Goal: Task Accomplishment & Management: Use online tool/utility

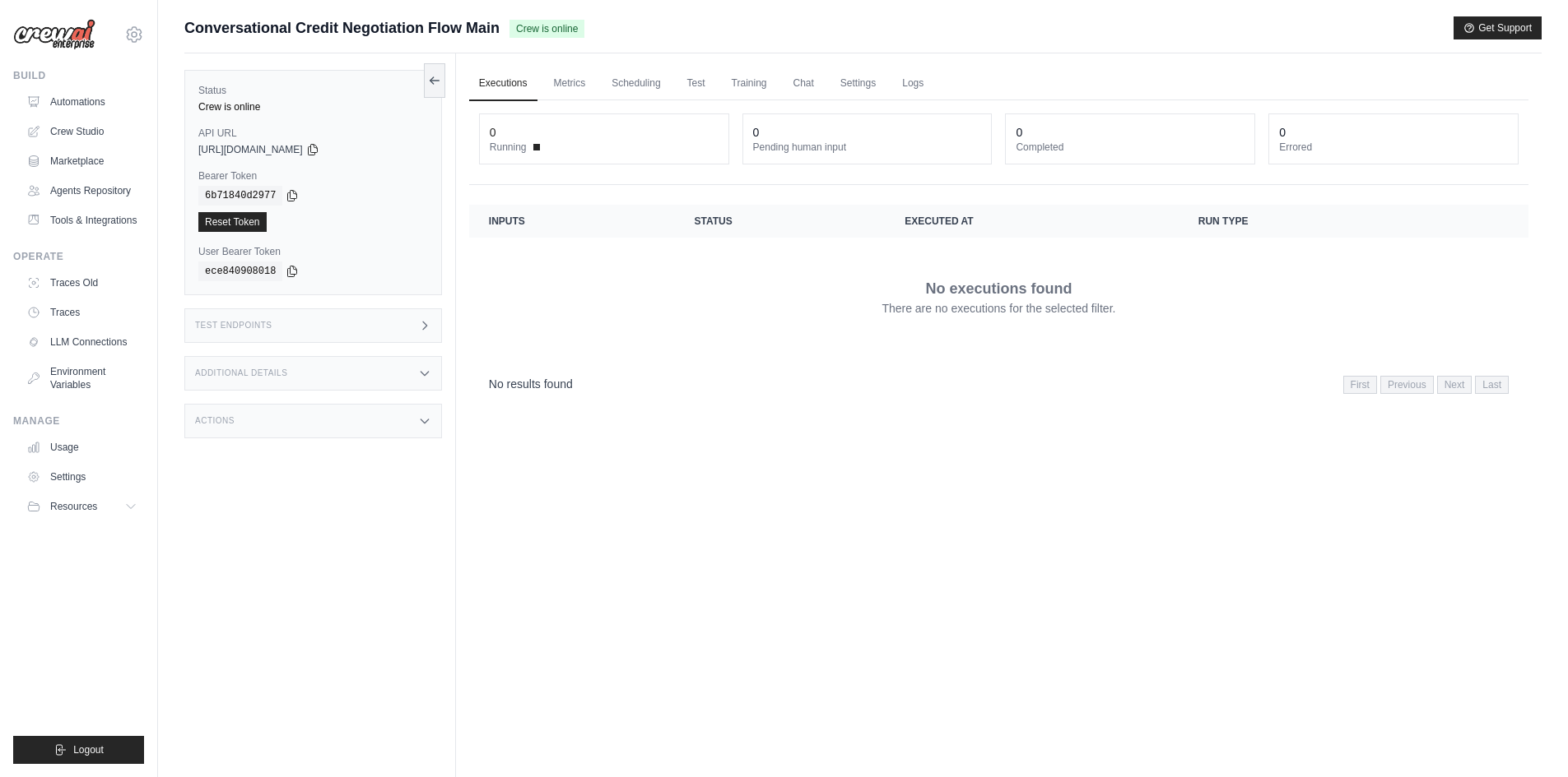
click at [322, 420] on div "Actions" at bounding box center [313, 421] width 258 height 34
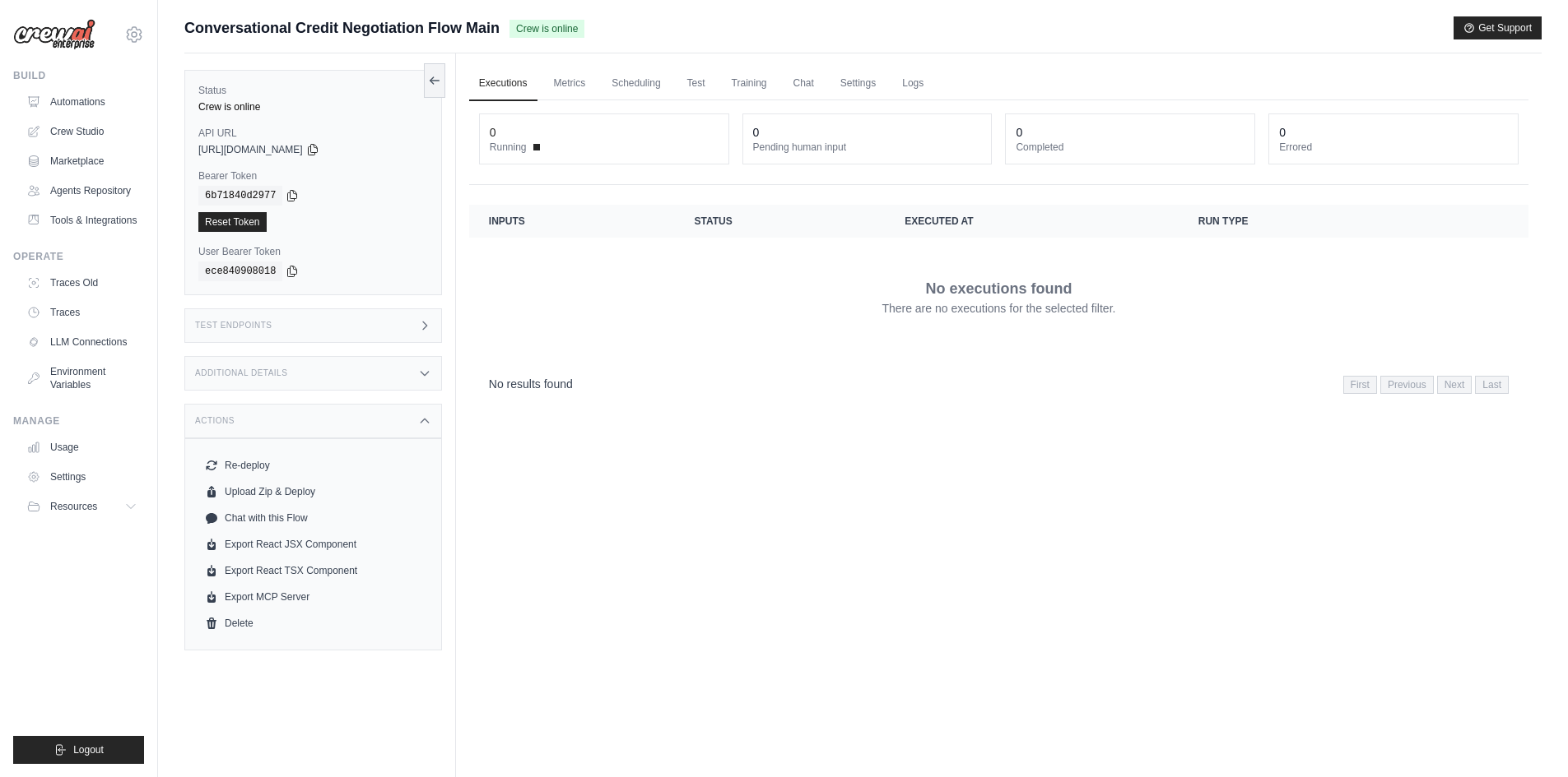
click at [324, 371] on div "Additional Details" at bounding box center [313, 373] width 258 height 34
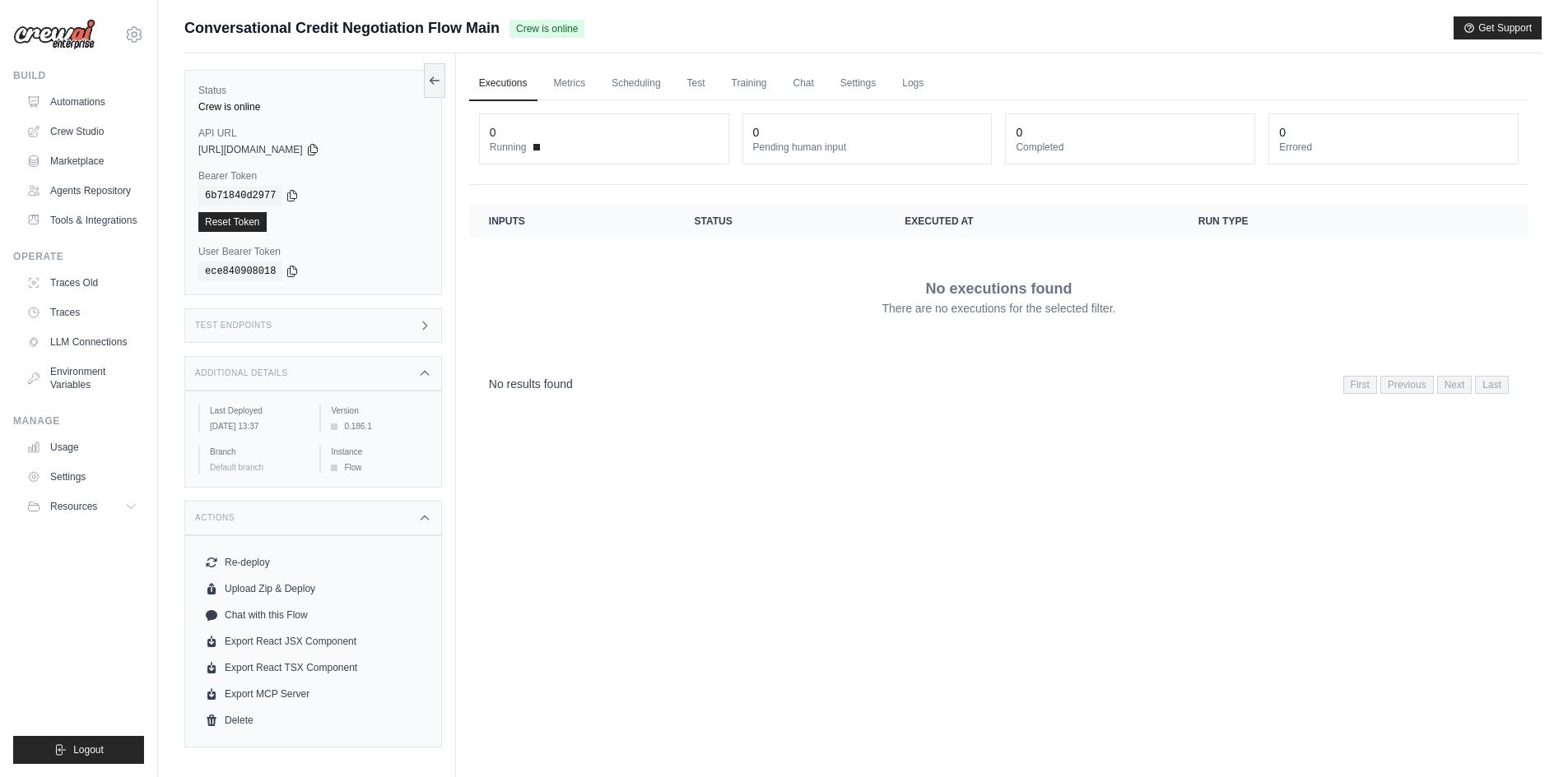
click at [310, 333] on div "Test Endpoints" at bounding box center [313, 326] width 258 height 34
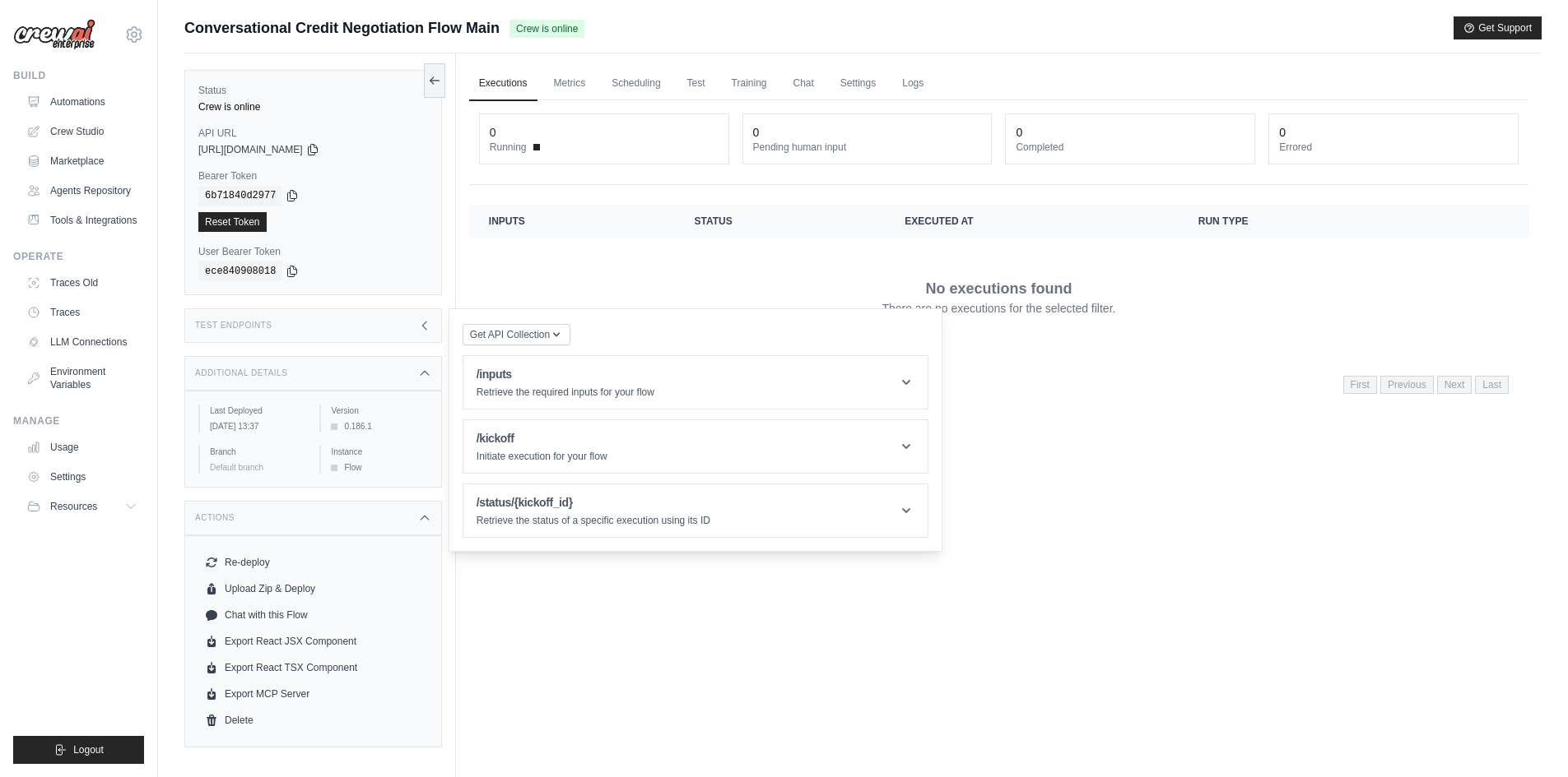
click at [310, 333] on div "Test Endpoints" at bounding box center [313, 326] width 258 height 34
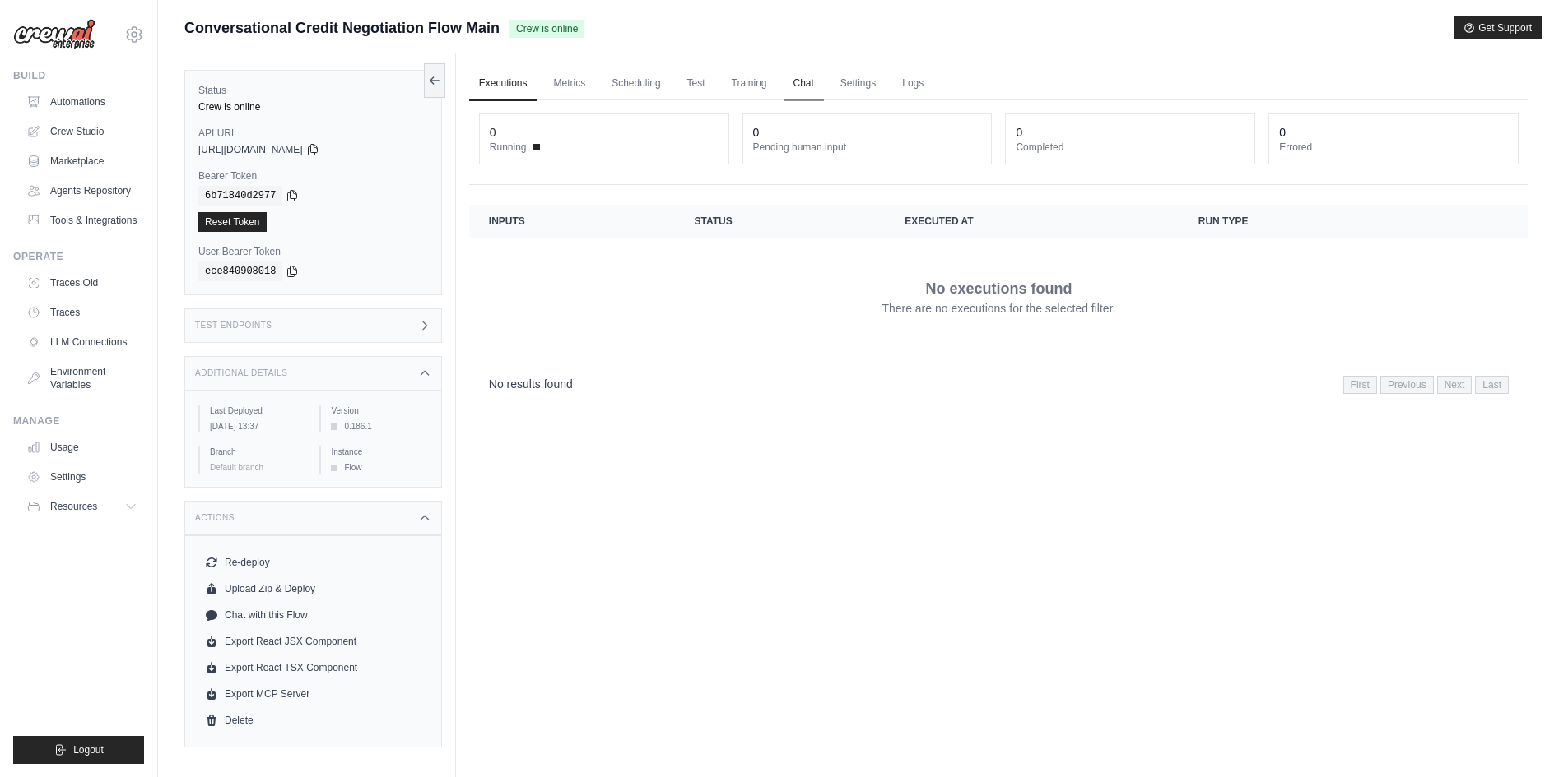
click at [810, 89] on link "Chat" at bounding box center [803, 84] width 40 height 34
click at [927, 83] on link "Logs" at bounding box center [912, 84] width 41 height 34
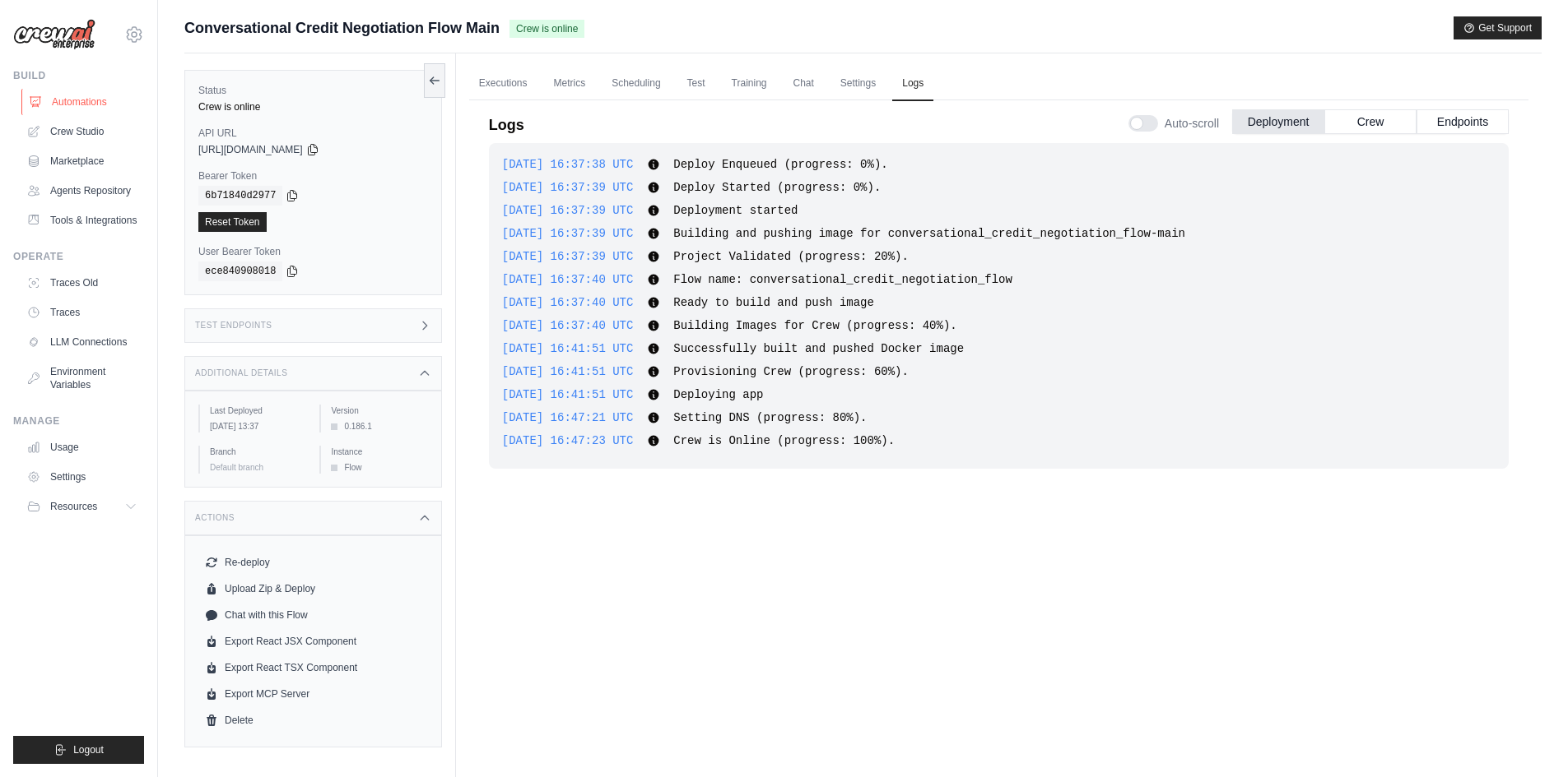
click at [75, 102] on link "Automations" at bounding box center [84, 103] width 124 height 27
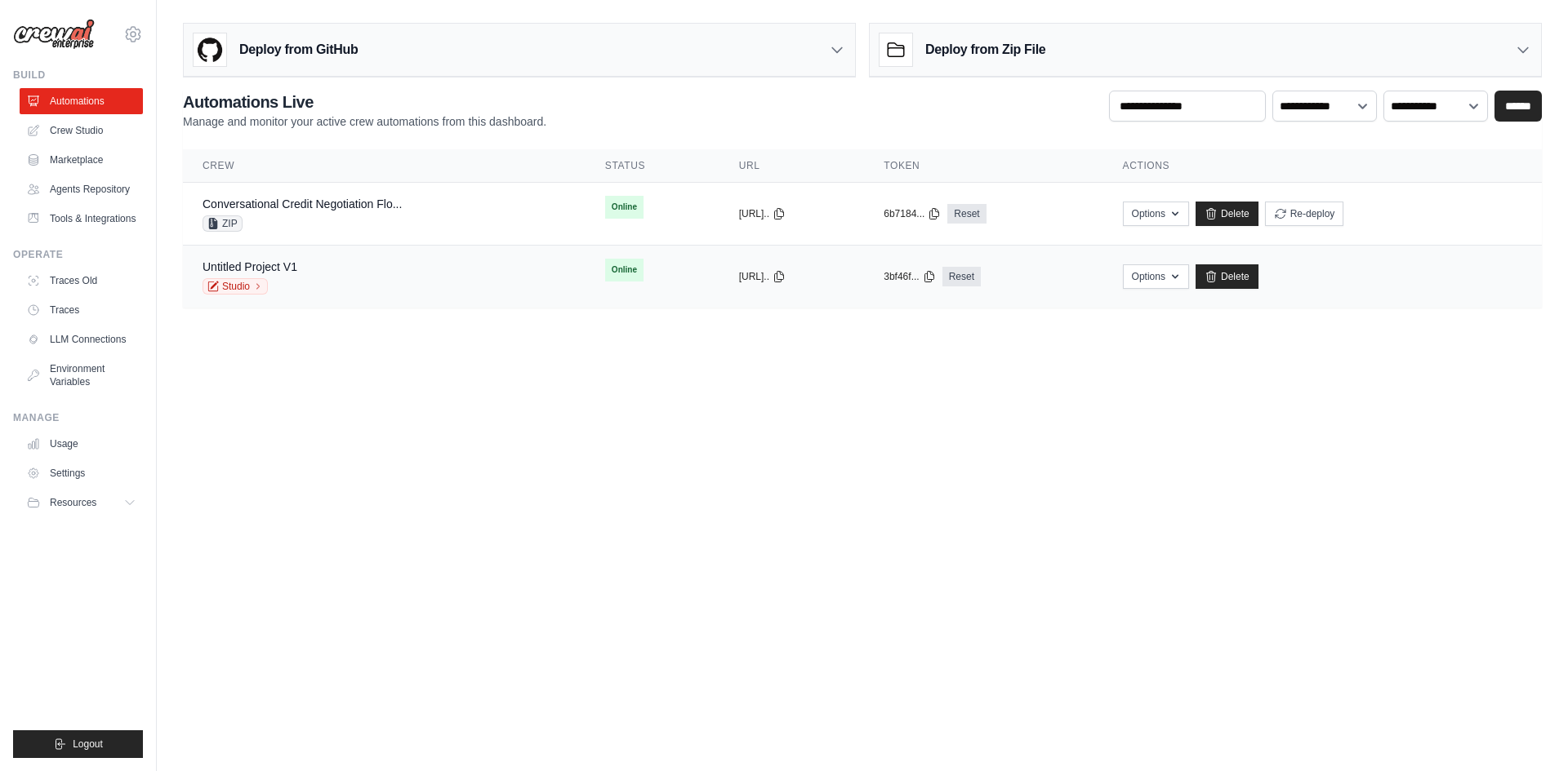
click at [323, 260] on div "Untitled Project V1 Studio" at bounding box center [384, 277] width 363 height 36
click at [248, 199] on link "Conversational Credit Negotiation Flo..." at bounding box center [302, 205] width 199 height 13
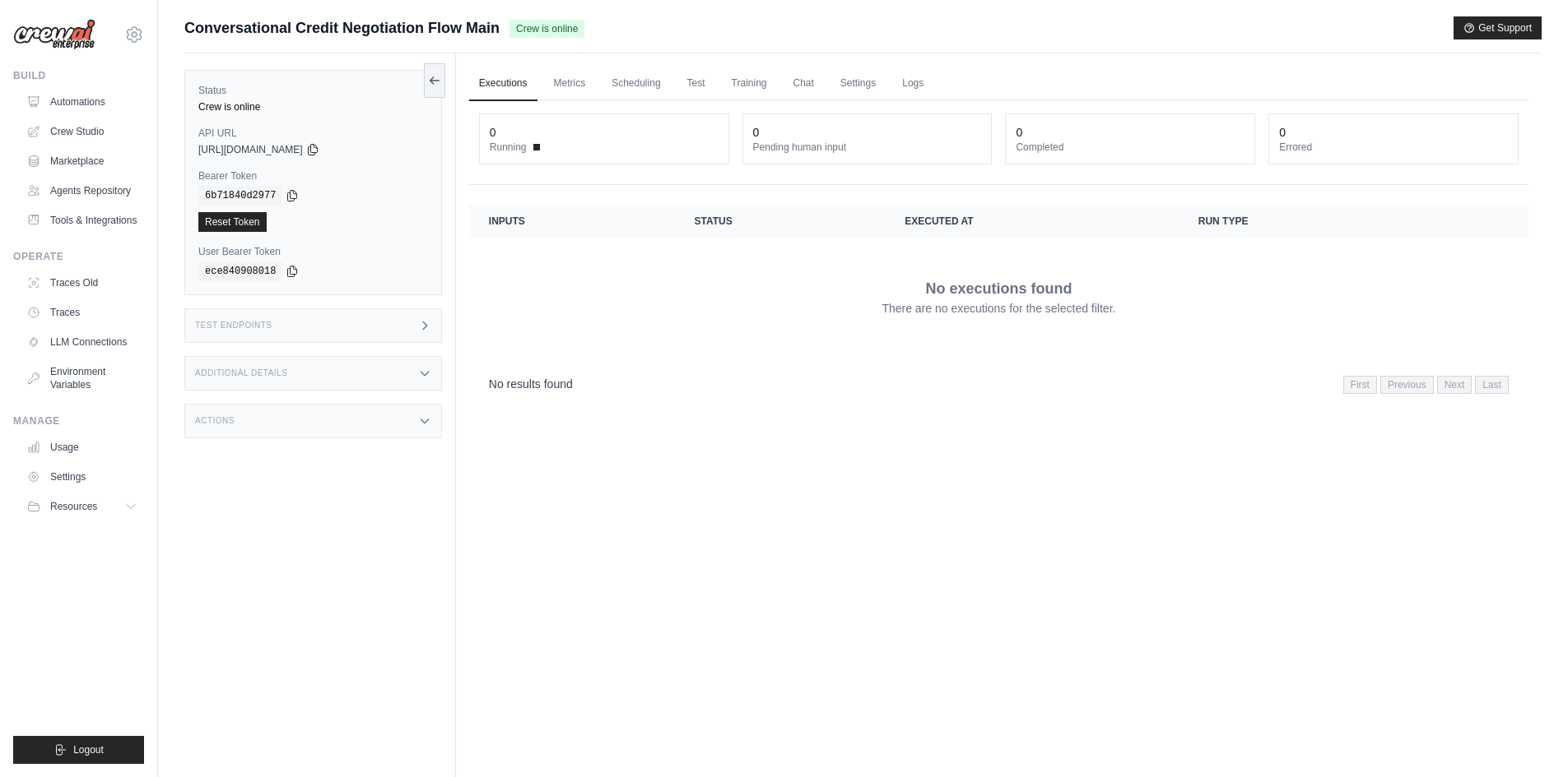
click at [414, 331] on div "Test Endpoints" at bounding box center [313, 326] width 258 height 34
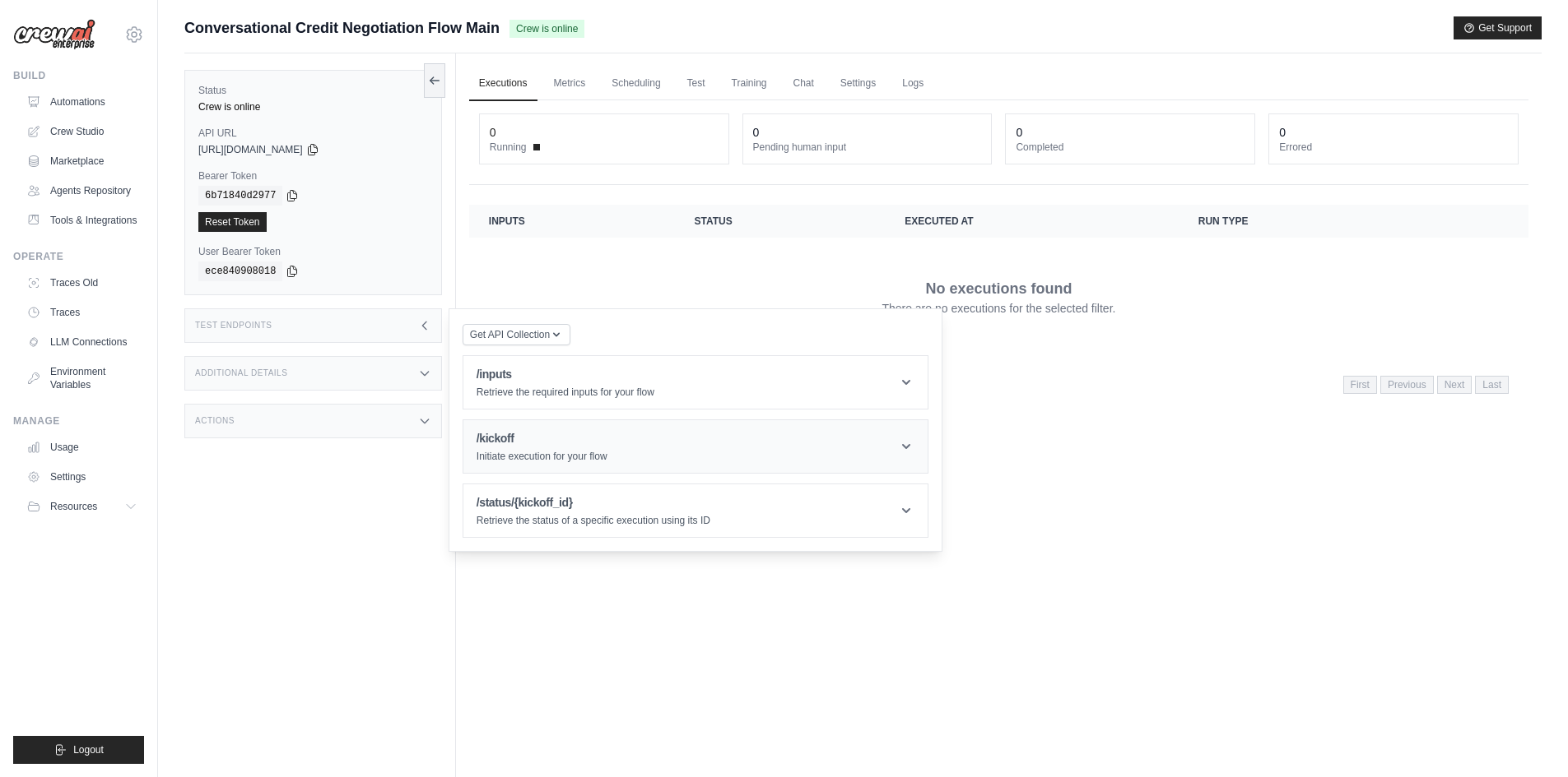
click at [527, 449] on div "/kickoff Initiate execution for your flow" at bounding box center [542, 446] width 131 height 33
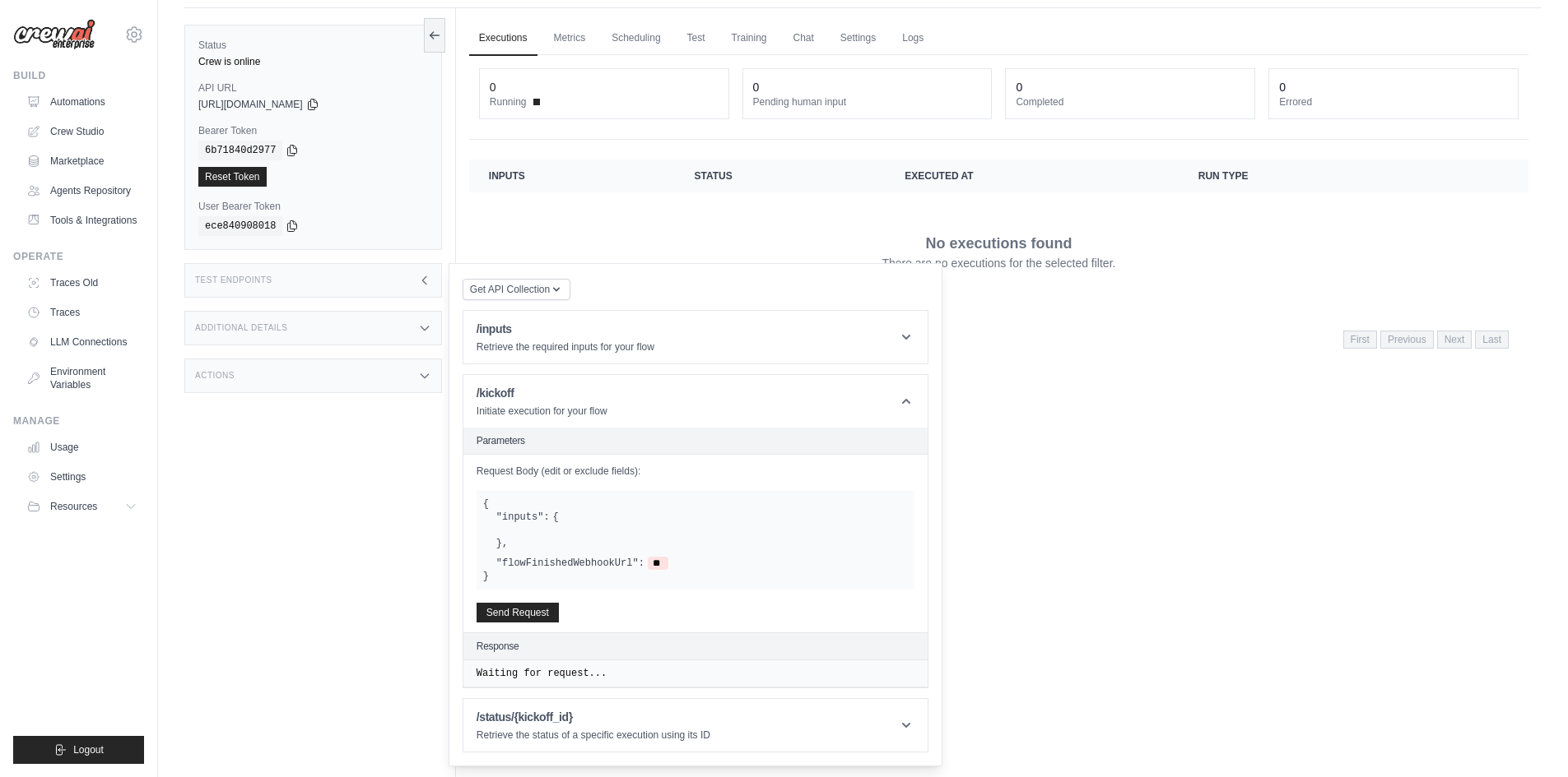
scroll to position [70, 0]
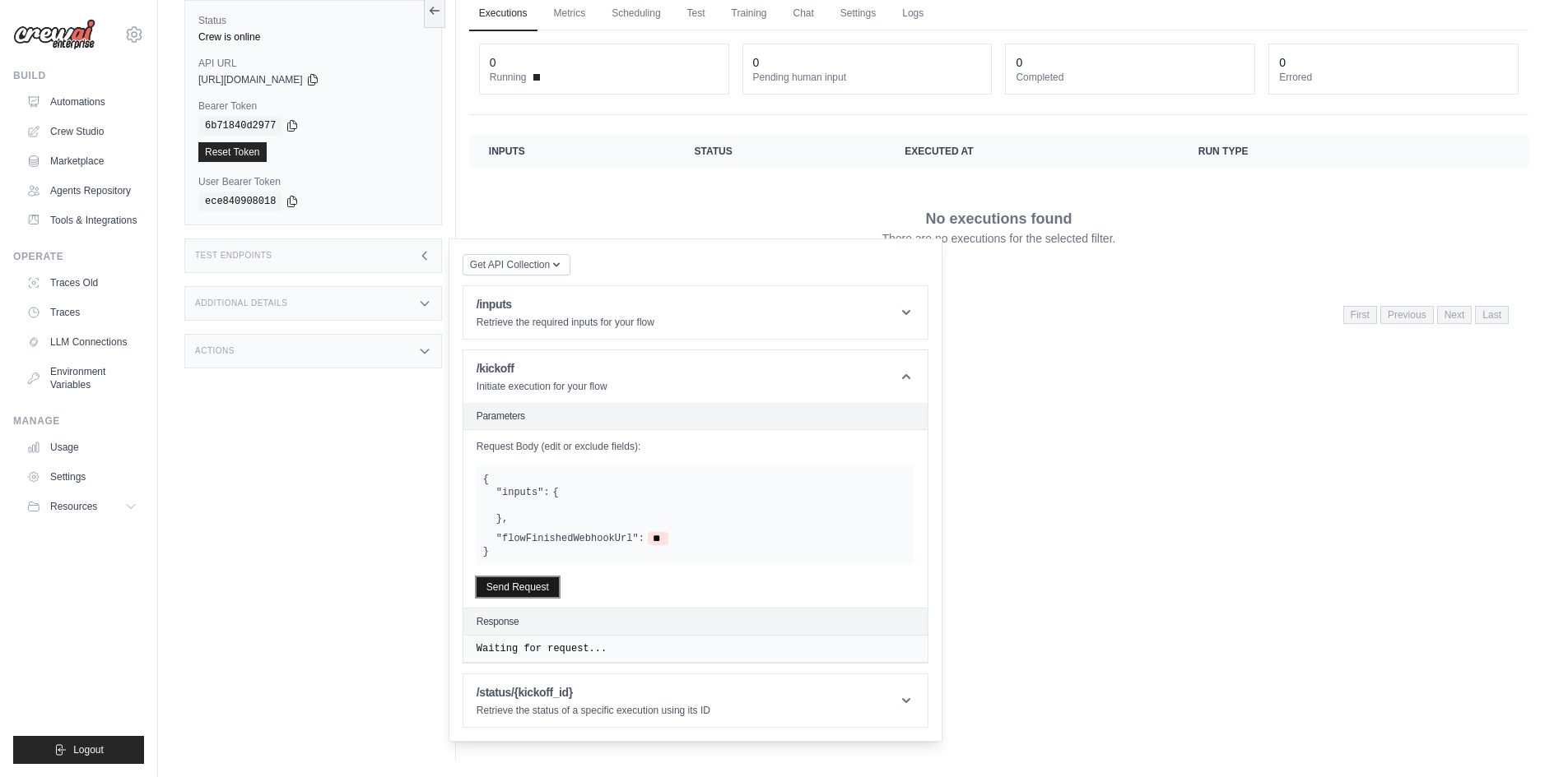
click at [537, 581] on button "Send Request" at bounding box center [517, 587] width 83 height 20
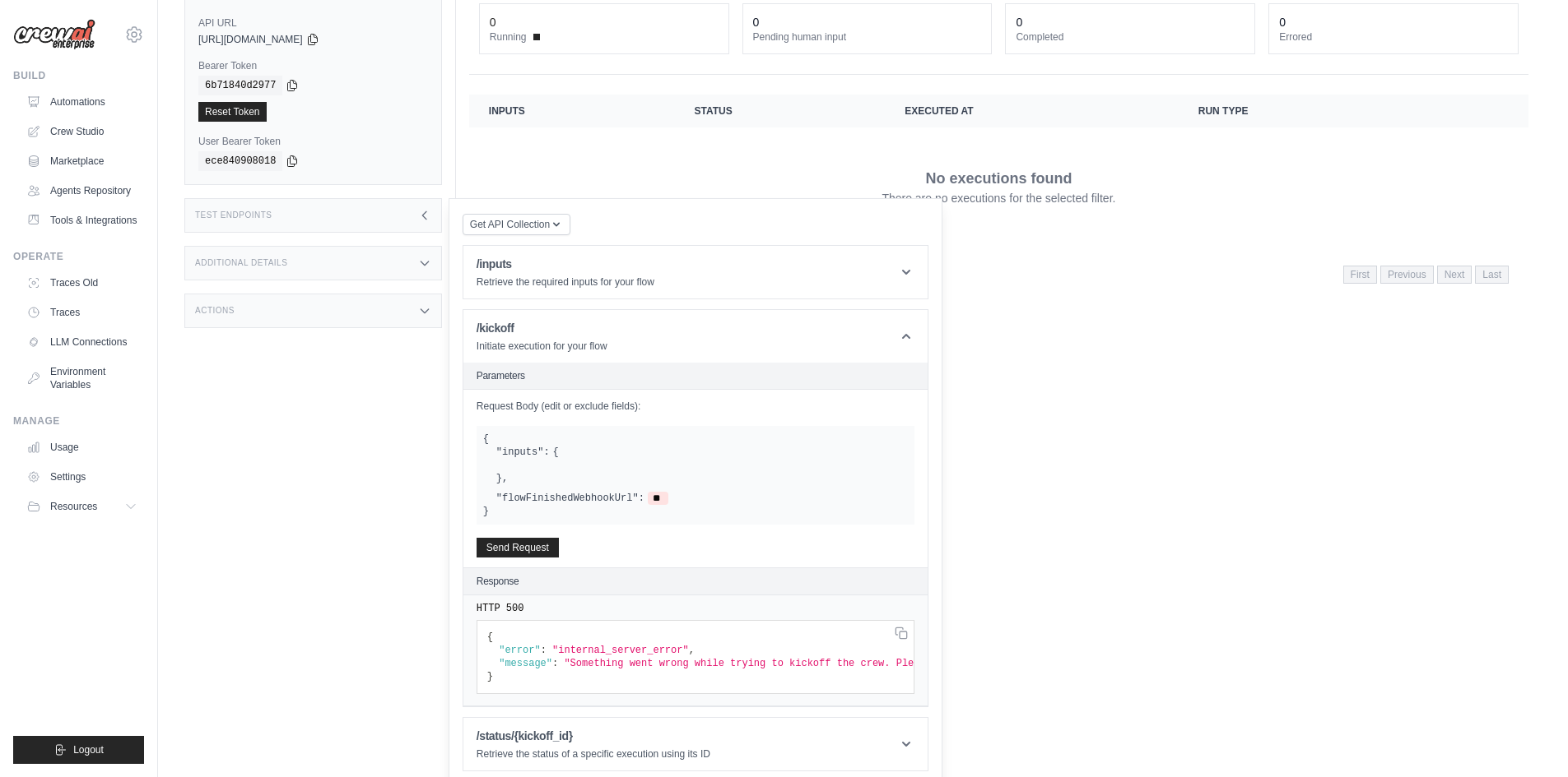
scroll to position [132, 0]
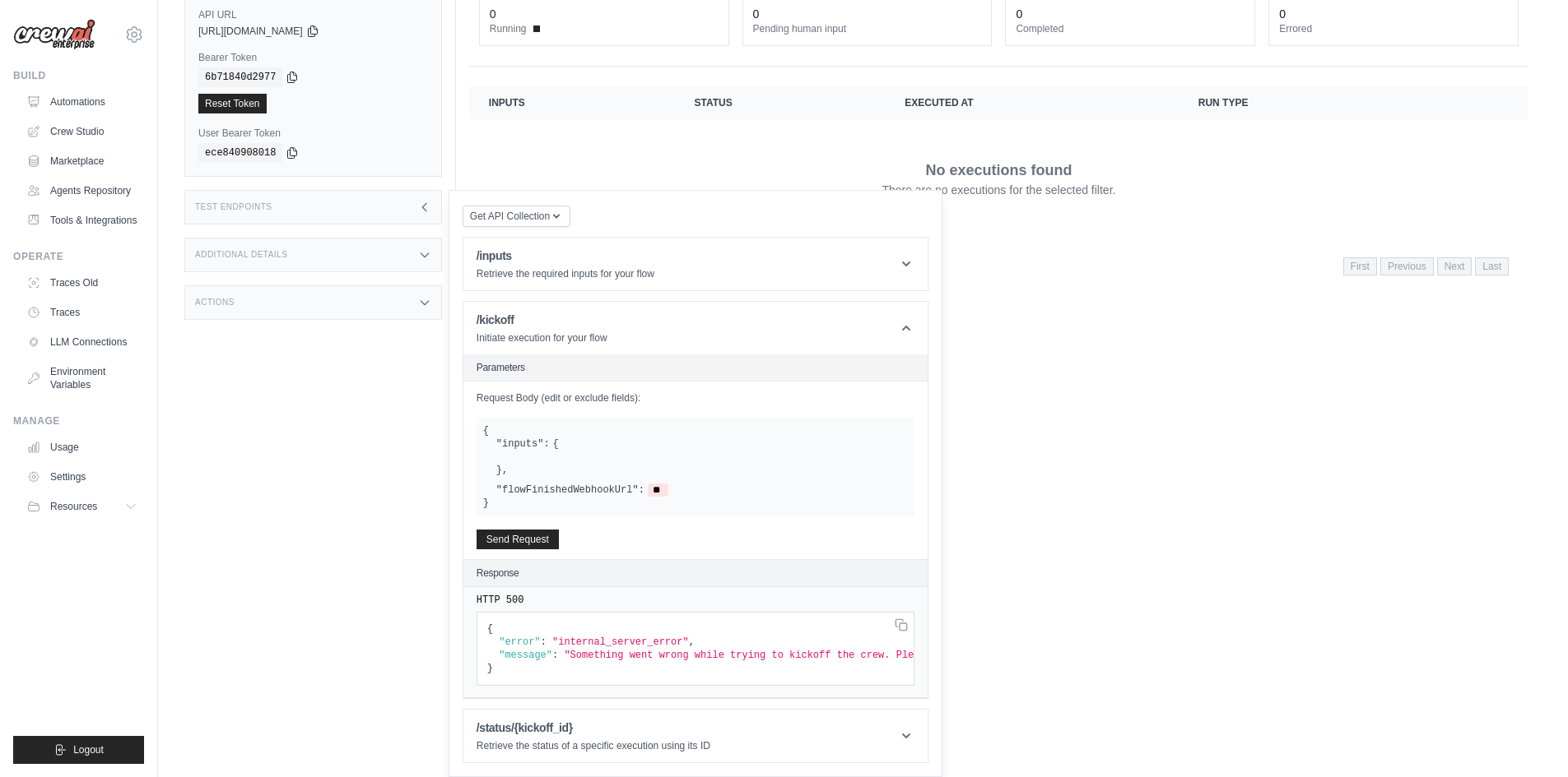
drag, startPoint x: 761, startPoint y: 687, endPoint x: 837, endPoint y: 687, distance: 76.0
click at [837, 687] on div "HTTP 500 { "error" : "internal_server_error" , "message" : "Something went wron…" at bounding box center [696, 642] width 464 height 111
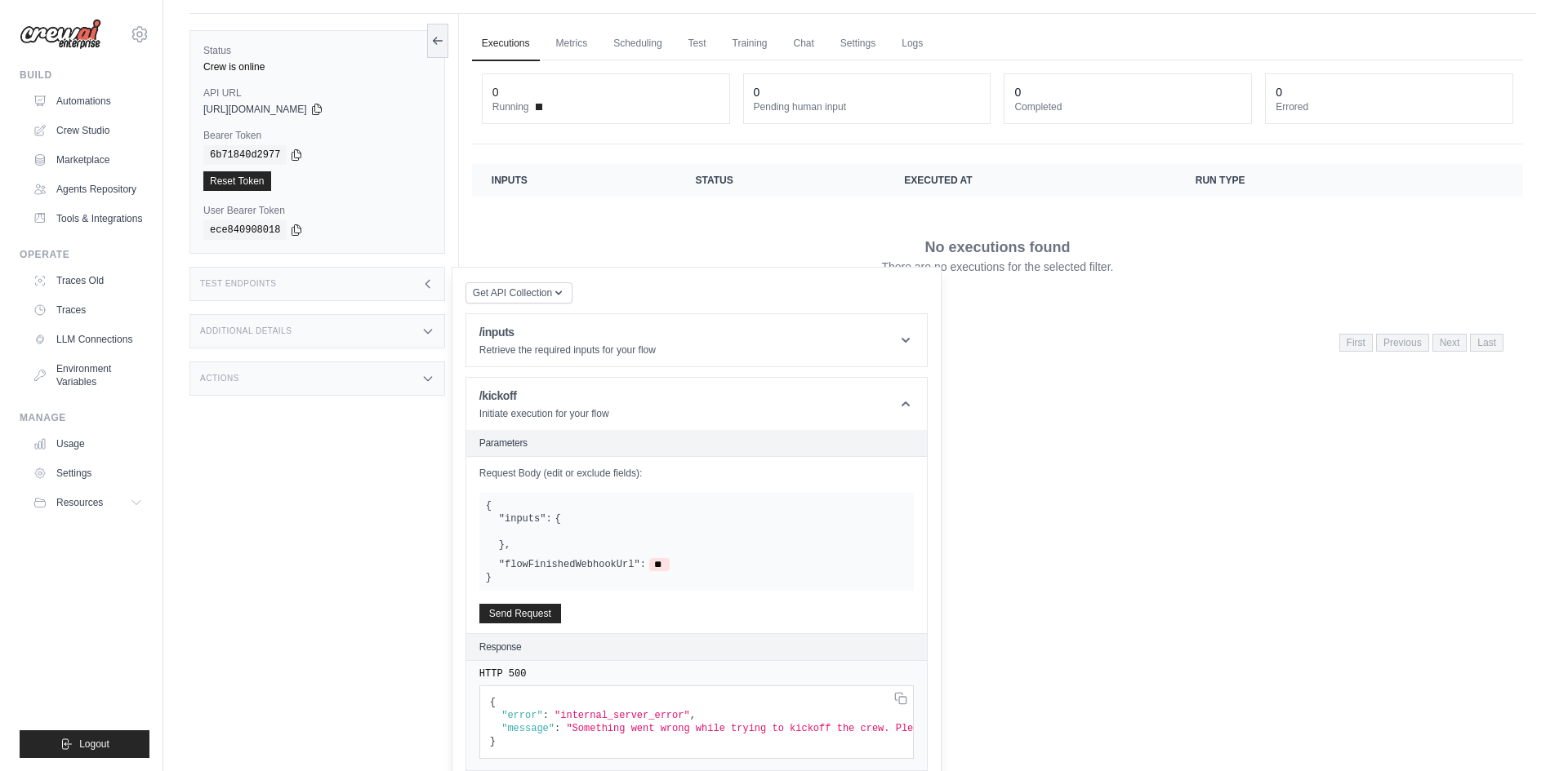
scroll to position [0, 0]
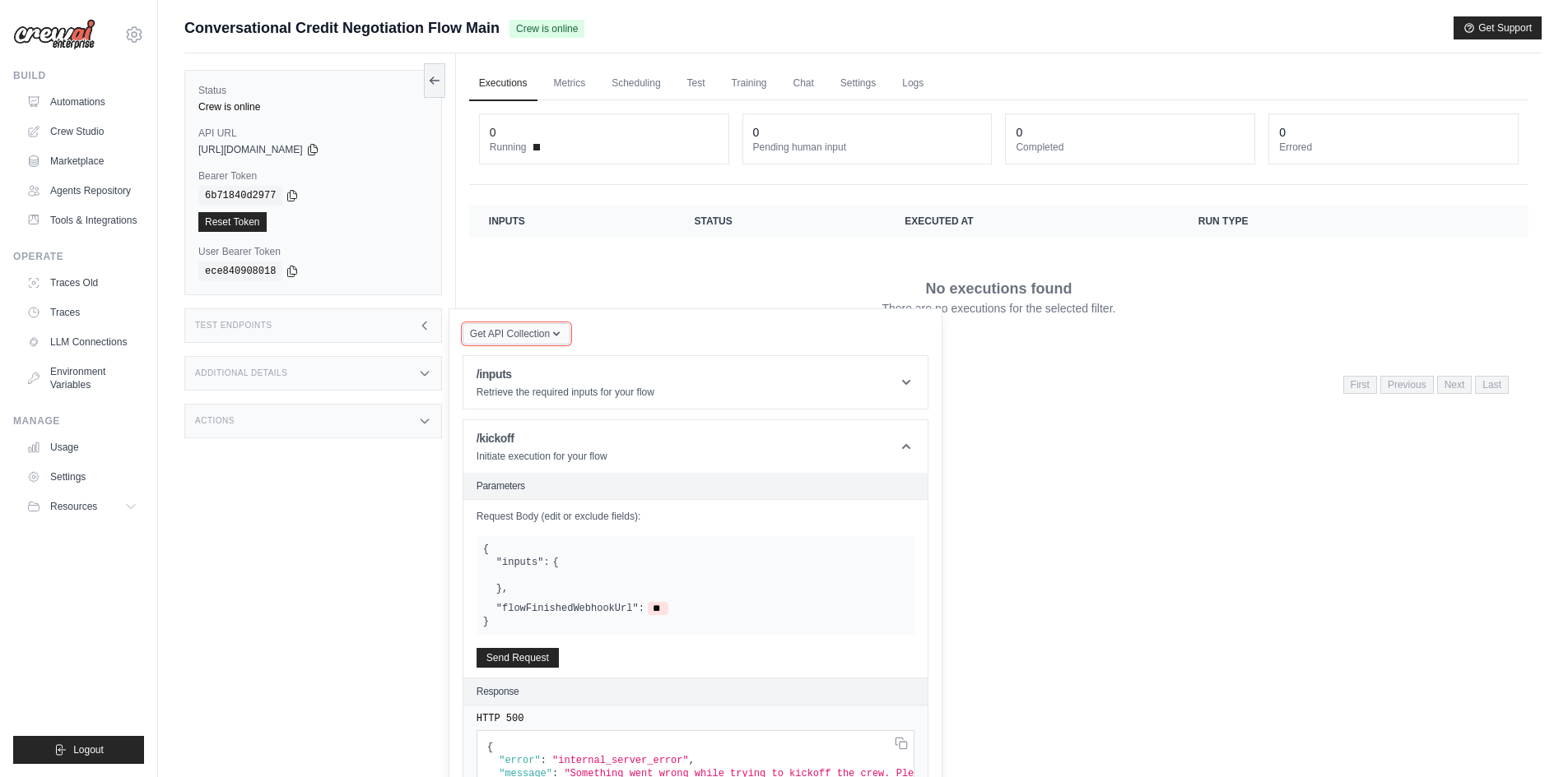
click at [539, 332] on span "Get API Collection" at bounding box center [509, 334] width 80 height 13
click at [354, 322] on div "Test Endpoints" at bounding box center [313, 326] width 258 height 34
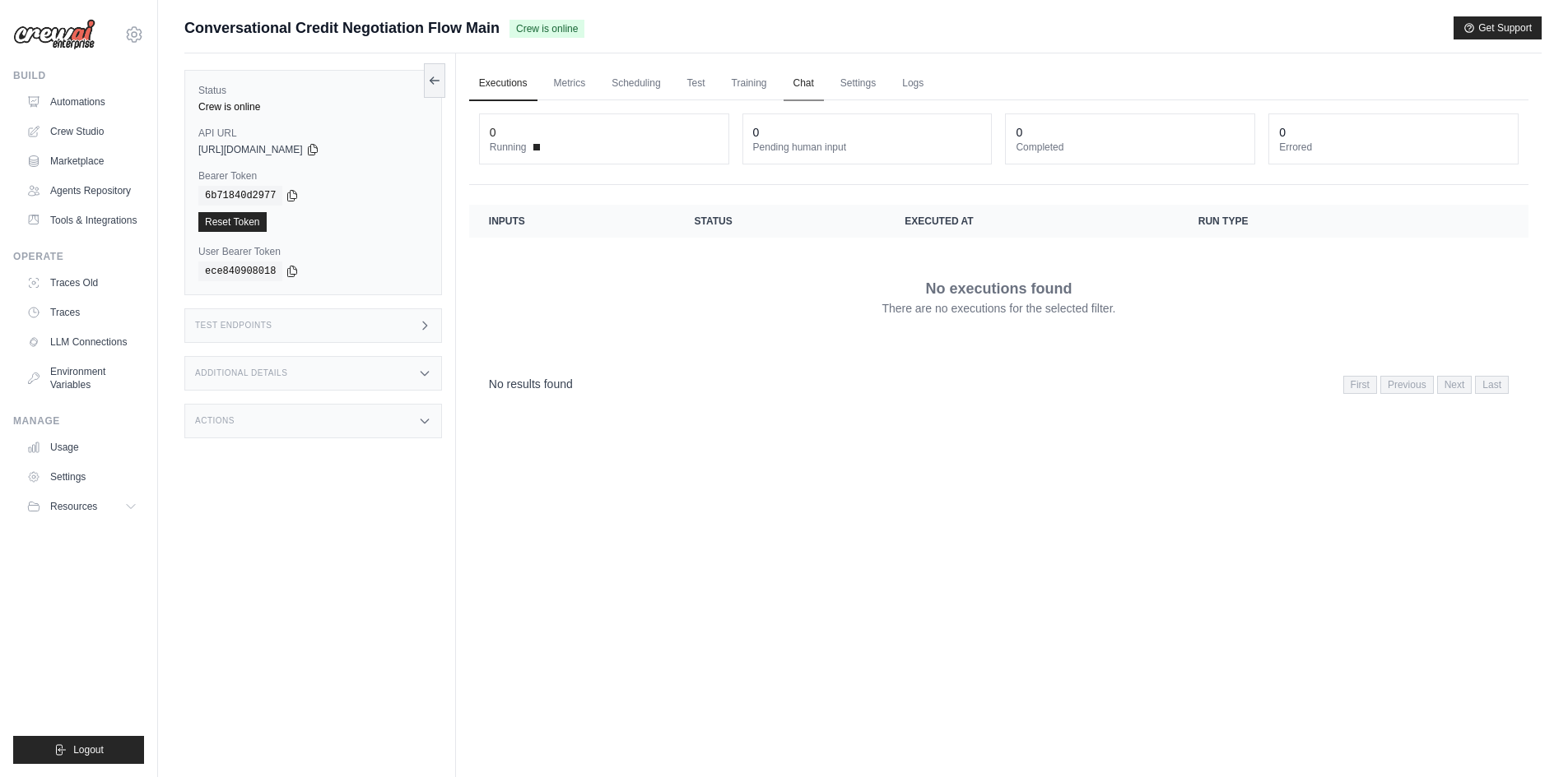
click at [820, 83] on link "Chat" at bounding box center [803, 84] width 40 height 34
click at [531, 144] on dt "Running" at bounding box center [603, 147] width 229 height 13
click at [242, 108] on div "Crew is online" at bounding box center [314, 107] width 230 height 13
click at [83, 109] on link "Automations" at bounding box center [84, 103] width 124 height 27
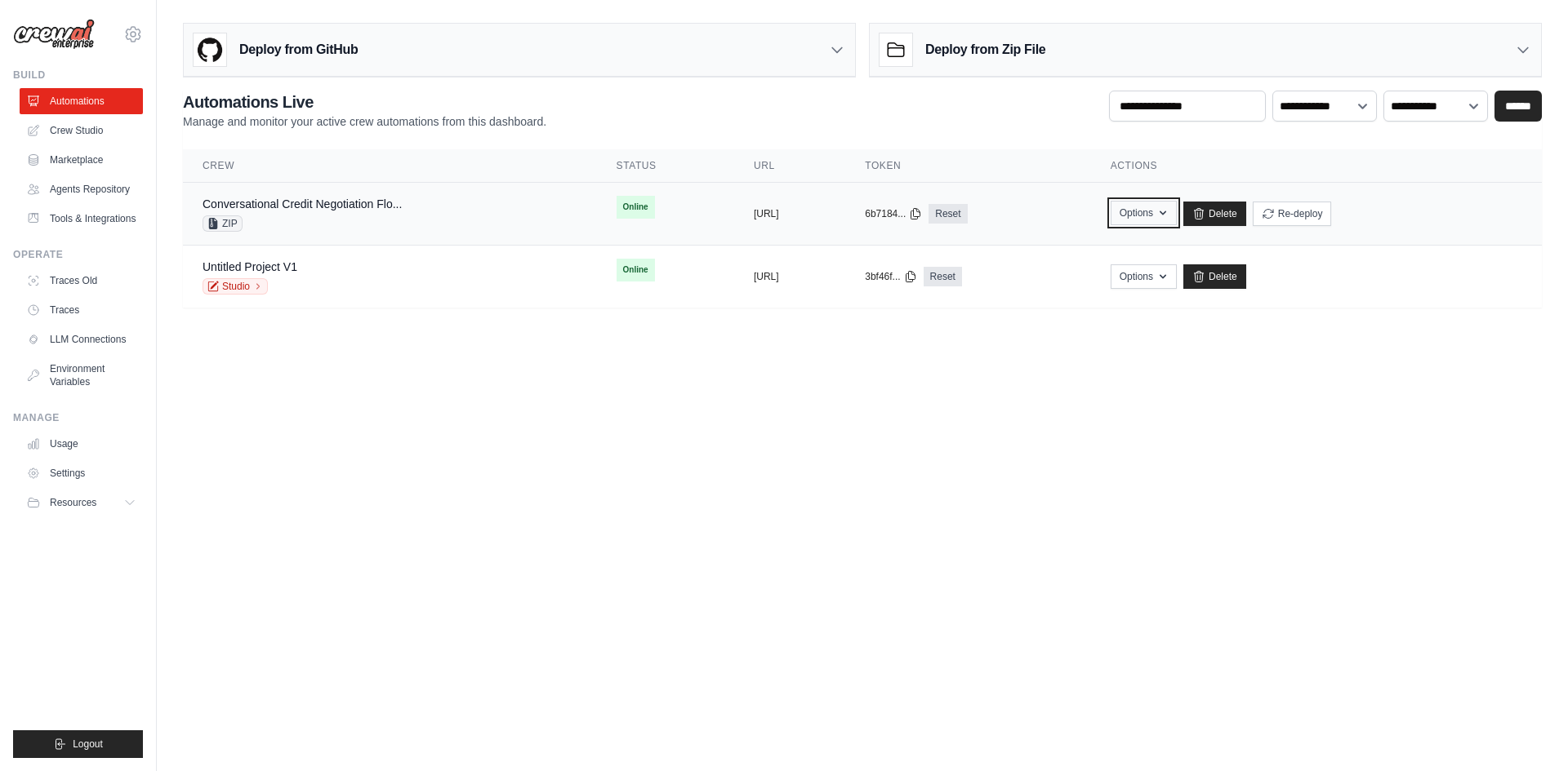
click at [1177, 222] on button "Options" at bounding box center [1144, 213] width 66 height 25
click at [1157, 395] on body "guilherme.candeloro@approachtech.com.br Settings Build Automations" at bounding box center [784, 386] width 1568 height 771
click at [1157, 391] on body "guilherme.candeloro@approachtech.com.br Settings Build Automations" at bounding box center [784, 386] width 1568 height 771
click at [340, 203] on link "Conversational Credit Negotiation Flo..." at bounding box center [302, 205] width 199 height 13
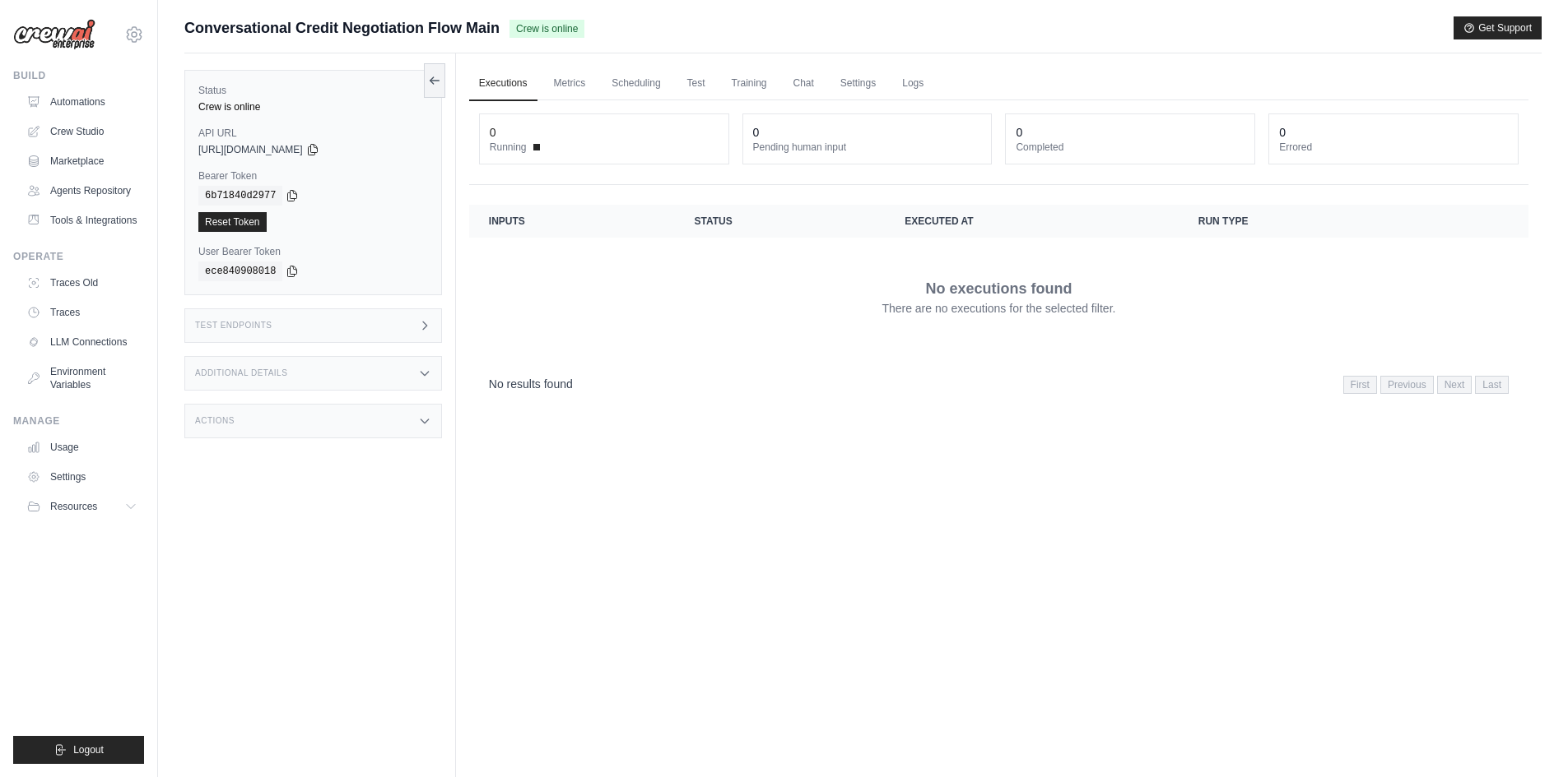
click at [318, 376] on div "Additional Details" at bounding box center [313, 373] width 258 height 34
click at [292, 408] on div "Actions" at bounding box center [313, 421] width 258 height 34
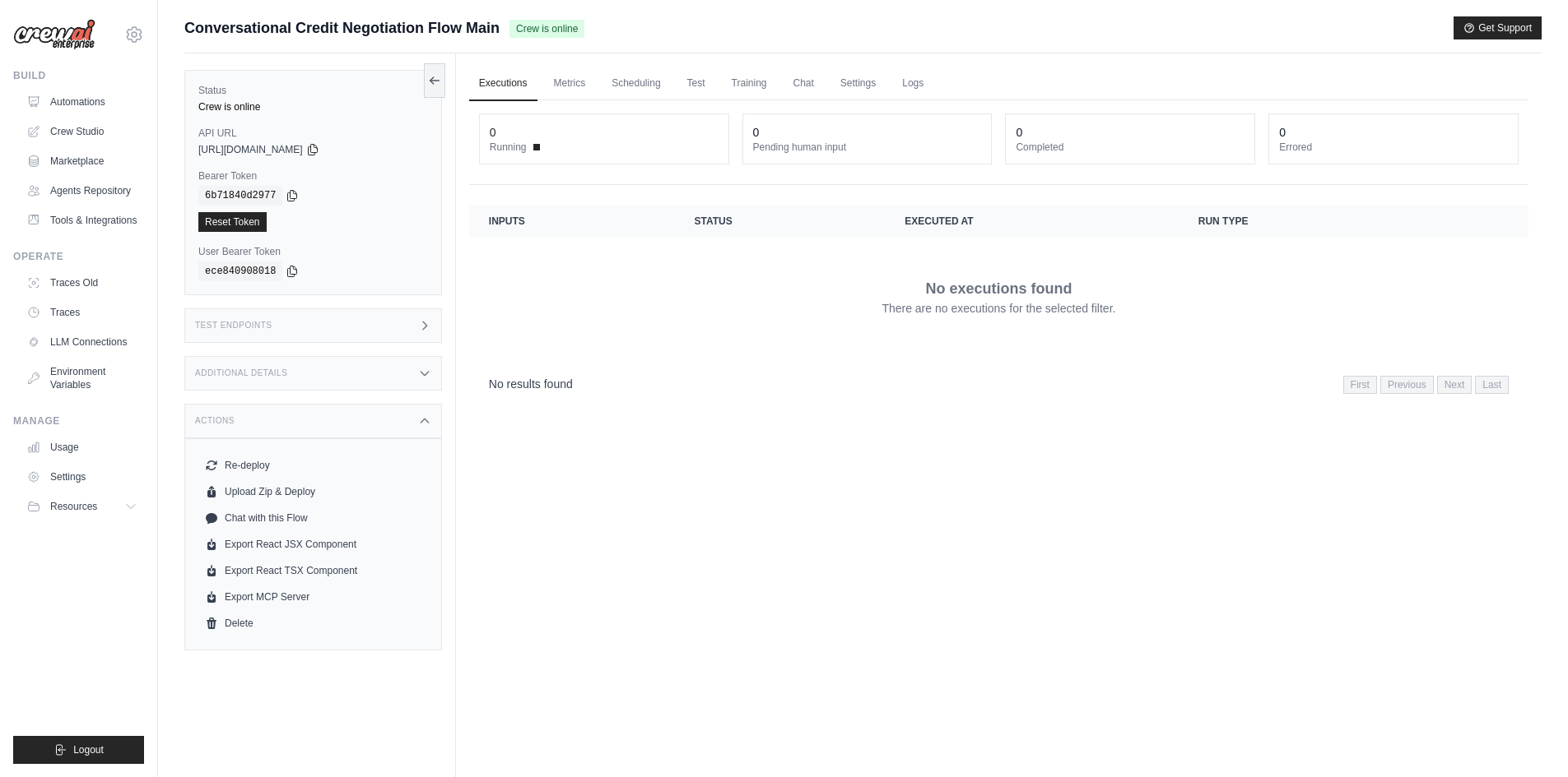
click at [292, 408] on div "Actions" at bounding box center [313, 421] width 258 height 34
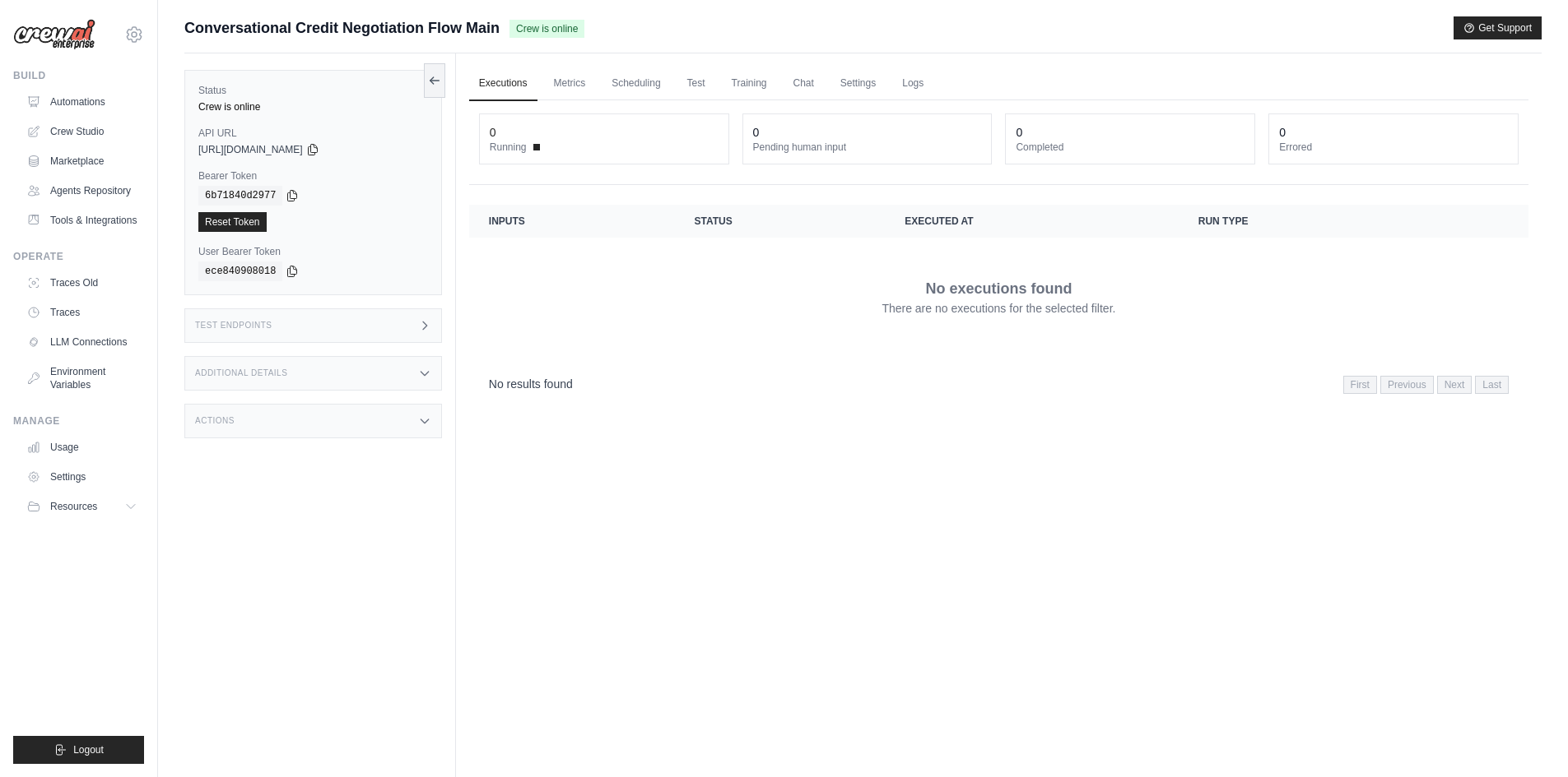
click at [875, 343] on td "No executions found There are no executions for the selected filter." at bounding box center [999, 296] width 1060 height 119
click at [85, 104] on link "Automations" at bounding box center [84, 103] width 124 height 27
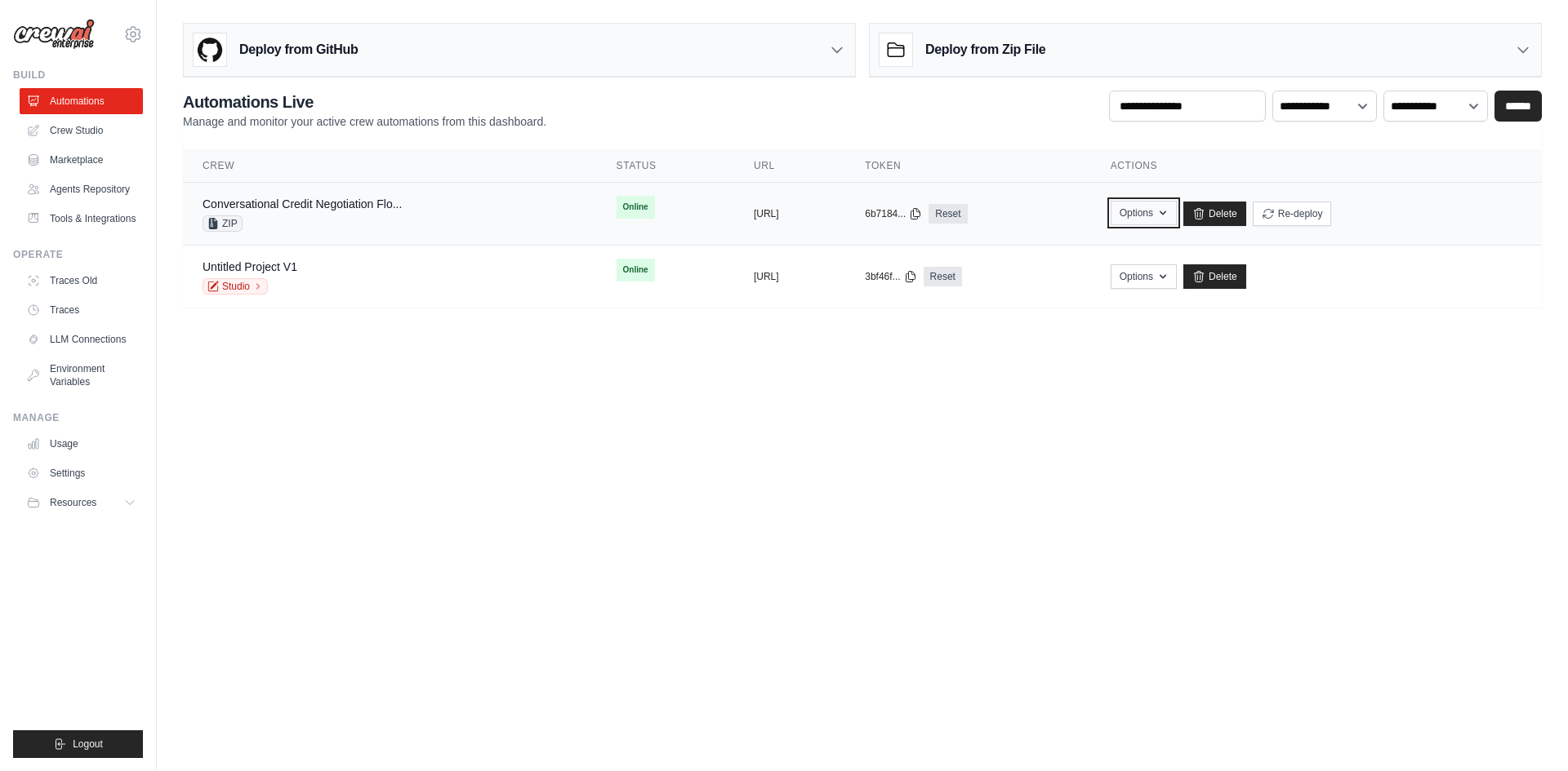
click at [1177, 210] on button "Options" at bounding box center [1144, 213] width 66 height 25
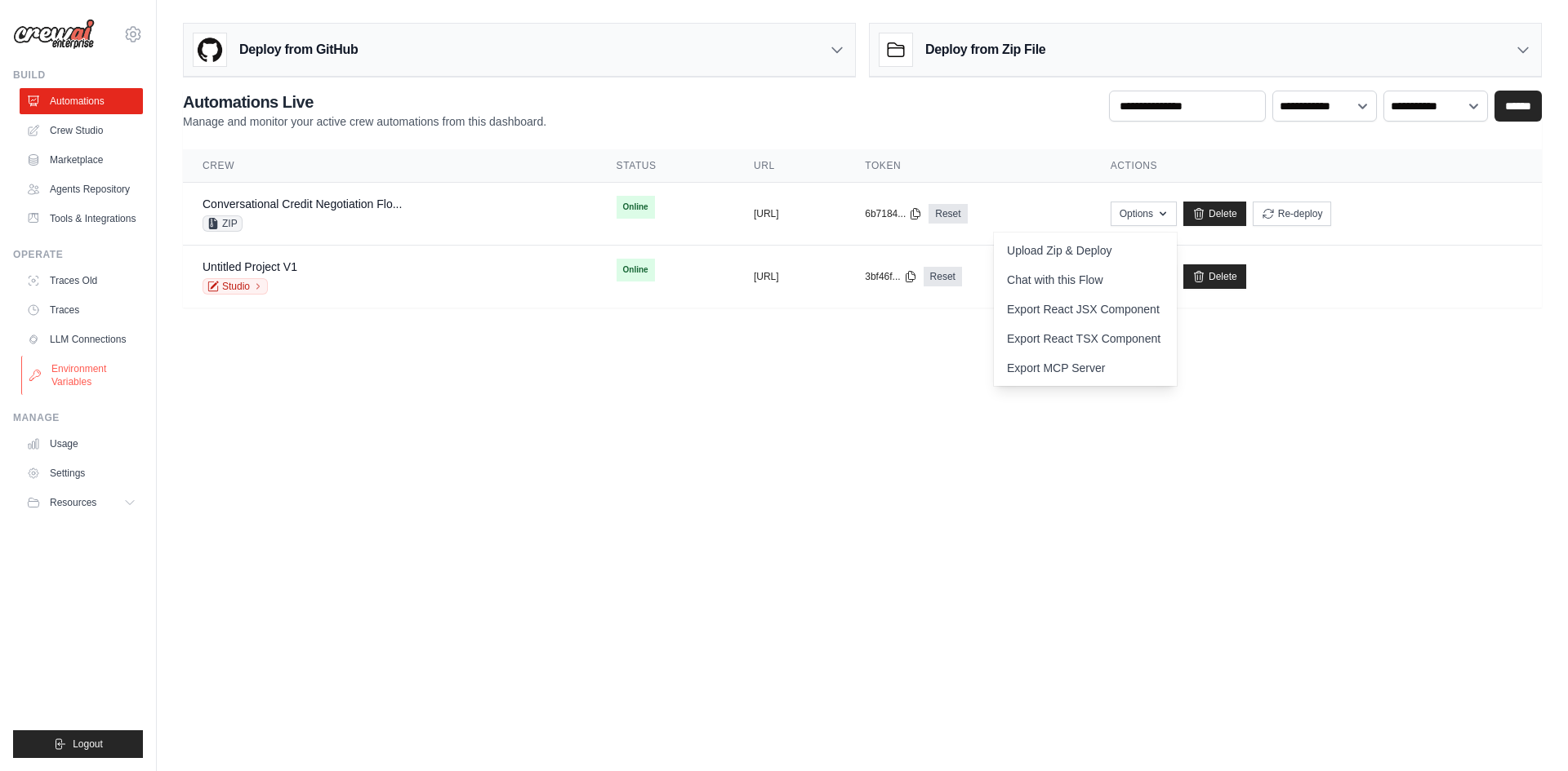
click at [87, 392] on link "Environment Variables" at bounding box center [83, 376] width 124 height 40
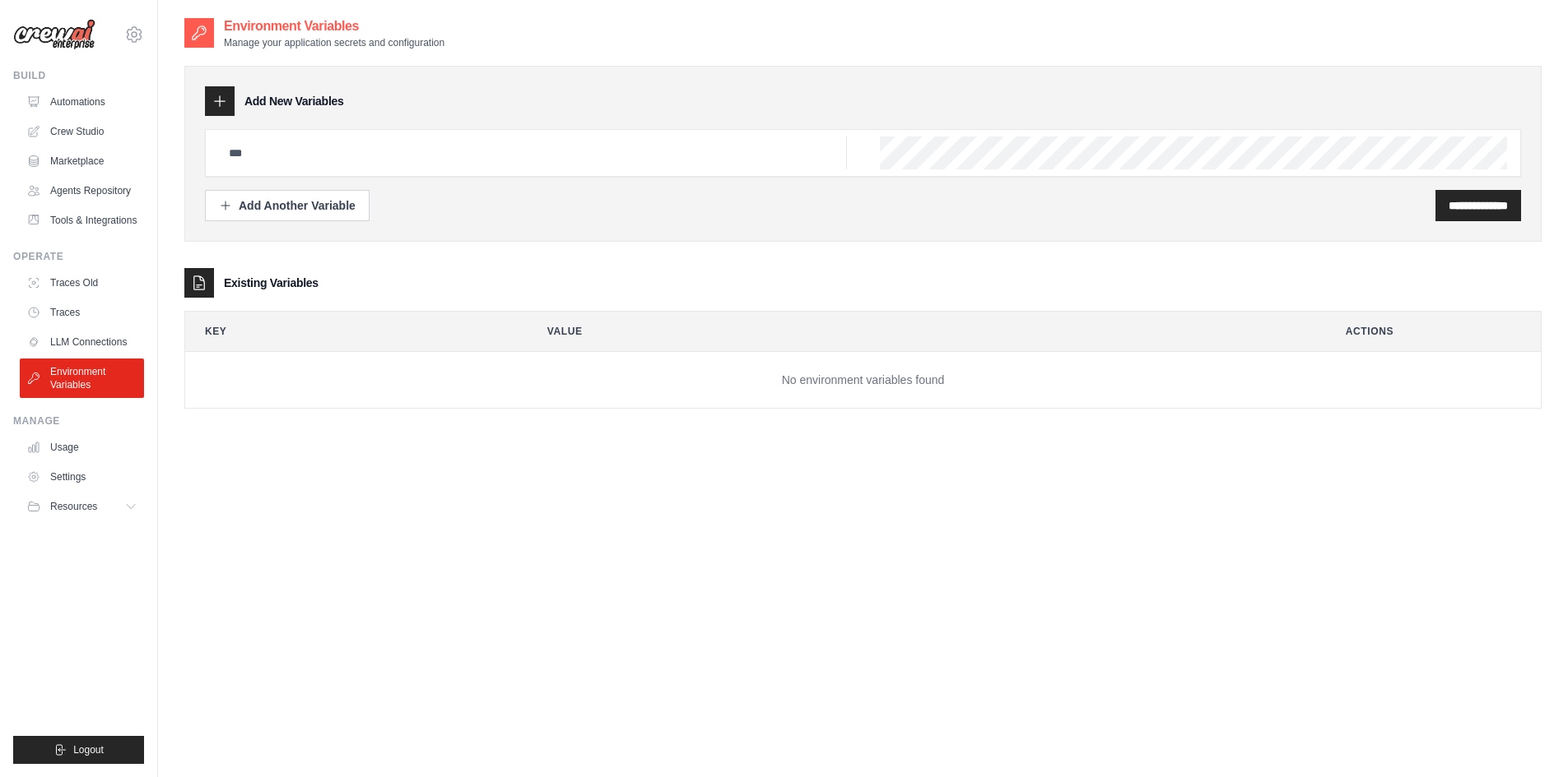
click at [578, 486] on div "**********" at bounding box center [863, 405] width 1357 height 777
click at [79, 180] on link "Agents Repository" at bounding box center [84, 191] width 124 height 27
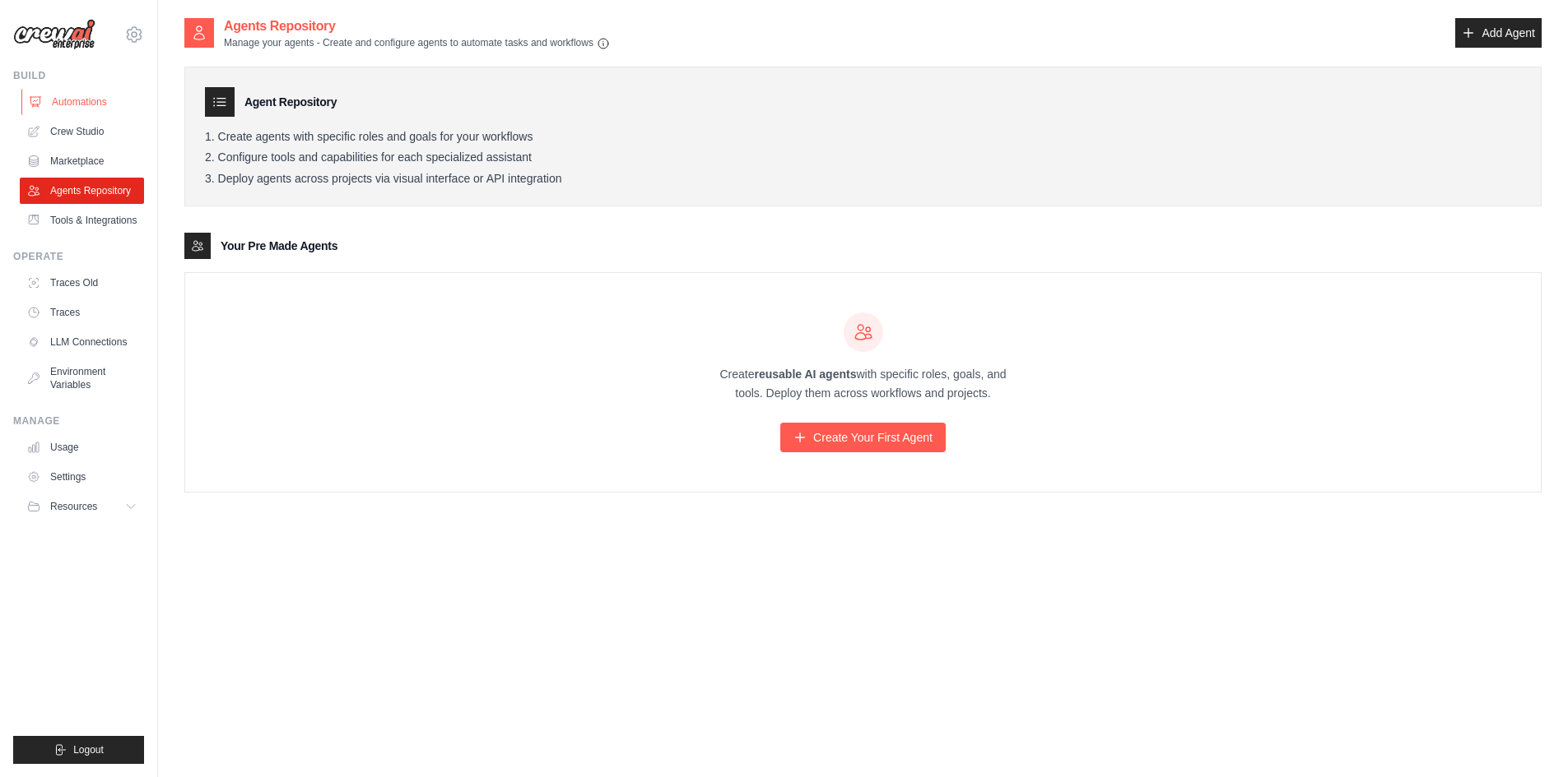
click at [83, 114] on link "Automations" at bounding box center [84, 103] width 124 height 27
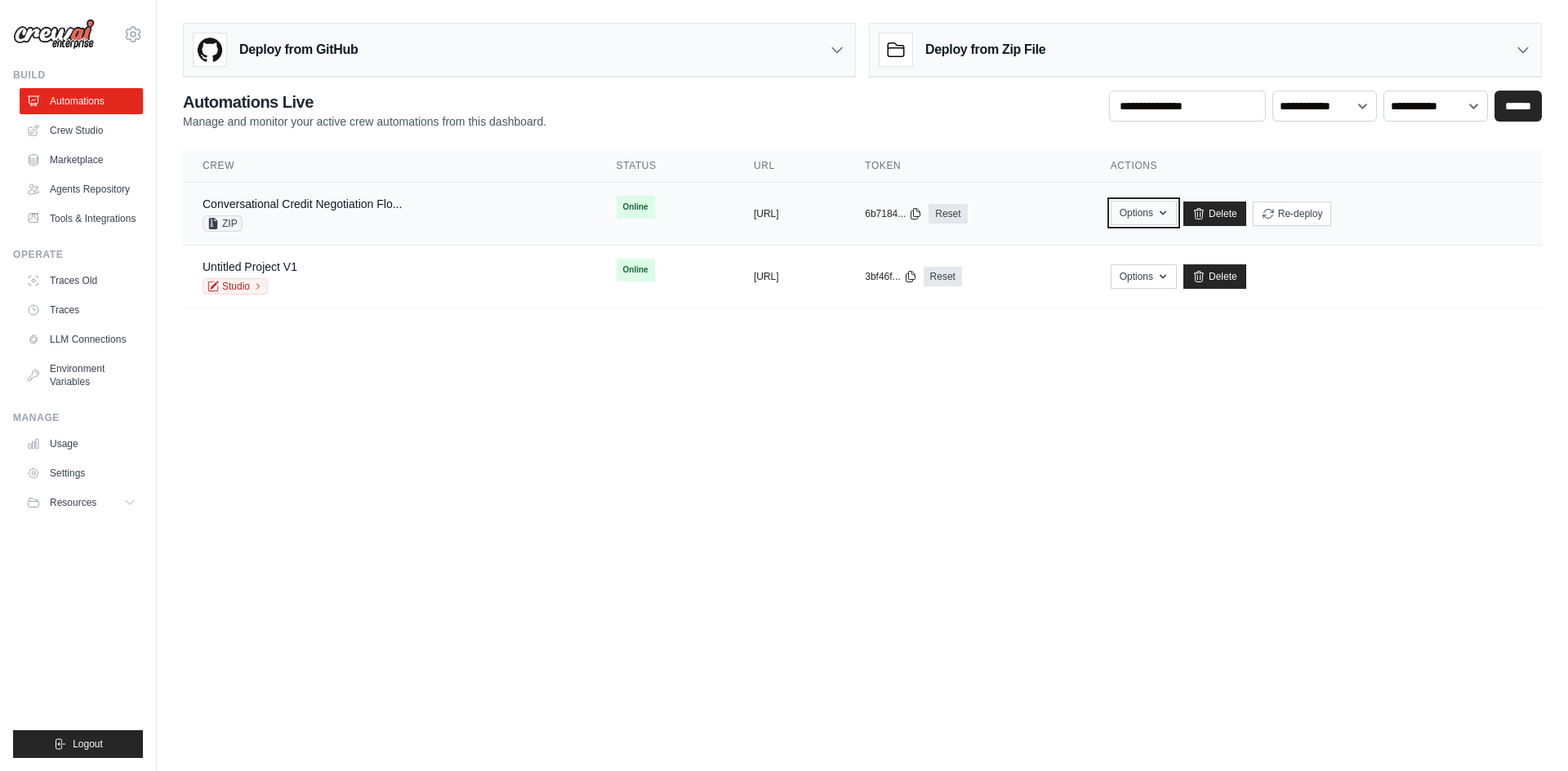
click at [1177, 216] on button "Options" at bounding box center [1144, 213] width 66 height 25
click at [1246, 214] on link "Delete" at bounding box center [1214, 214] width 63 height 25
click at [634, 441] on body "guilherme.candeloro@approachtech.com.br Settings Build Automations" at bounding box center [784, 386] width 1568 height 771
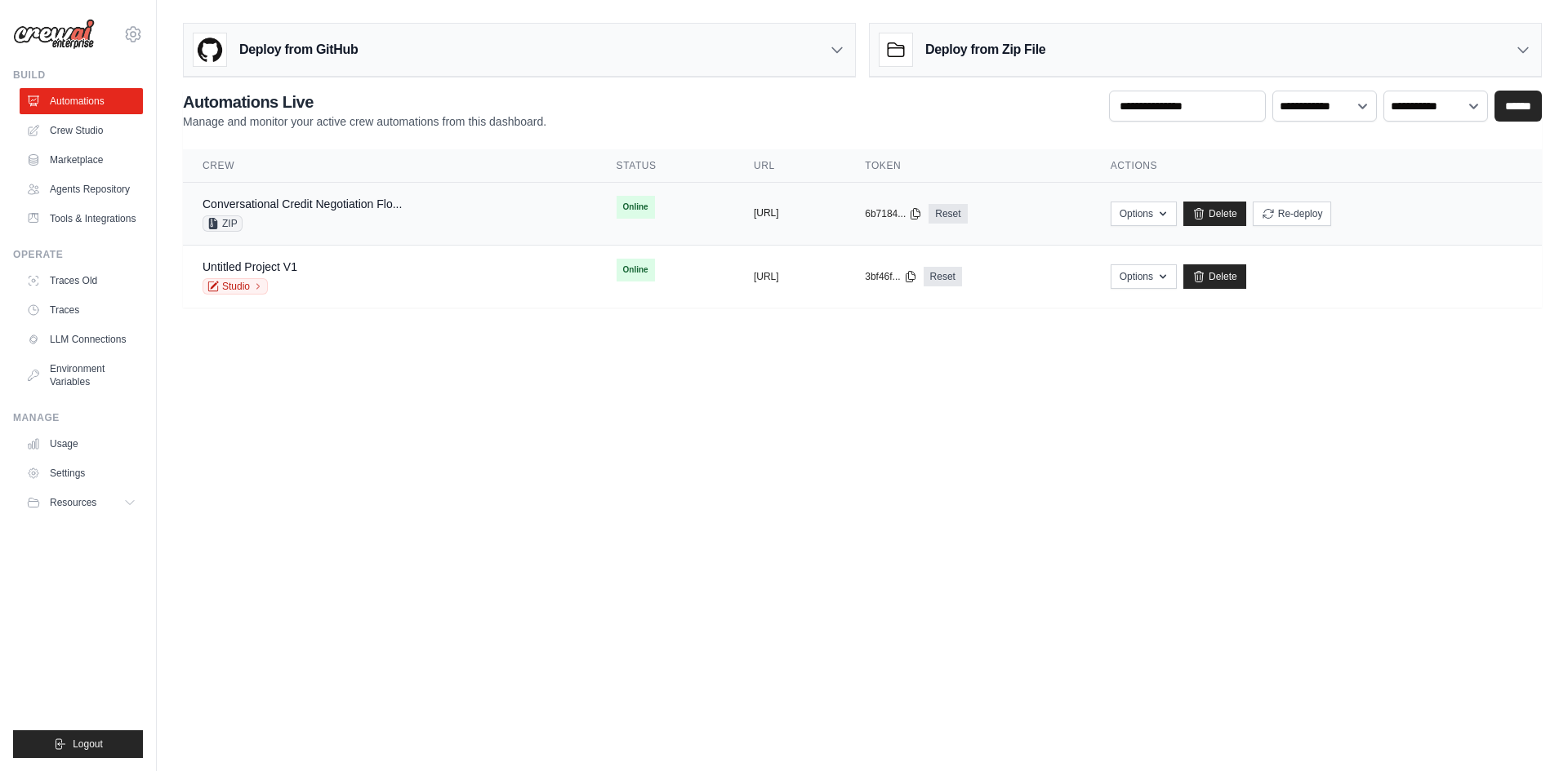
click at [753, 213] on button "[URL]" at bounding box center [766, 213] width 25 height 13
click at [1177, 213] on button "Options" at bounding box center [1144, 213] width 66 height 25
click at [784, 405] on body "guilherme.candeloro@approachtech.com.br Settings Build Automations" at bounding box center [784, 386] width 1568 height 771
click at [91, 395] on link "Environment Variables" at bounding box center [83, 376] width 124 height 40
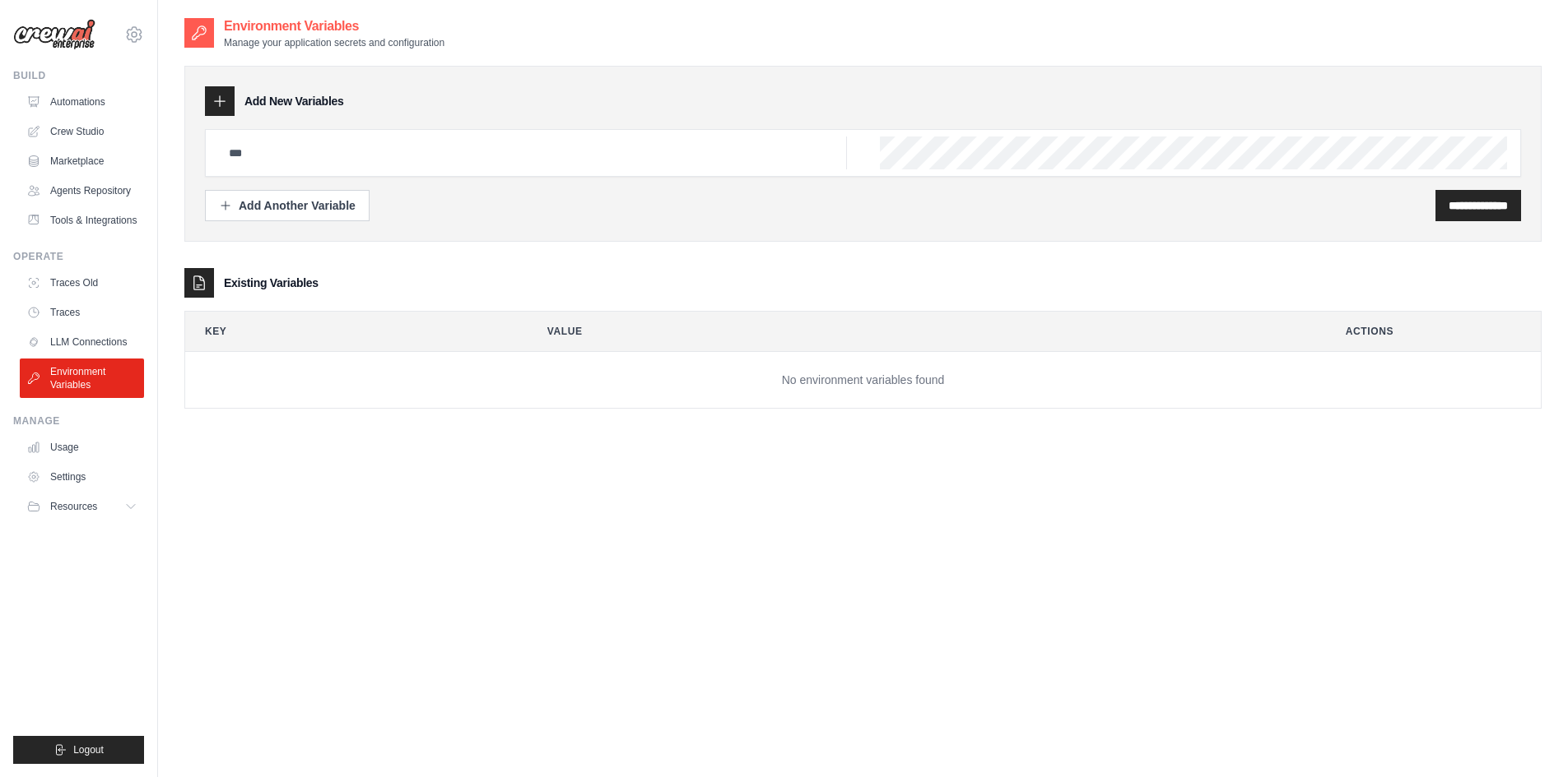
drag, startPoint x: 891, startPoint y: 360, endPoint x: 888, endPoint y: 372, distance: 12.4
click at [891, 361] on td "No environment variables found" at bounding box center [863, 381] width 1355 height 57
click at [885, 381] on td "No environment variables found" at bounding box center [863, 381] width 1355 height 57
click at [883, 384] on td "No environment variables found" at bounding box center [863, 381] width 1355 height 57
click at [882, 384] on td "No environment variables found" at bounding box center [863, 381] width 1355 height 57
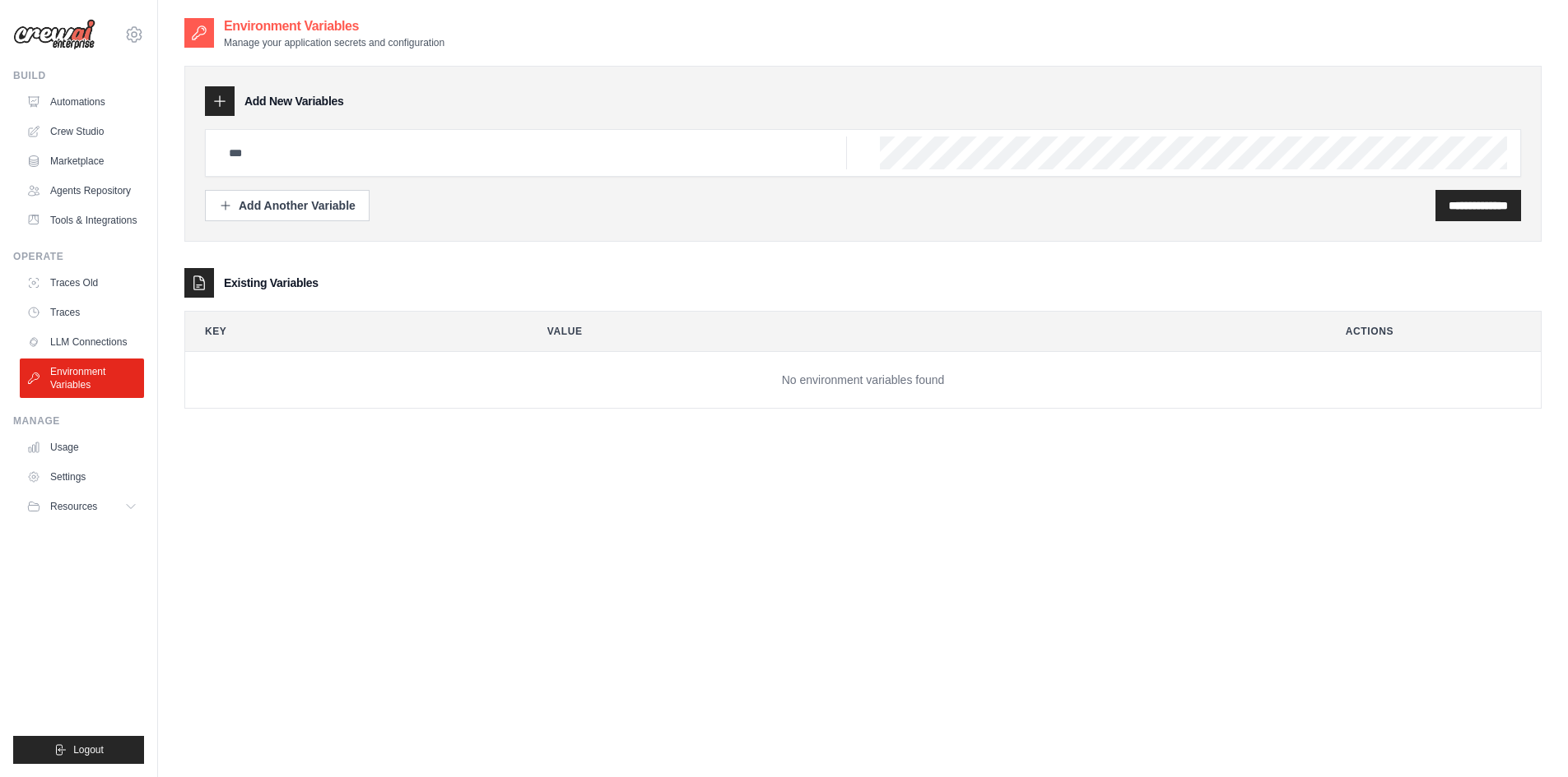
click at [562, 384] on td "No environment variables found" at bounding box center [863, 381] width 1355 height 57
click at [90, 104] on link "Automations" at bounding box center [84, 103] width 124 height 27
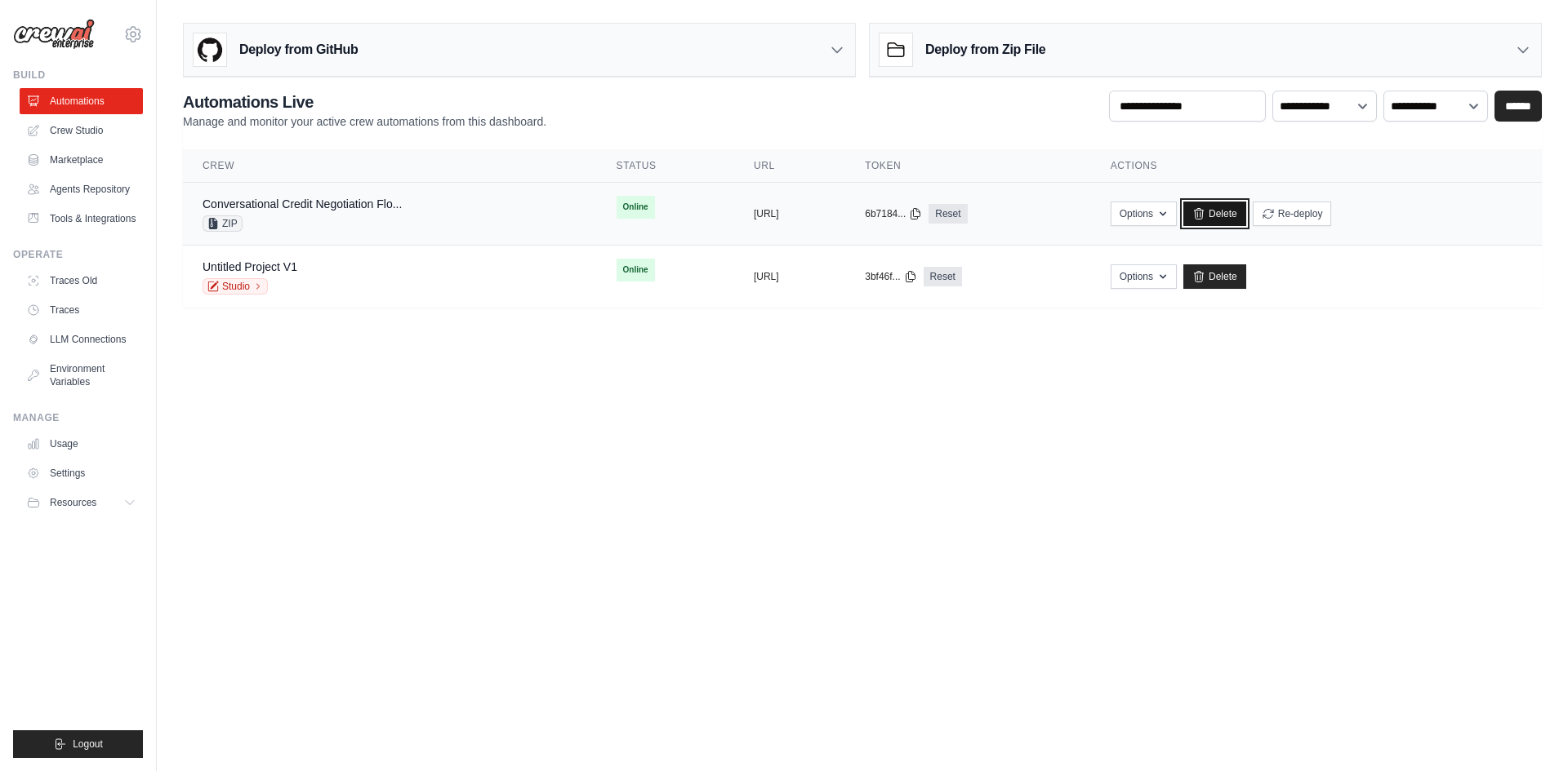
click at [1246, 209] on link "Delete" at bounding box center [1214, 214] width 63 height 25
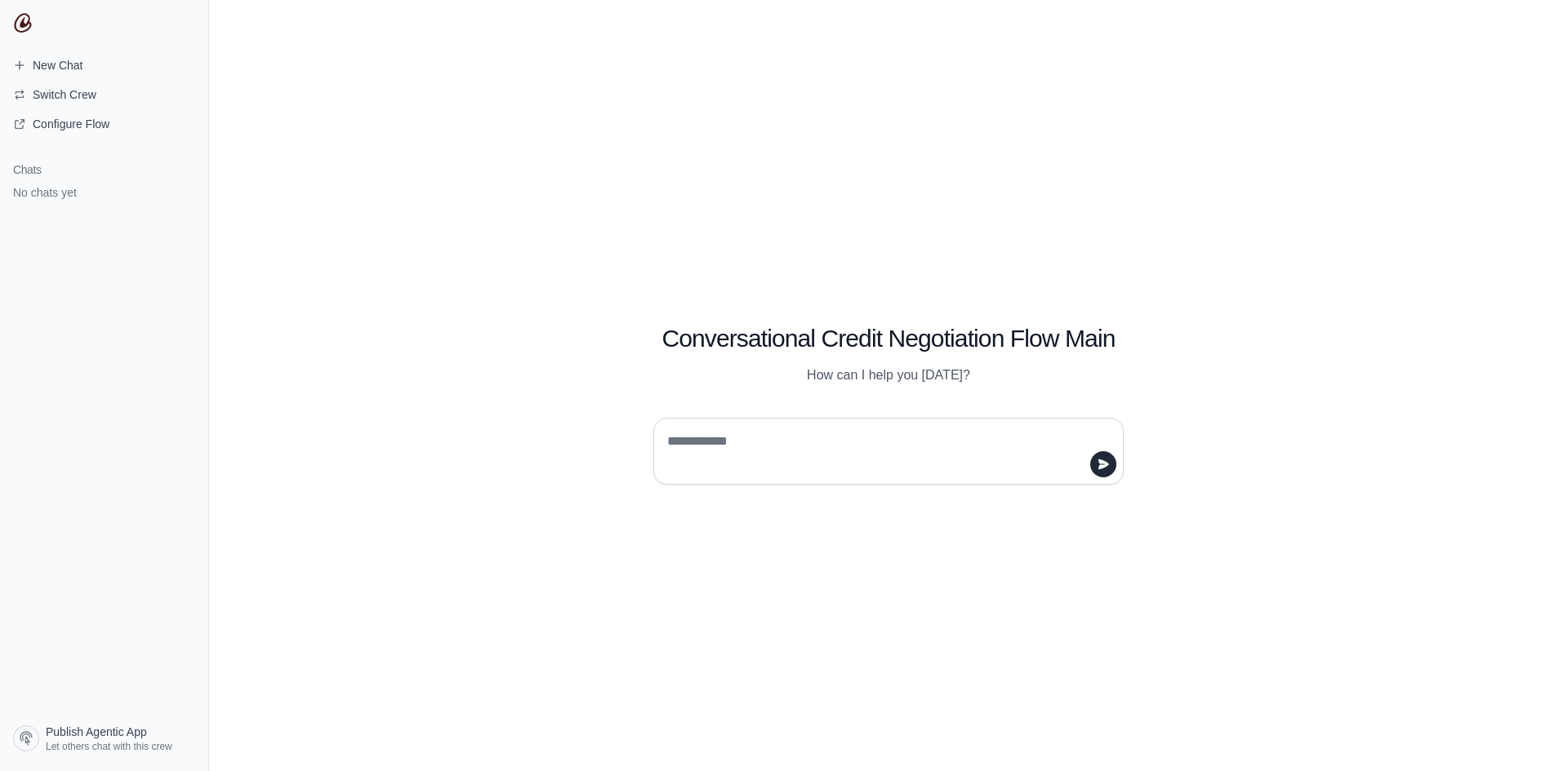
click at [799, 440] on textarea at bounding box center [883, 451] width 439 height 45
type textarea "*****"
click at [1104, 456] on button "submit" at bounding box center [1103, 465] width 26 height 26
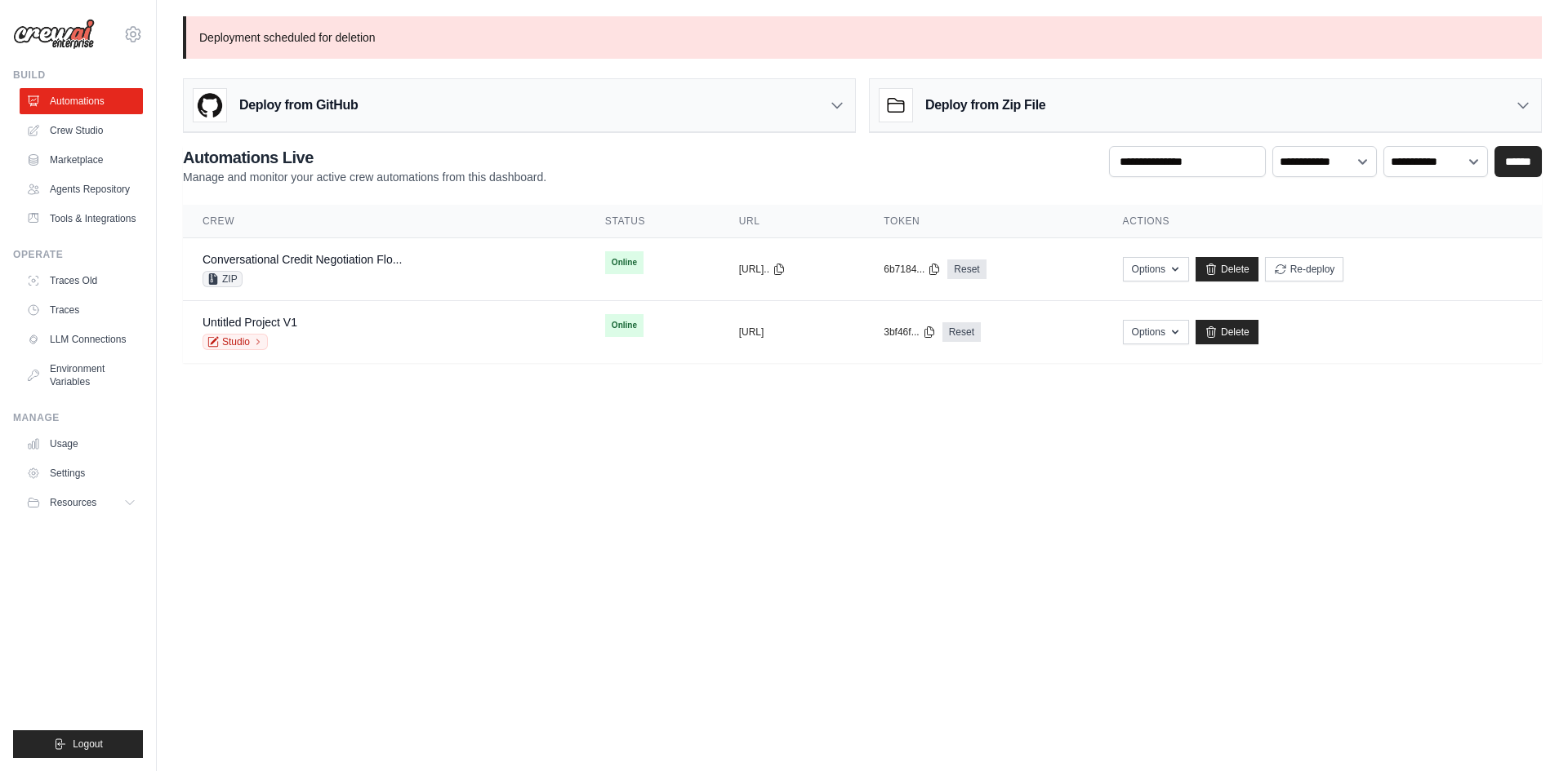
click at [952, 104] on h3 "Deploy from Zip File" at bounding box center [984, 105] width 120 height 20
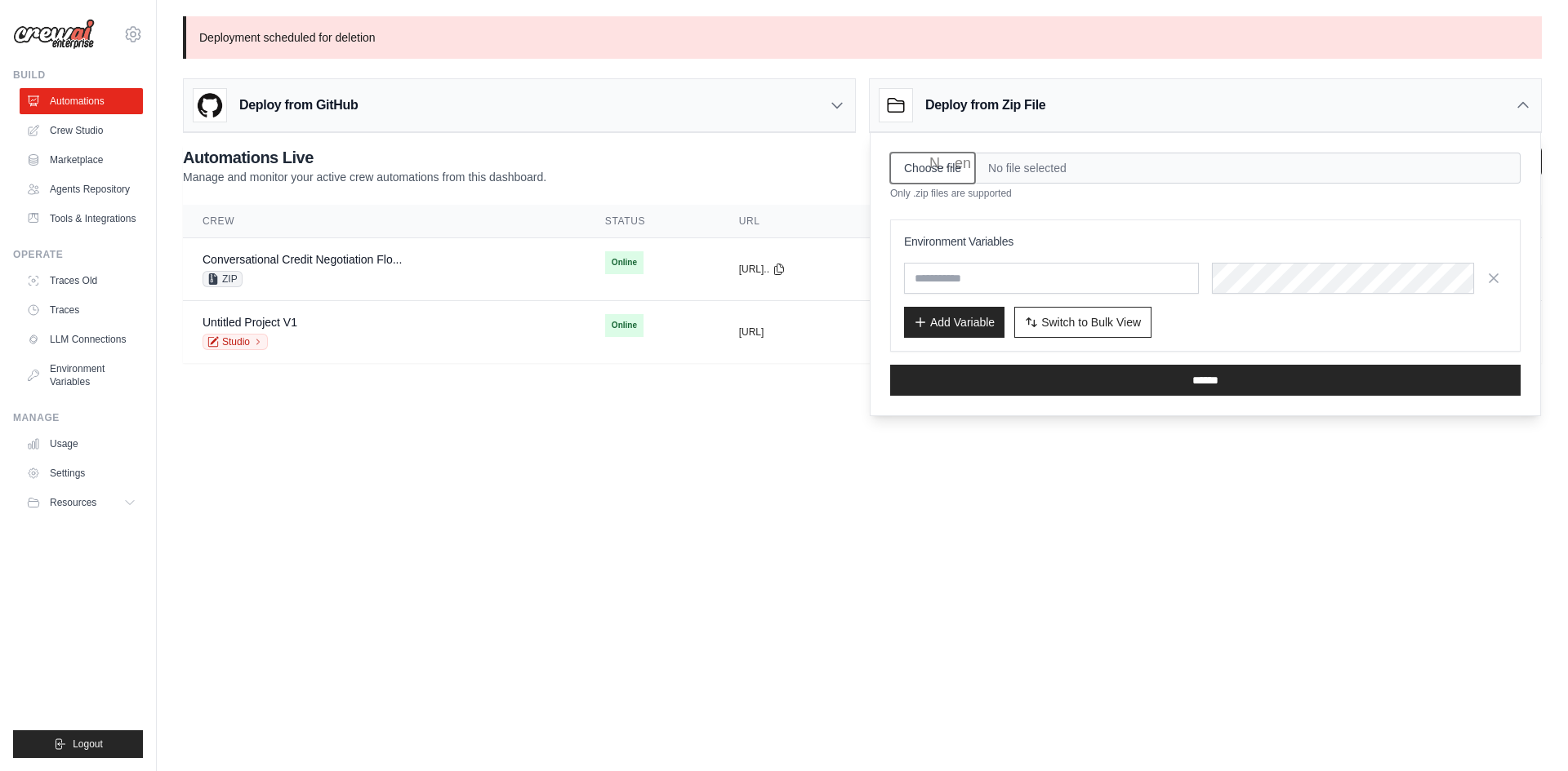
click at [947, 166] on input "Choose file" at bounding box center [933, 168] width 85 height 31
type input "**********"
click at [1008, 272] on input "text" at bounding box center [1051, 278] width 295 height 31
paste input "**********"
type input "**********"
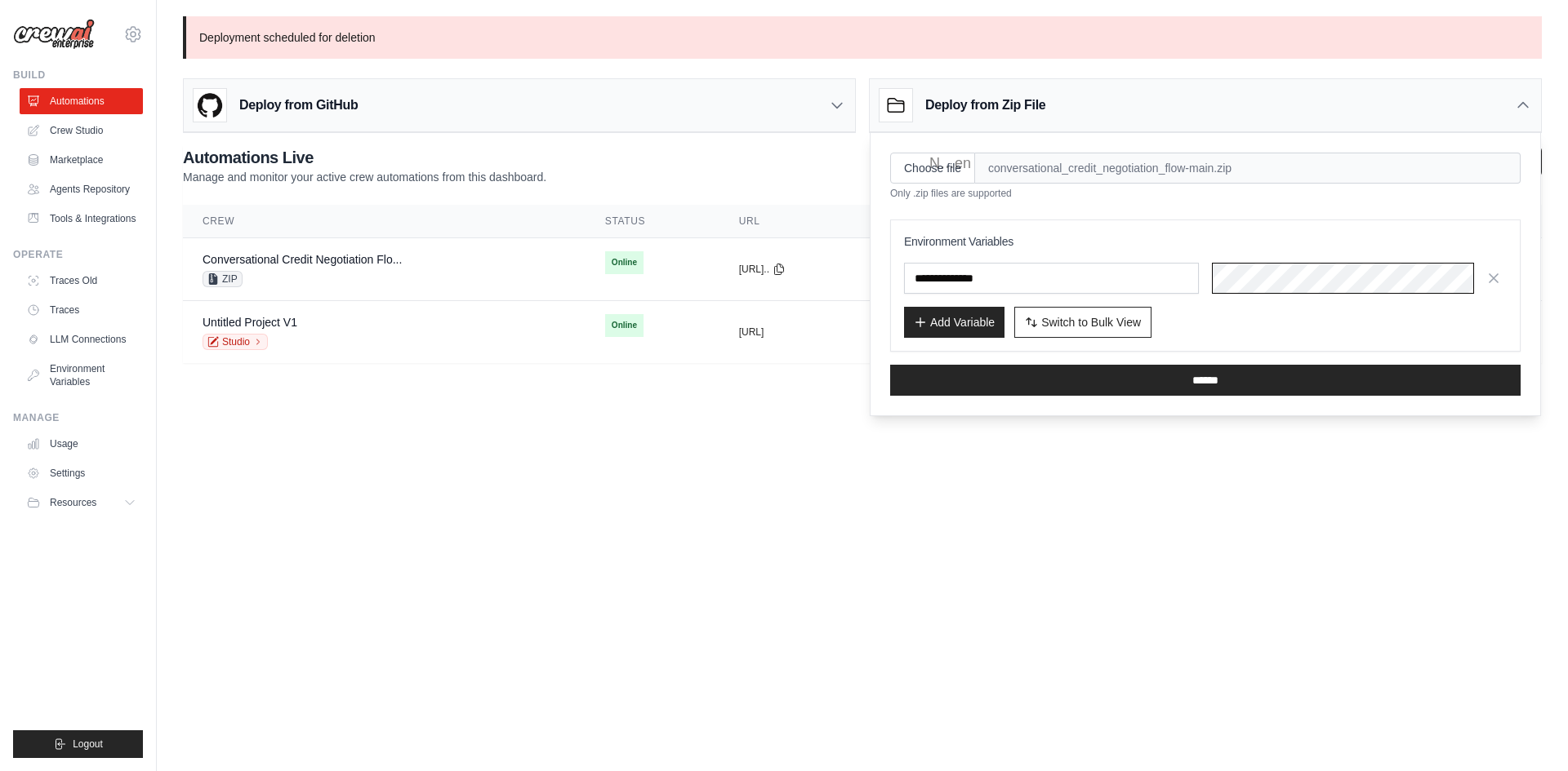
scroll to position [0, 789]
click at [942, 326] on button "Add Variable" at bounding box center [954, 321] width 101 height 31
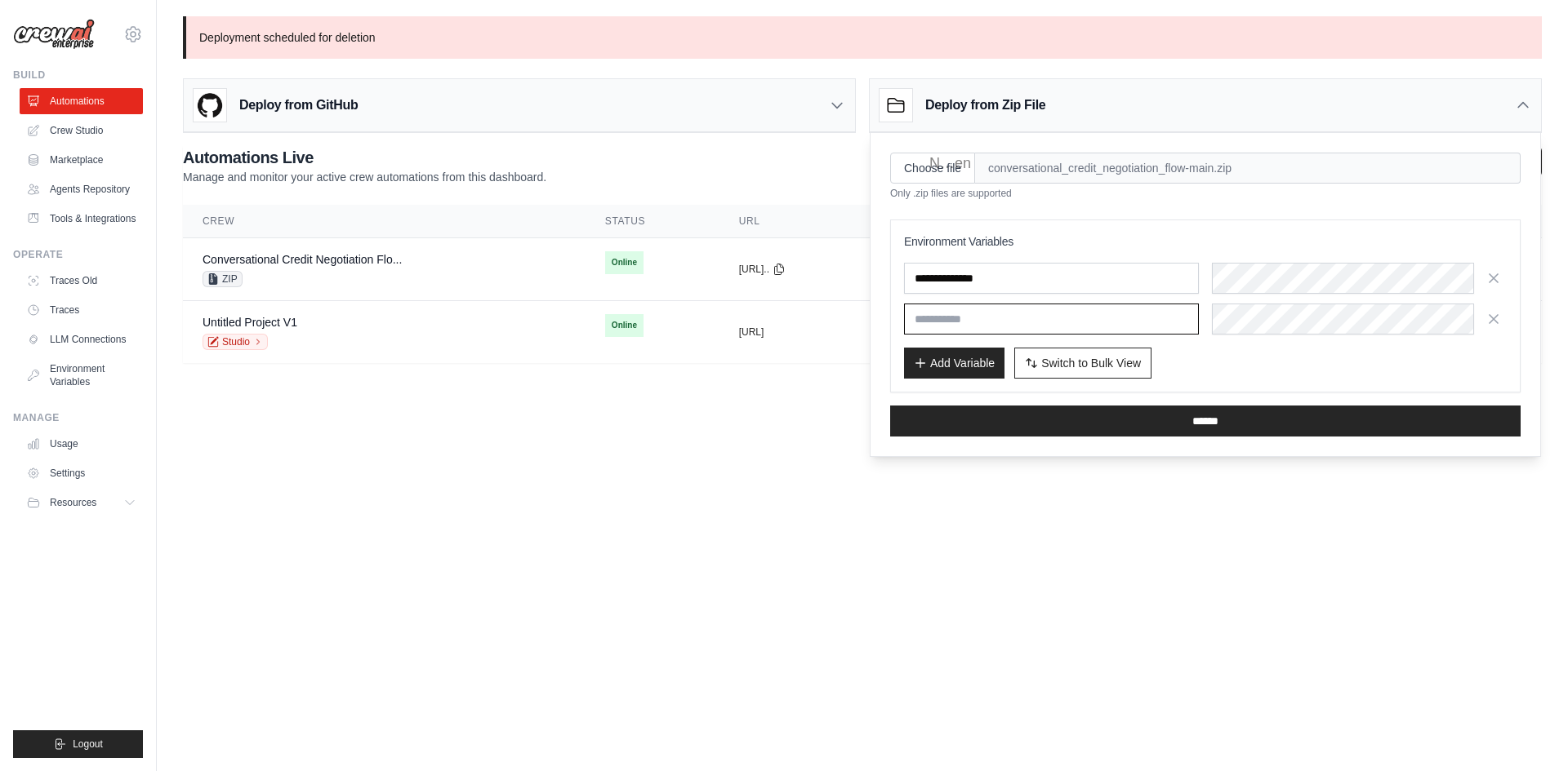
click at [1007, 306] on input "text" at bounding box center [1051, 319] width 295 height 31
paste input "**********"
type input "**********"
click at [1027, 427] on input "******" at bounding box center [1205, 420] width 631 height 31
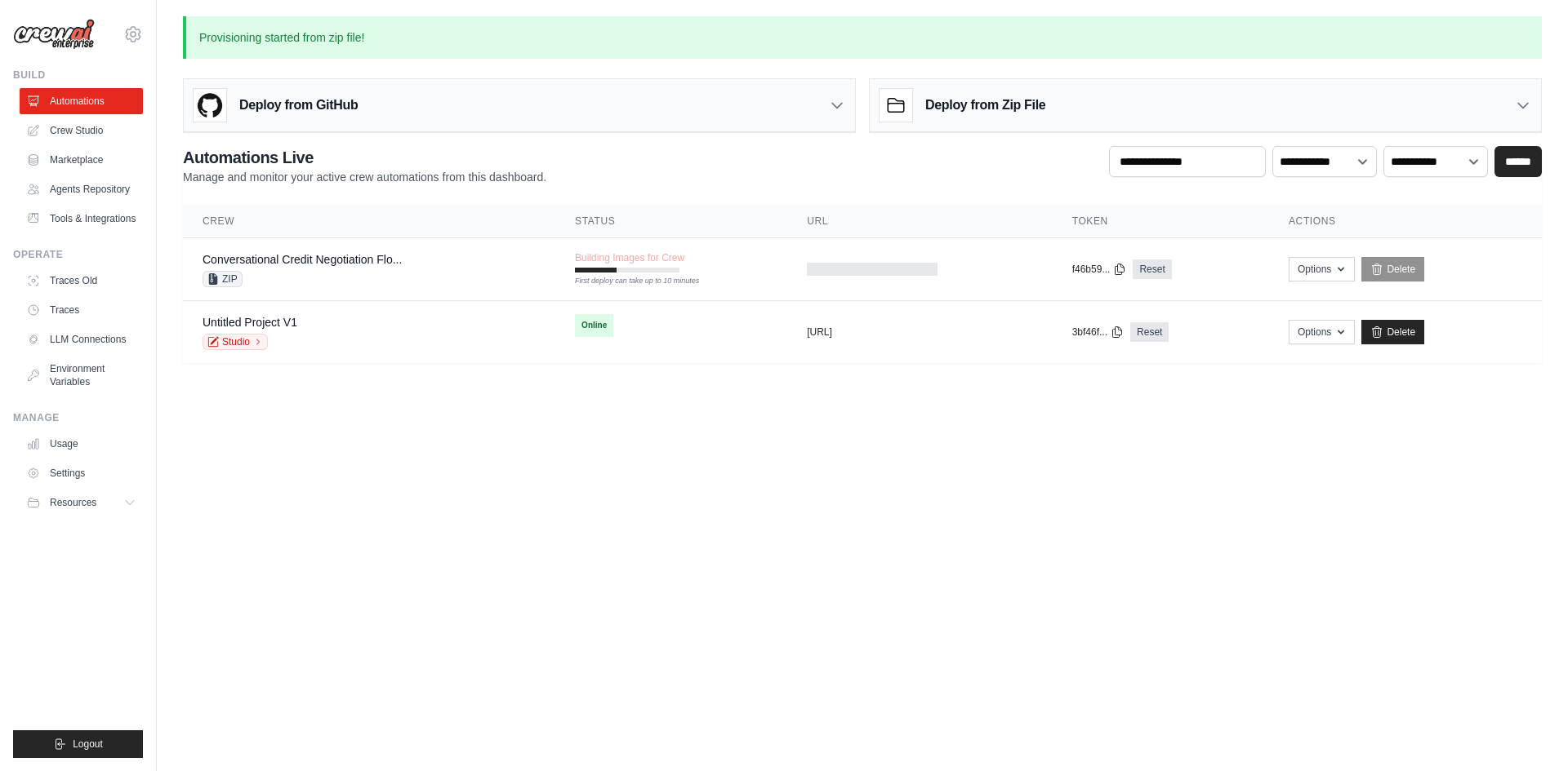
click at [483, 489] on body "guilherme.candeloro@approachtech.com.br Settings Build Automations" at bounding box center [784, 386] width 1568 height 771
click at [88, 125] on link "Crew Studio" at bounding box center [83, 131] width 124 height 26
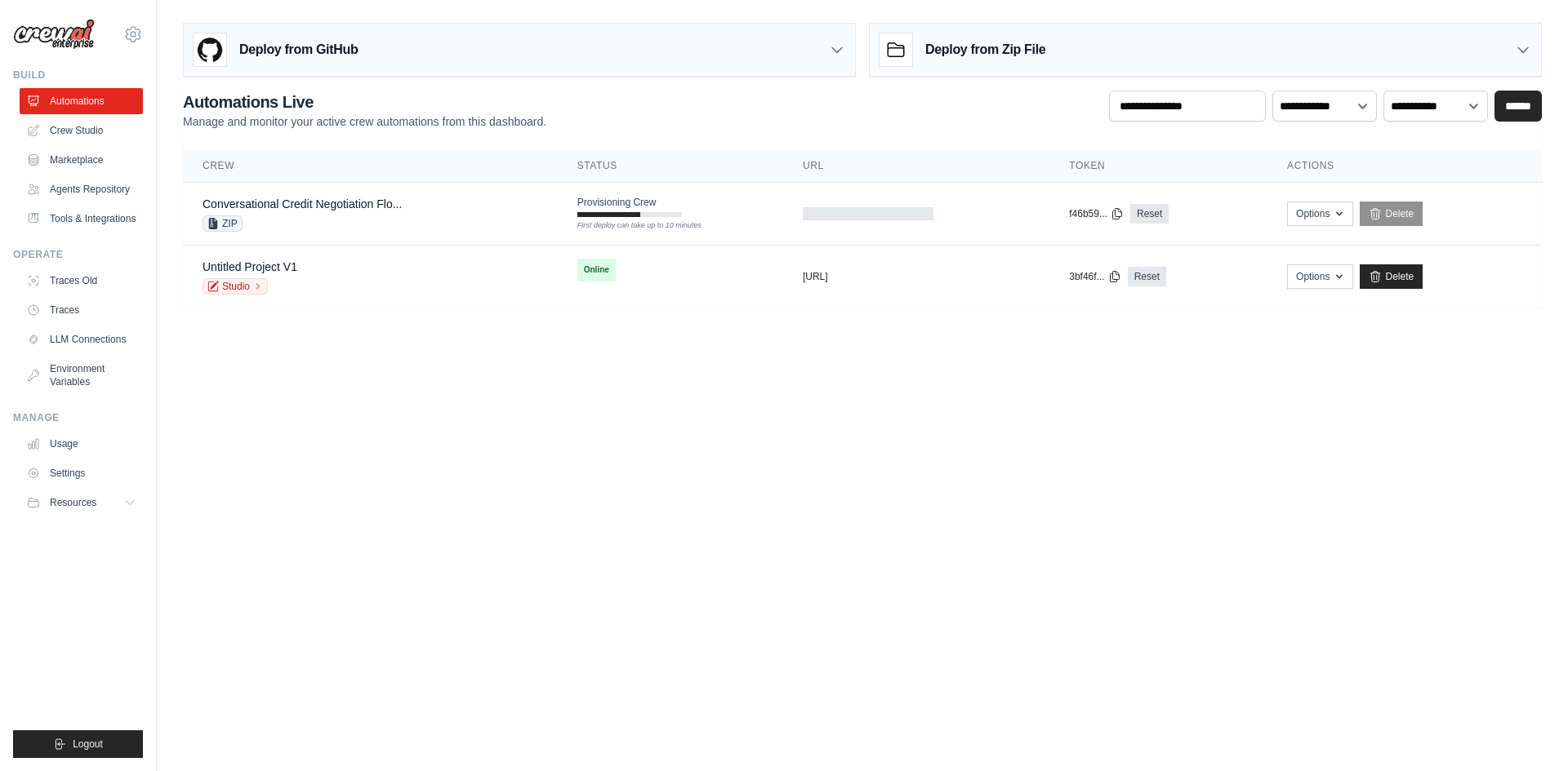
click at [652, 438] on body "[PERSON_NAME][EMAIL_ADDRESS][DOMAIN_NAME] Settings Build Automations" at bounding box center [784, 386] width 1568 height 771
click at [396, 411] on body "[PERSON_NAME][EMAIL_ADDRESS][DOMAIN_NAME] Settings Build Automations" at bounding box center [784, 386] width 1568 height 771
click at [460, 542] on body "[PERSON_NAME][EMAIL_ADDRESS][DOMAIN_NAME] Settings Build Automations" at bounding box center [784, 386] width 1568 height 771
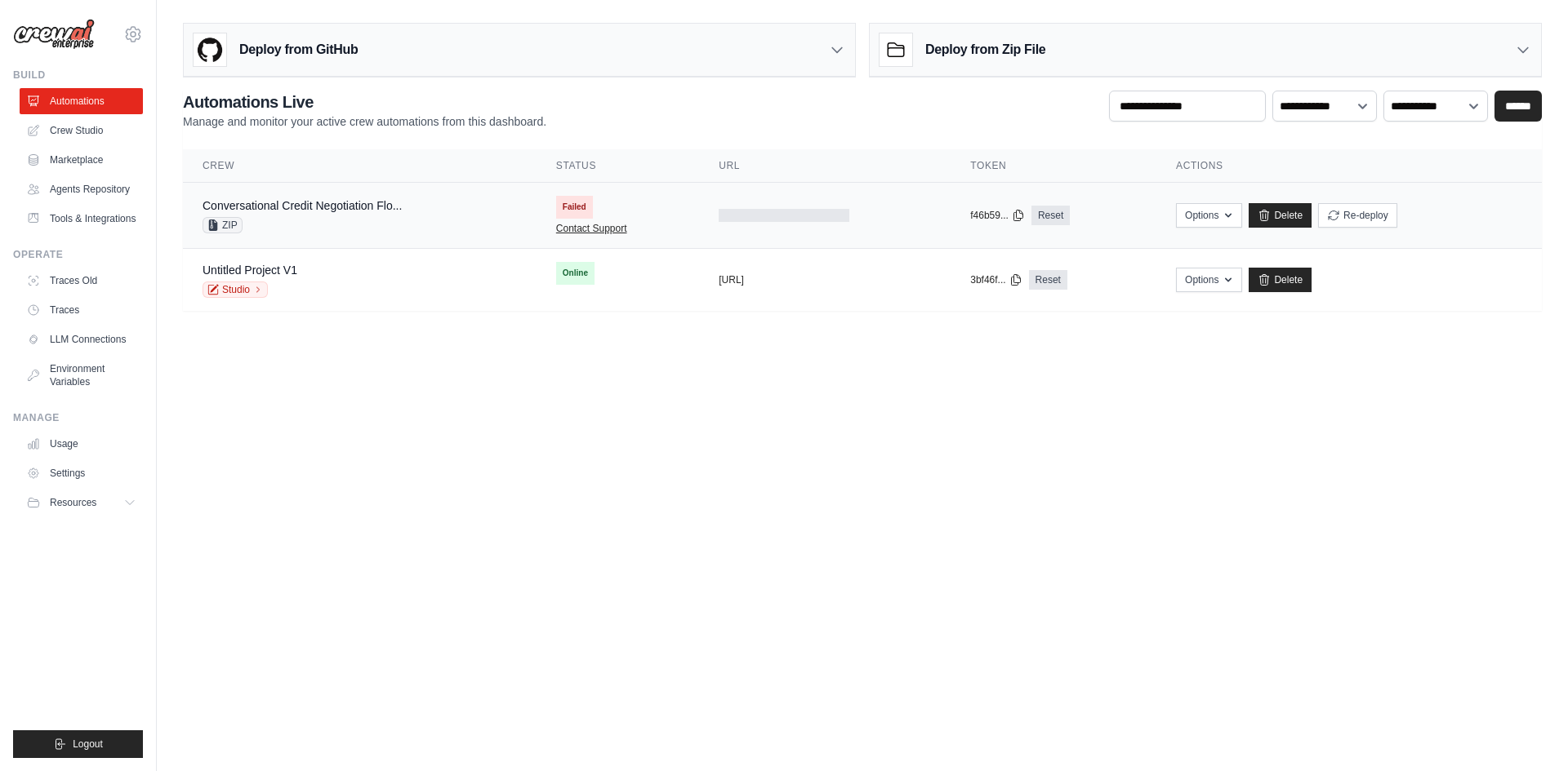
click at [586, 229] on link "Contact Support" at bounding box center [591, 229] width 71 height 13
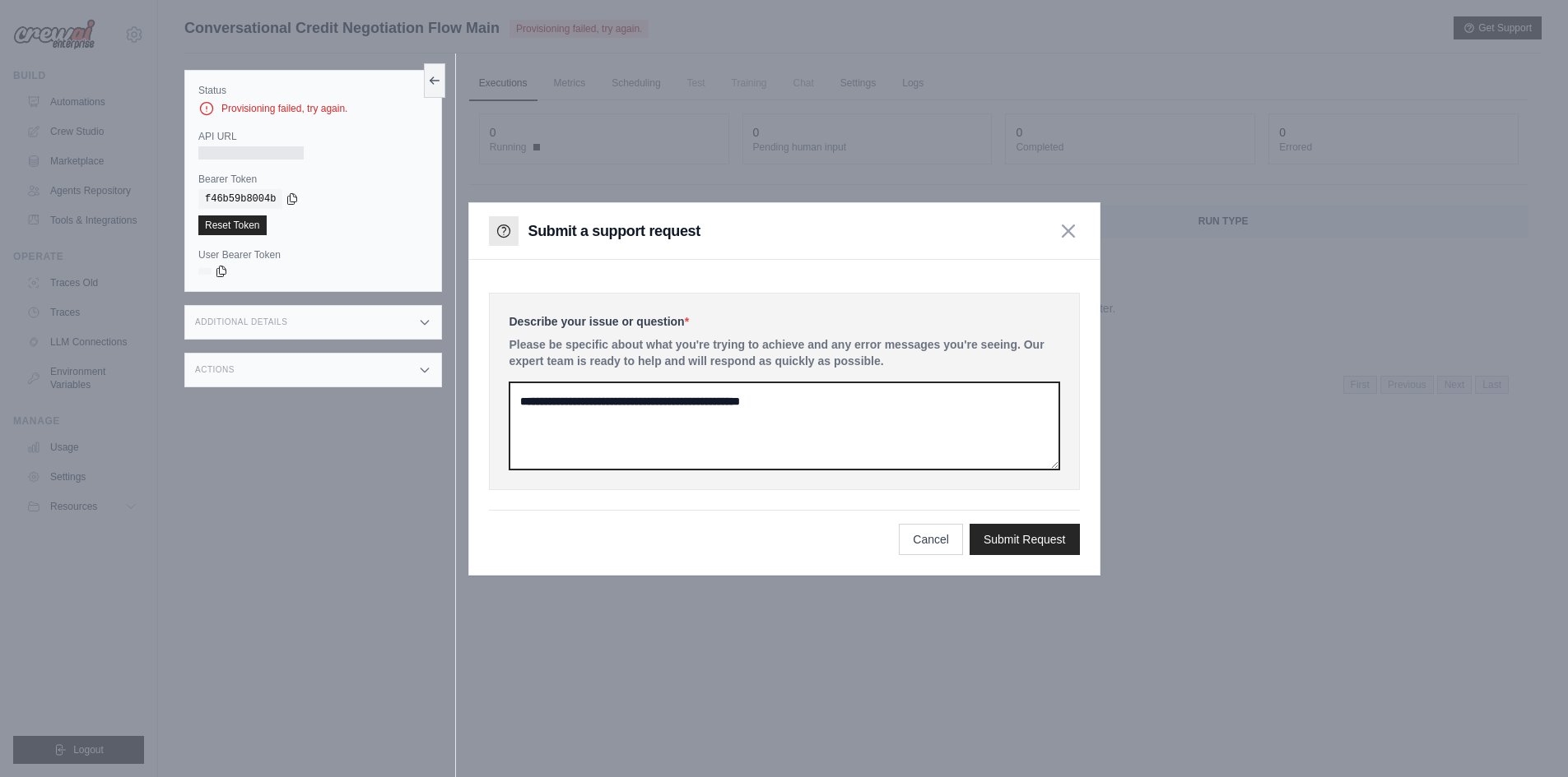
click at [679, 409] on textarea at bounding box center [784, 426] width 549 height 87
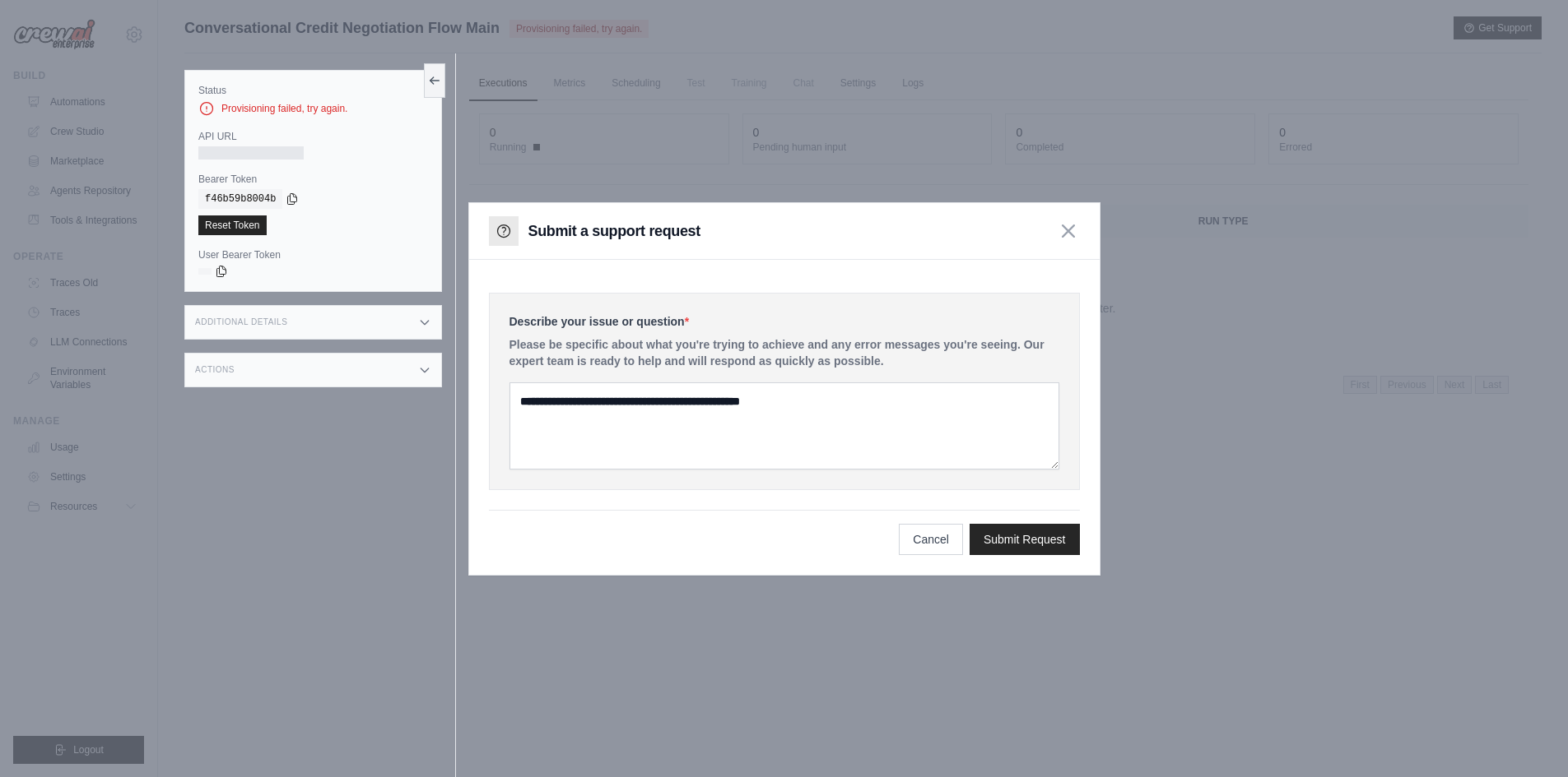
click at [319, 105] on div "Provisioning failed, try again." at bounding box center [314, 108] width 230 height 16
click at [948, 536] on button "Cancel" at bounding box center [931, 539] width 65 height 31
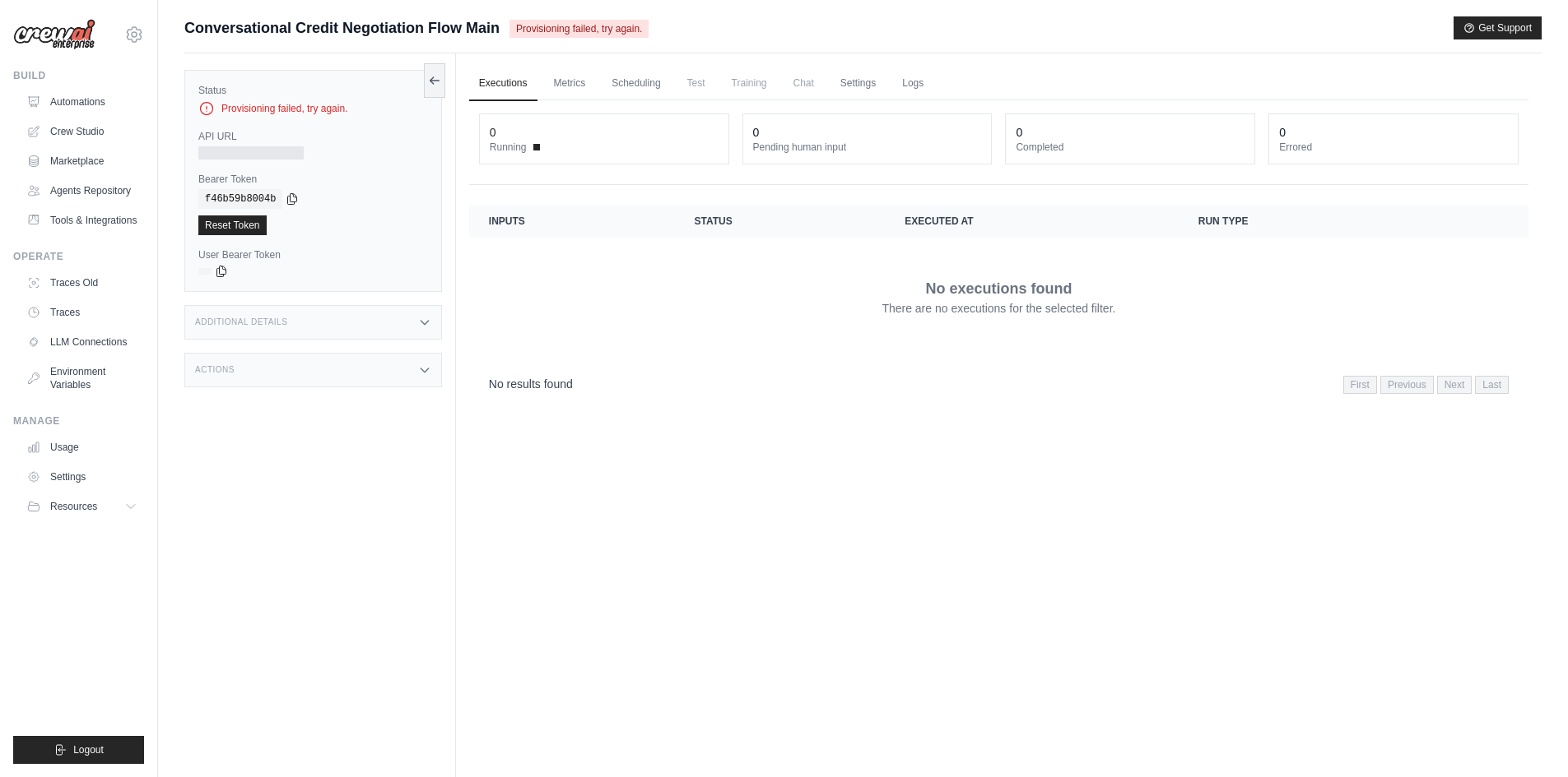
click at [330, 107] on div "Provisioning failed, try again." at bounding box center [314, 108] width 230 height 16
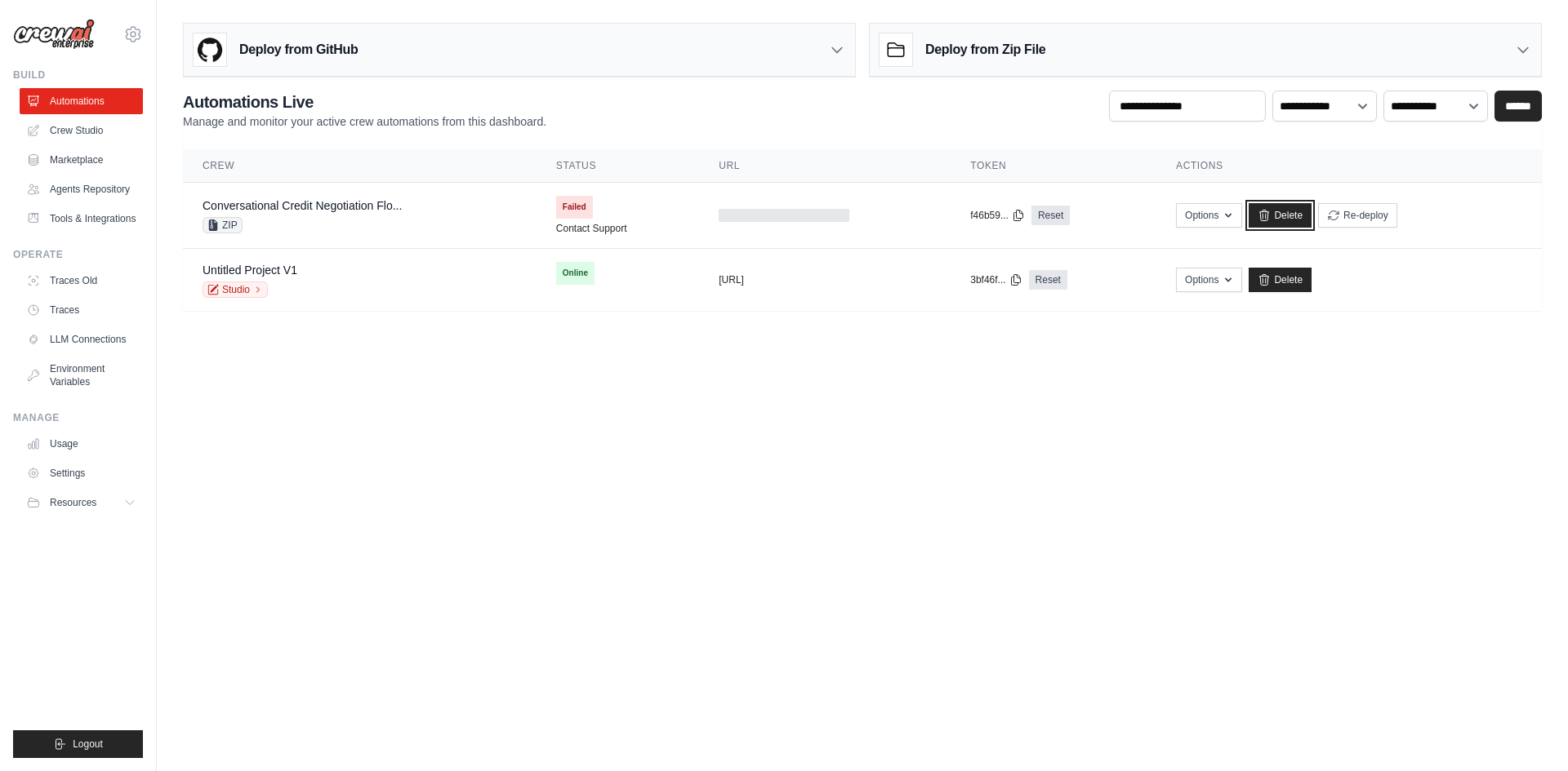
drag, startPoint x: 1294, startPoint y: 213, endPoint x: 818, endPoint y: 89, distance: 491.9
click at [1293, 213] on link "Delete" at bounding box center [1279, 216] width 63 height 25
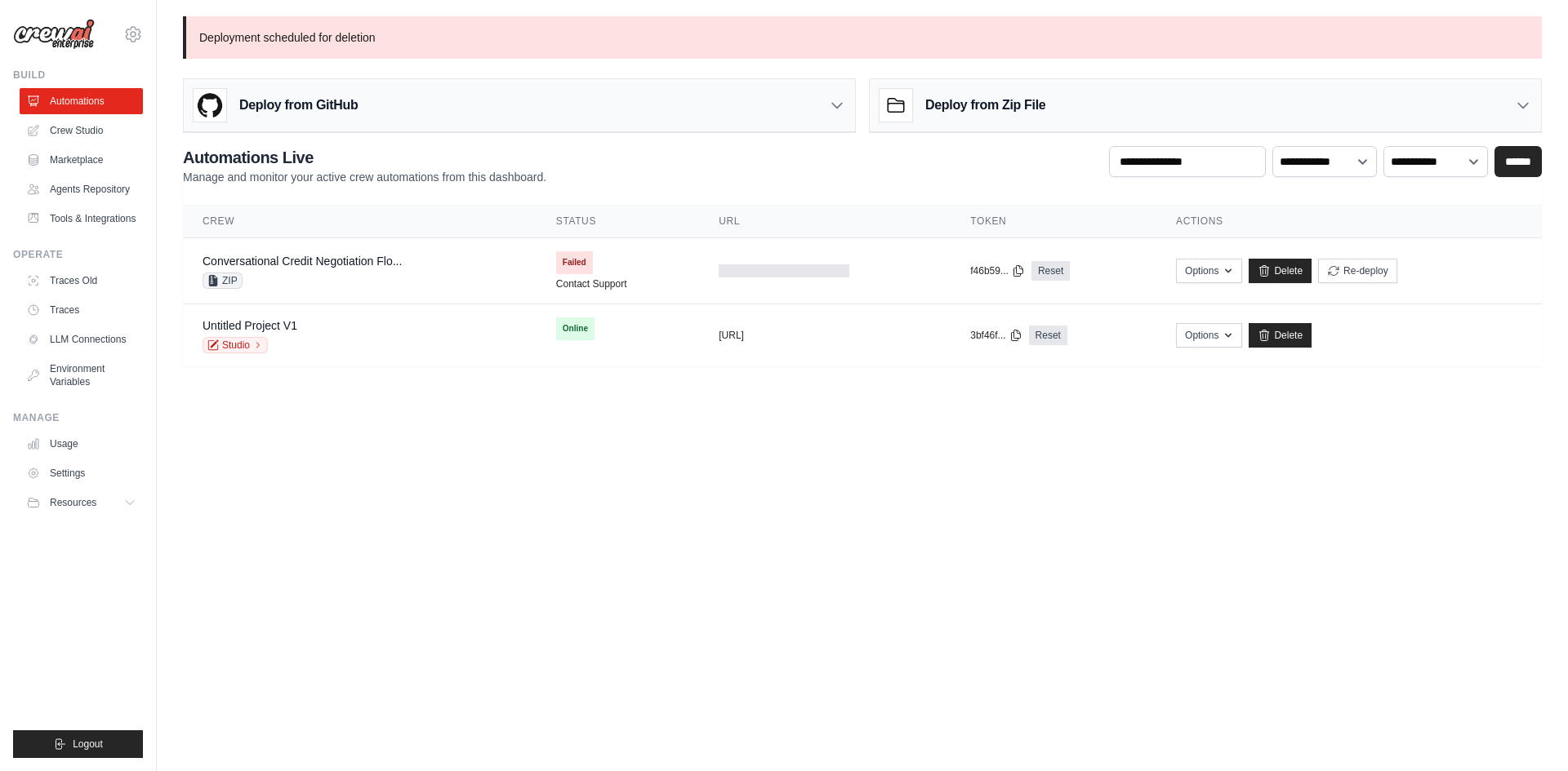
click at [856, 461] on body "[PERSON_NAME][EMAIL_ADDRESS][DOMAIN_NAME] Settings Build Automations" at bounding box center [784, 386] width 1568 height 771
click at [1213, 329] on button "Options" at bounding box center [1209, 335] width 66 height 25
click at [312, 326] on div "Untitled Project V1 Studio" at bounding box center [359, 336] width 314 height 36
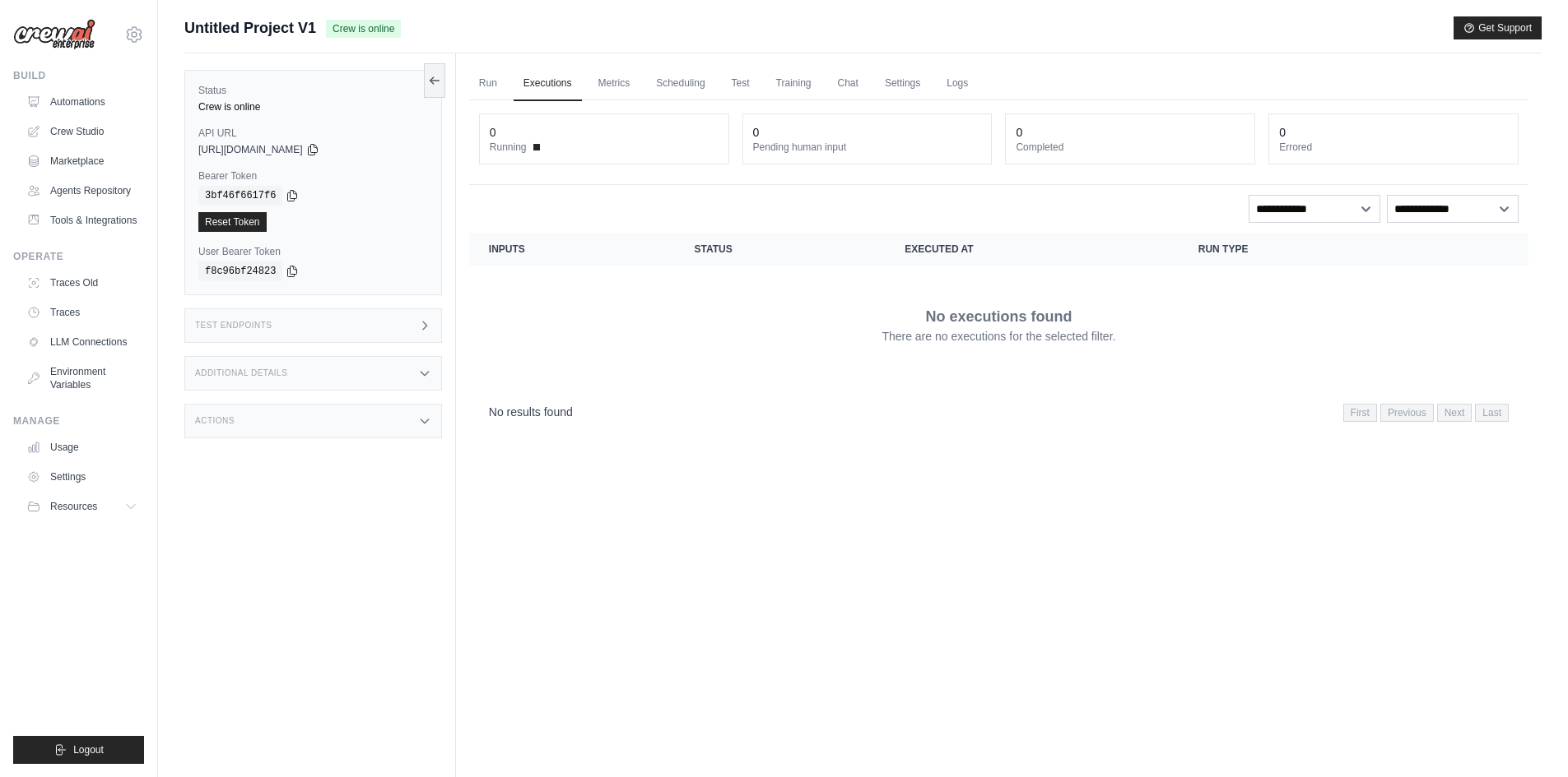
click at [542, 144] on dt "Running" at bounding box center [603, 147] width 229 height 13
click at [436, 81] on icon at bounding box center [434, 80] width 13 height 13
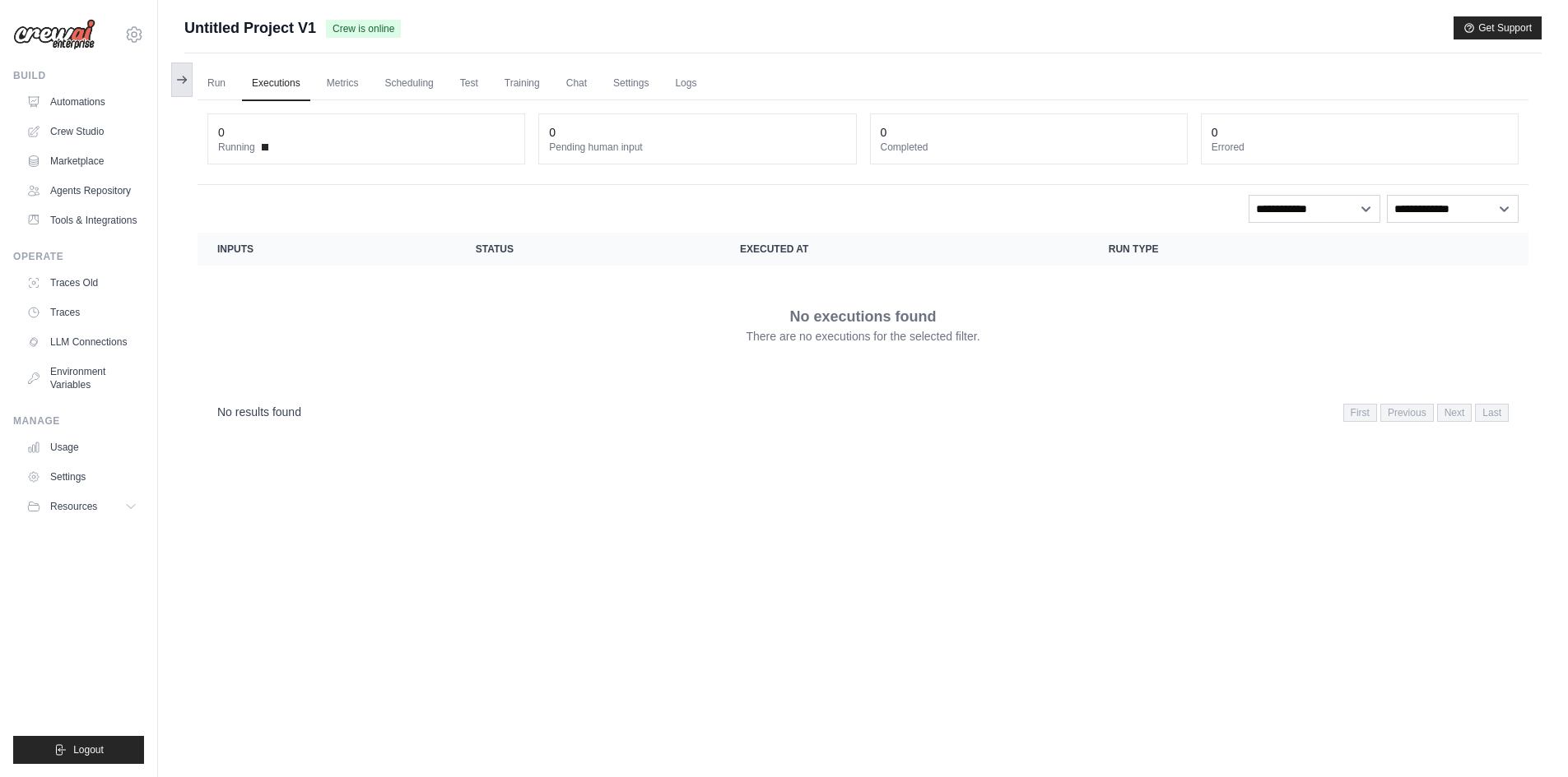
click at [182, 83] on icon at bounding box center [183, 80] width 3 height 7
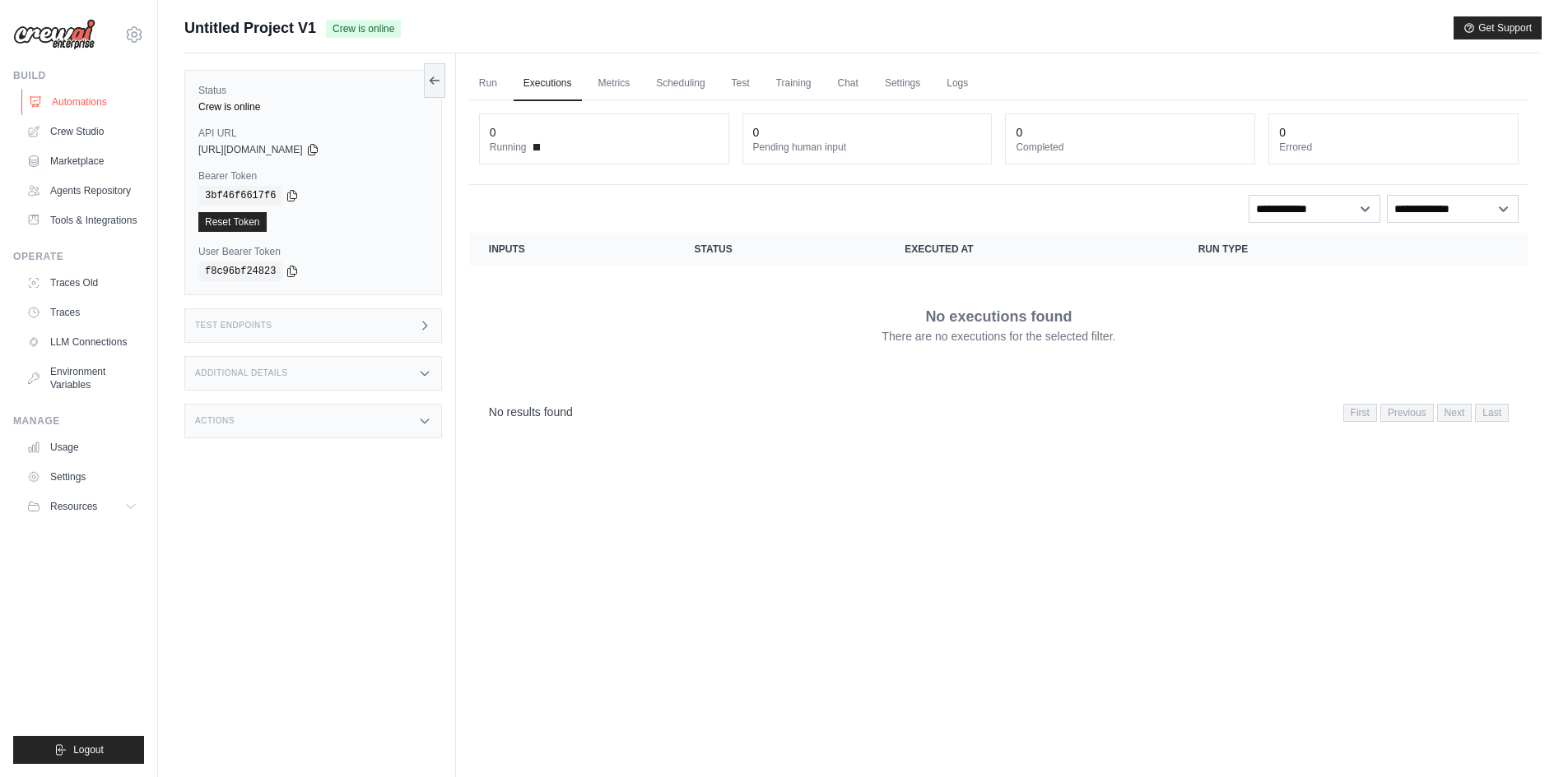
click at [78, 102] on link "Automations" at bounding box center [84, 103] width 124 height 27
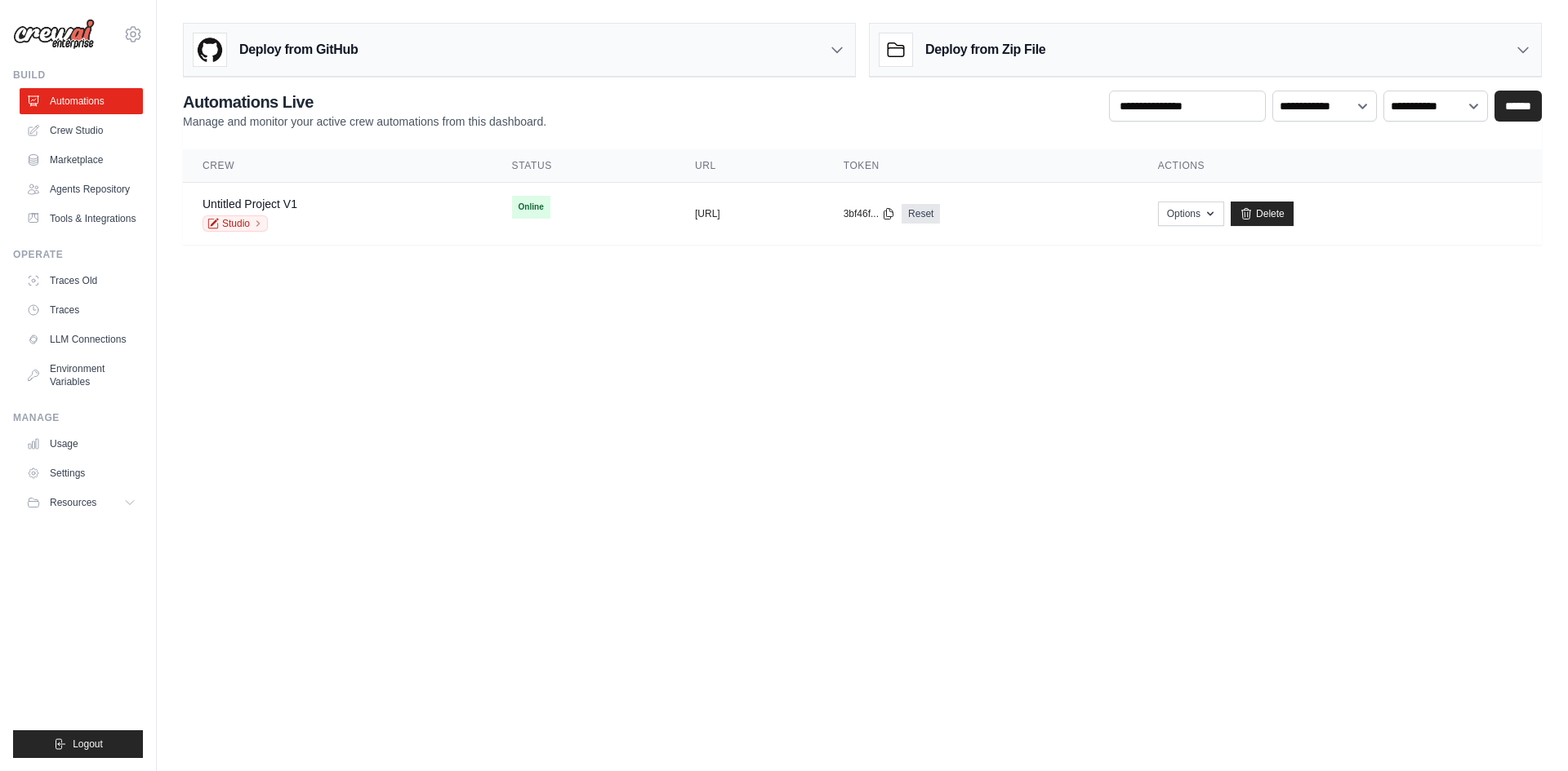
click at [1015, 422] on body "[PERSON_NAME][EMAIL_ADDRESS][DOMAIN_NAME] Settings Build Automations" at bounding box center [784, 386] width 1568 height 771
click at [998, 65] on div "Deploy from Zip File" at bounding box center [963, 50] width 166 height 33
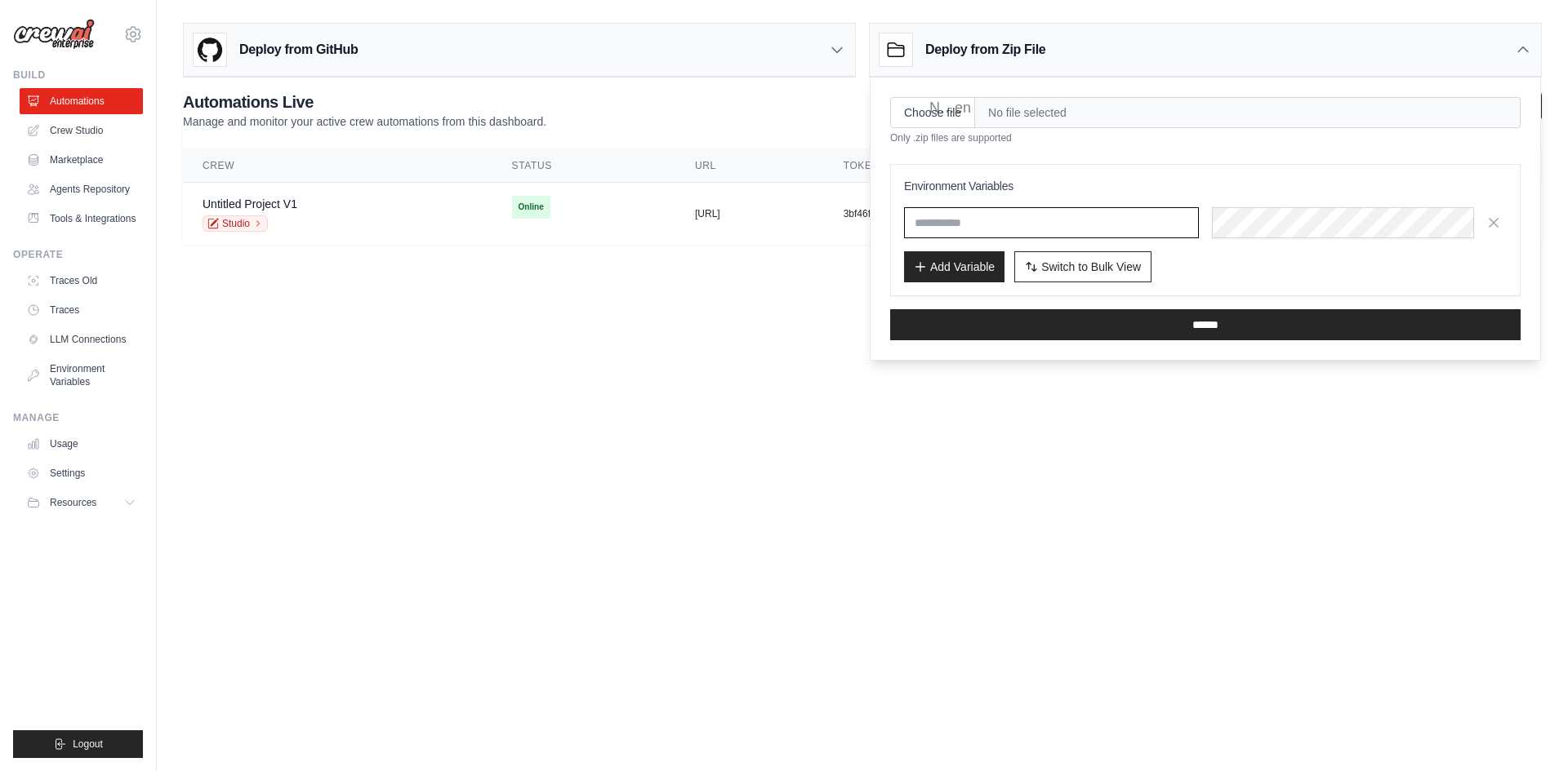
click at [943, 228] on input "text" at bounding box center [1051, 222] width 295 height 31
paste input "**********"
type input "**********"
click at [966, 226] on input "text" at bounding box center [1051, 222] width 295 height 31
paste input "**********"
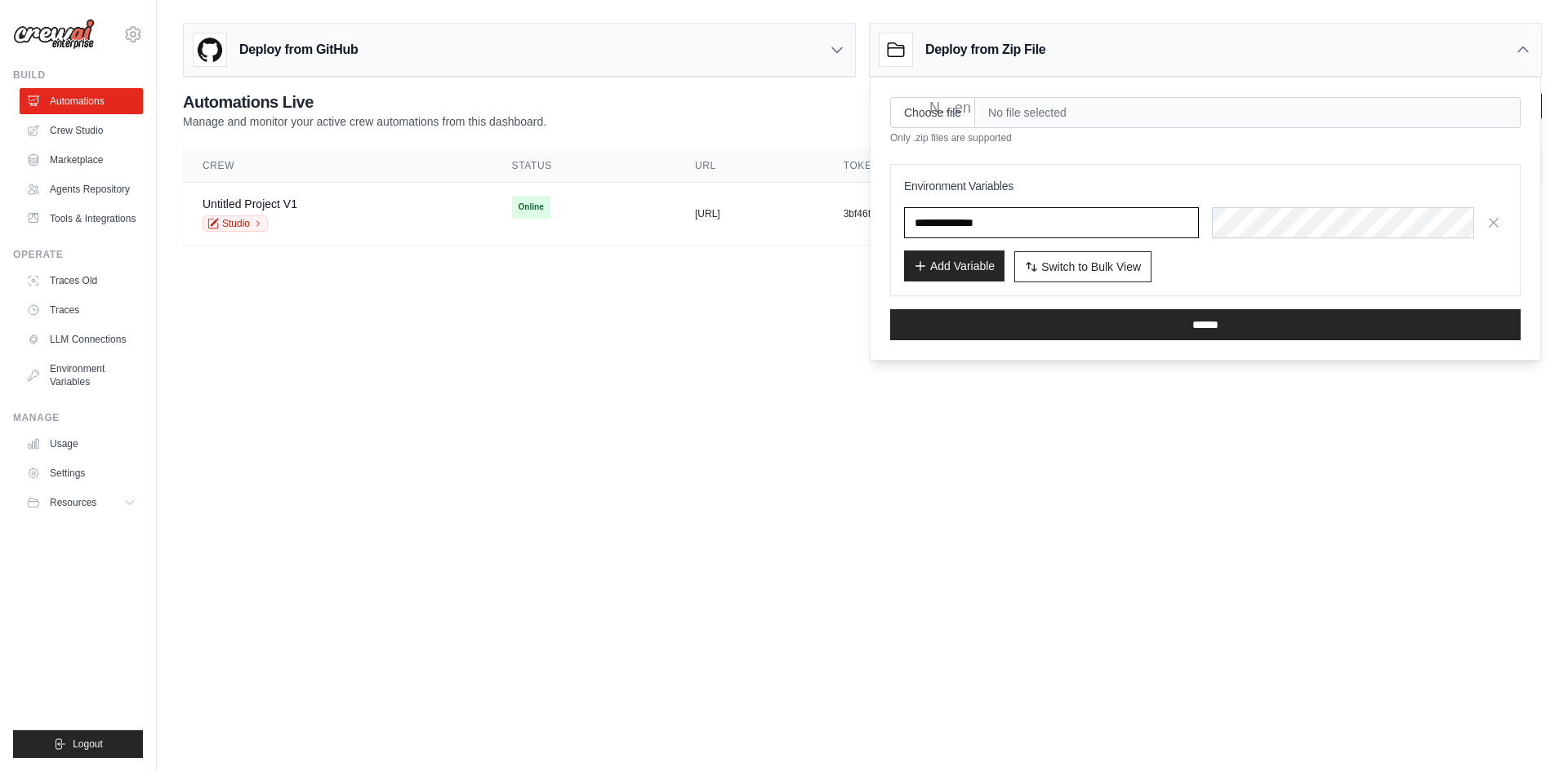
type input "**********"
click at [953, 270] on button "Add Variable" at bounding box center [954, 266] width 101 height 31
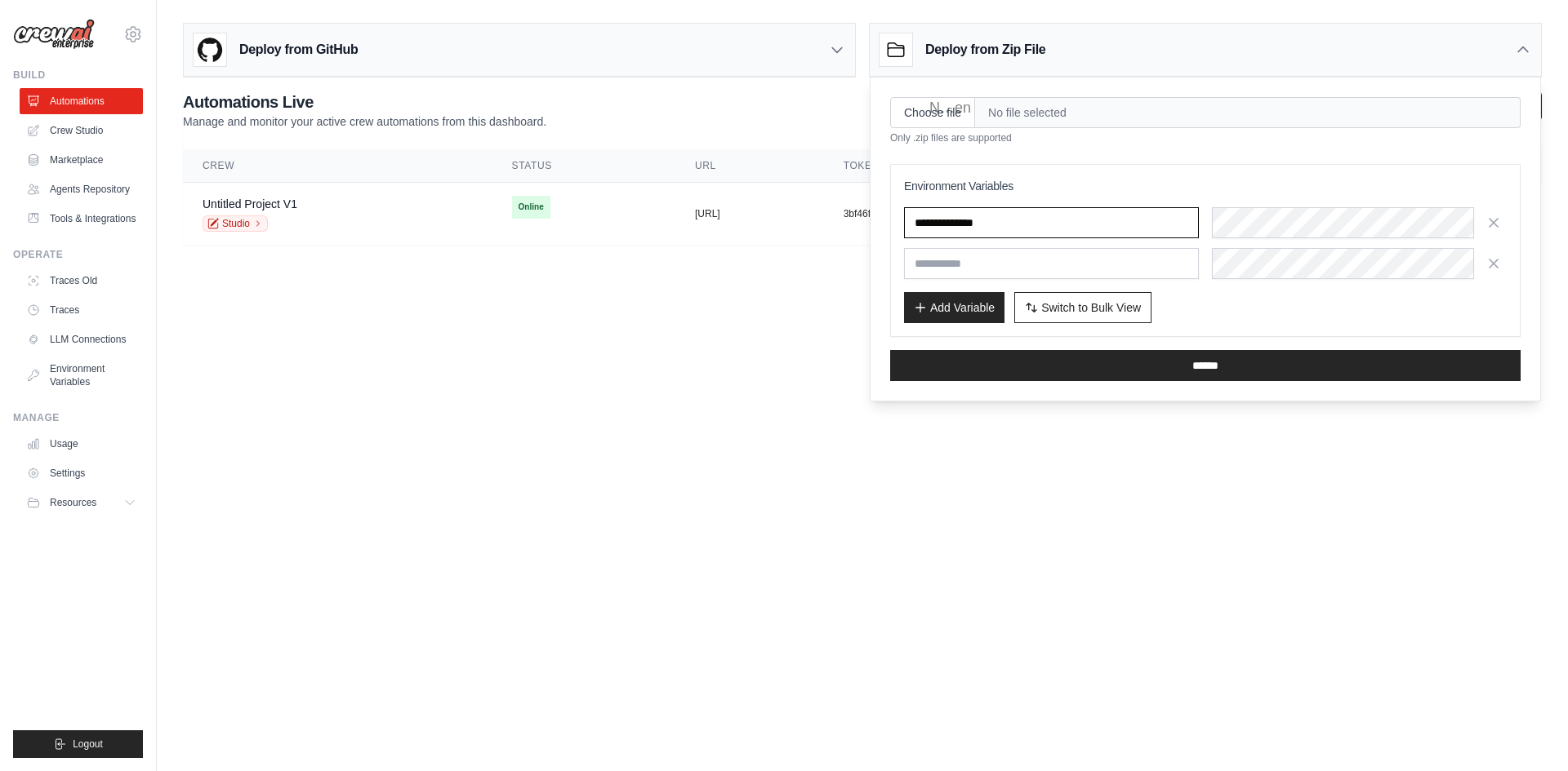
drag, startPoint x: 926, startPoint y: 218, endPoint x: 901, endPoint y: 223, distance: 25.5
click at [901, 223] on div "**********" at bounding box center [1205, 251] width 631 height 173
click at [972, 226] on input "**********" at bounding box center [1051, 222] width 295 height 31
click at [933, 267] on input "text" at bounding box center [1051, 263] width 295 height 31
paste input "**********"
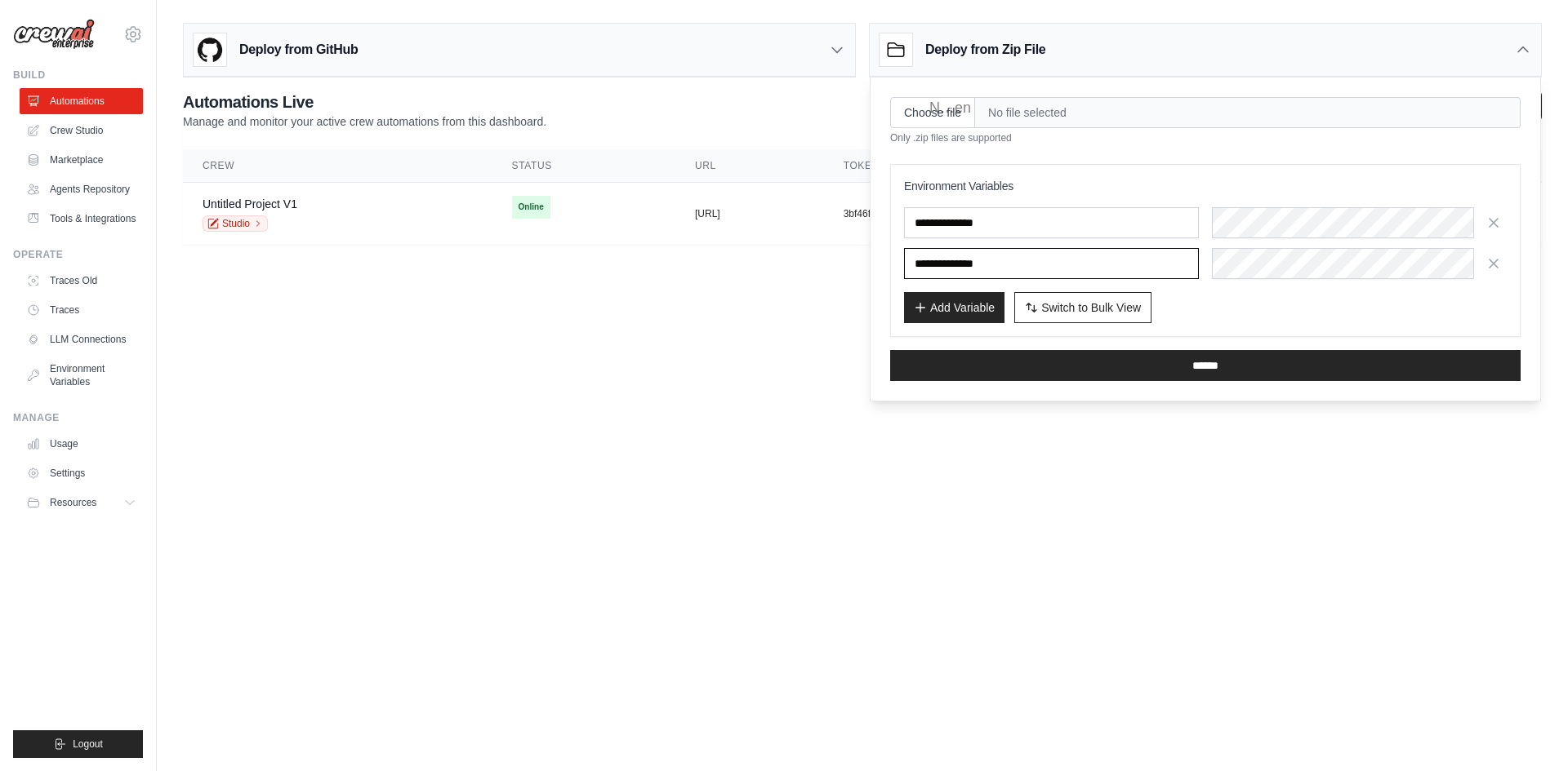
type input "**********"
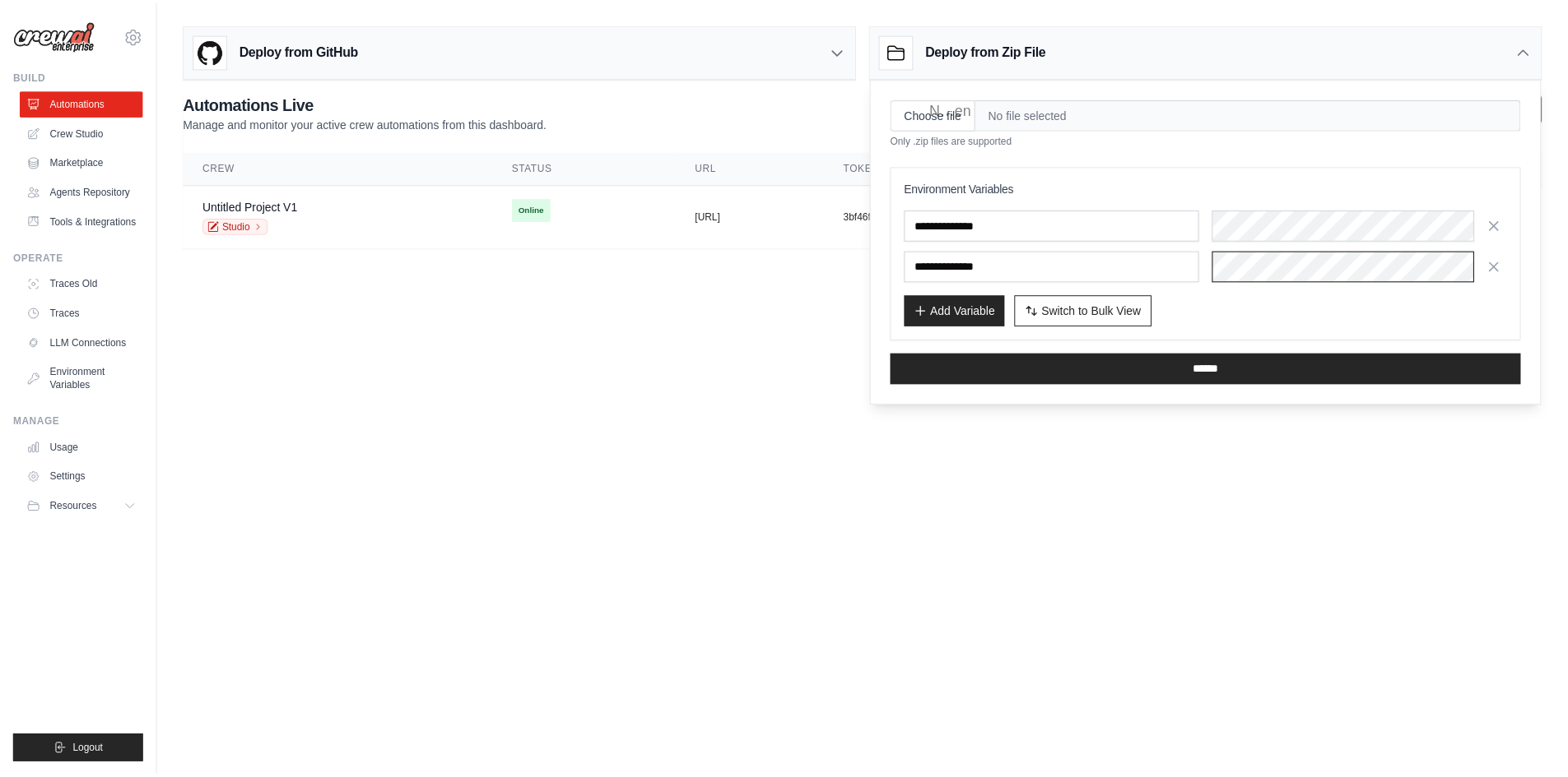
scroll to position [0, 795]
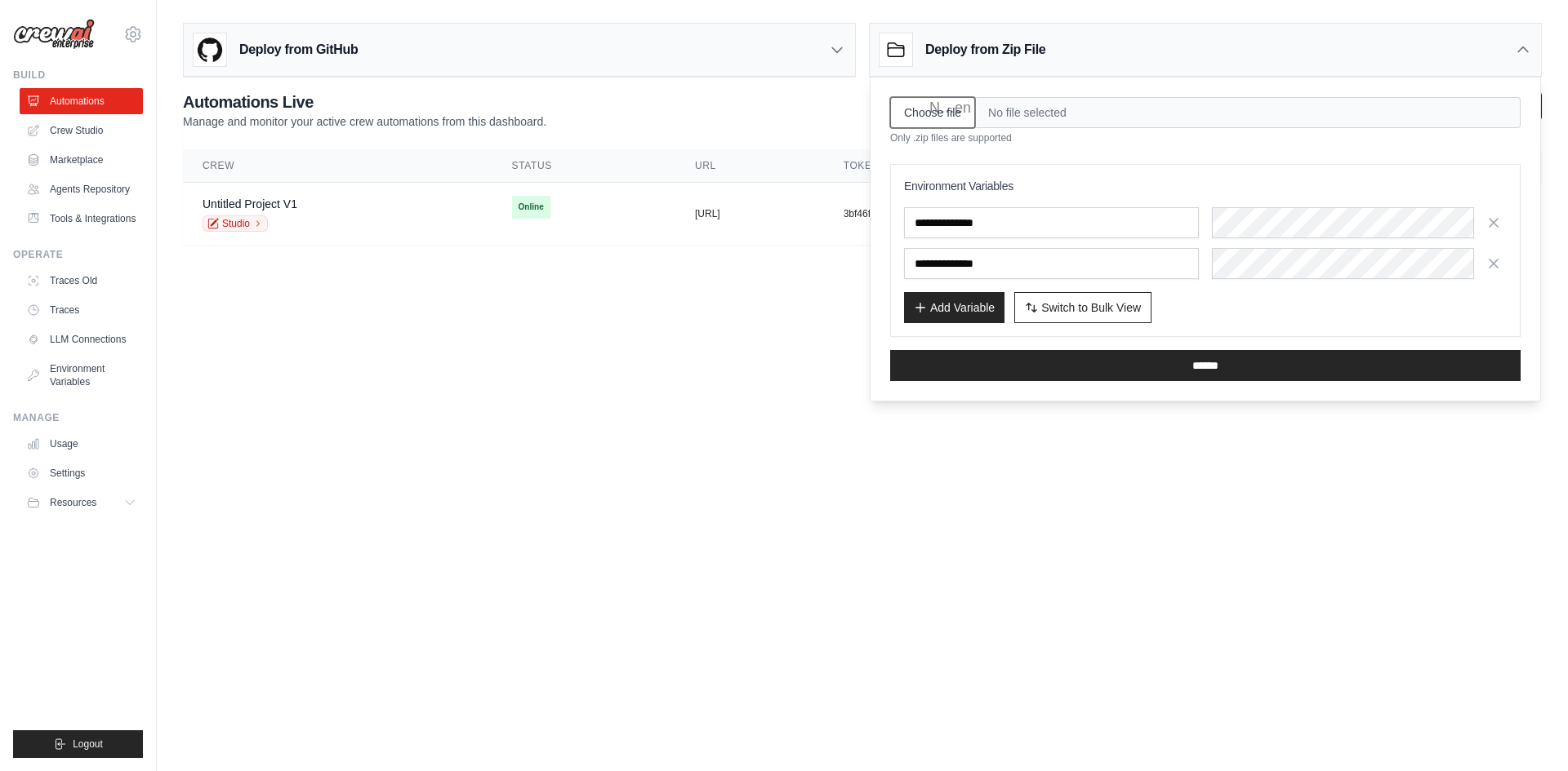
click at [945, 105] on input "Choose file" at bounding box center [933, 112] width 85 height 31
type input "**********"
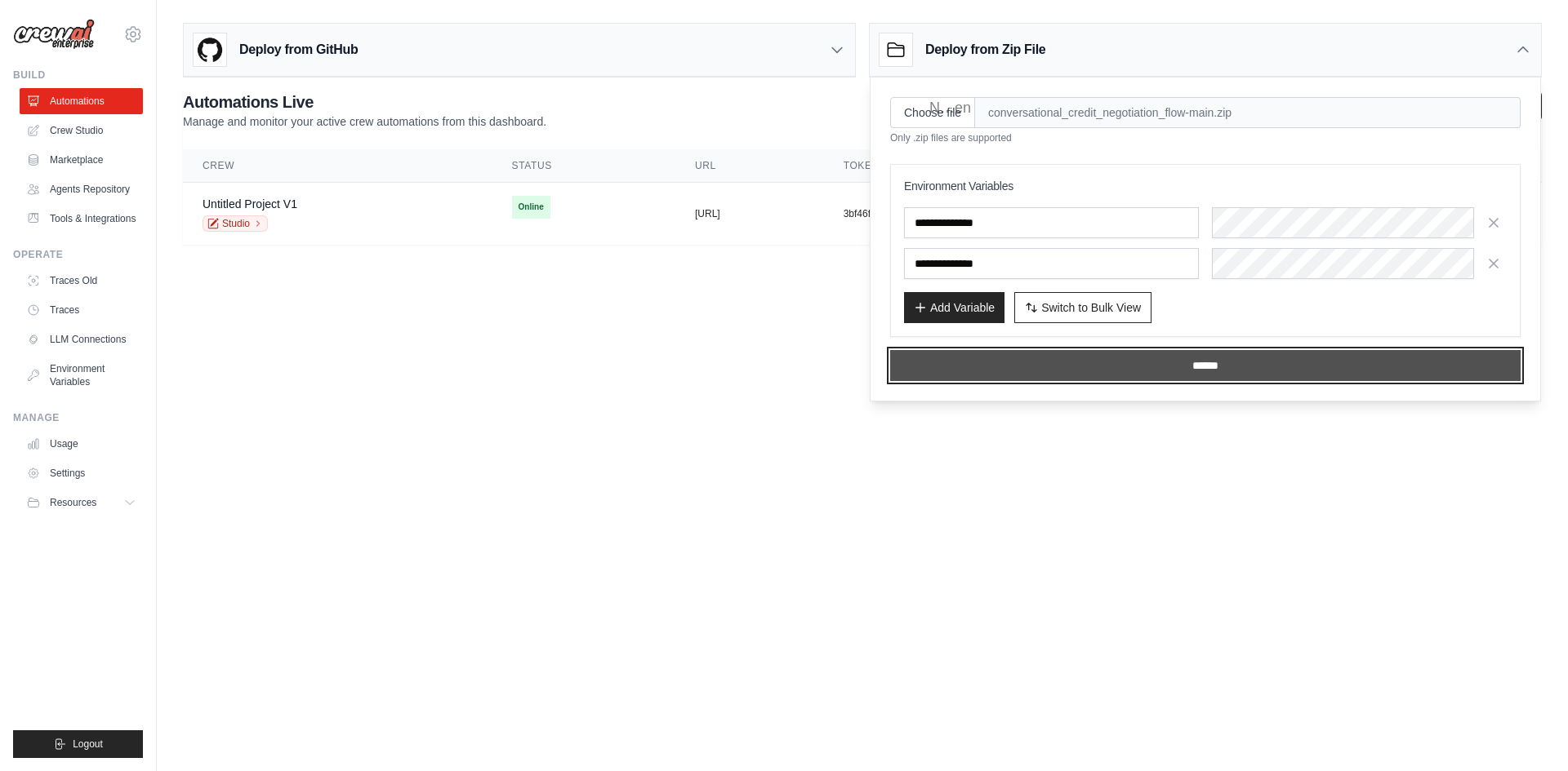
click at [1139, 361] on input "******" at bounding box center [1205, 366] width 631 height 31
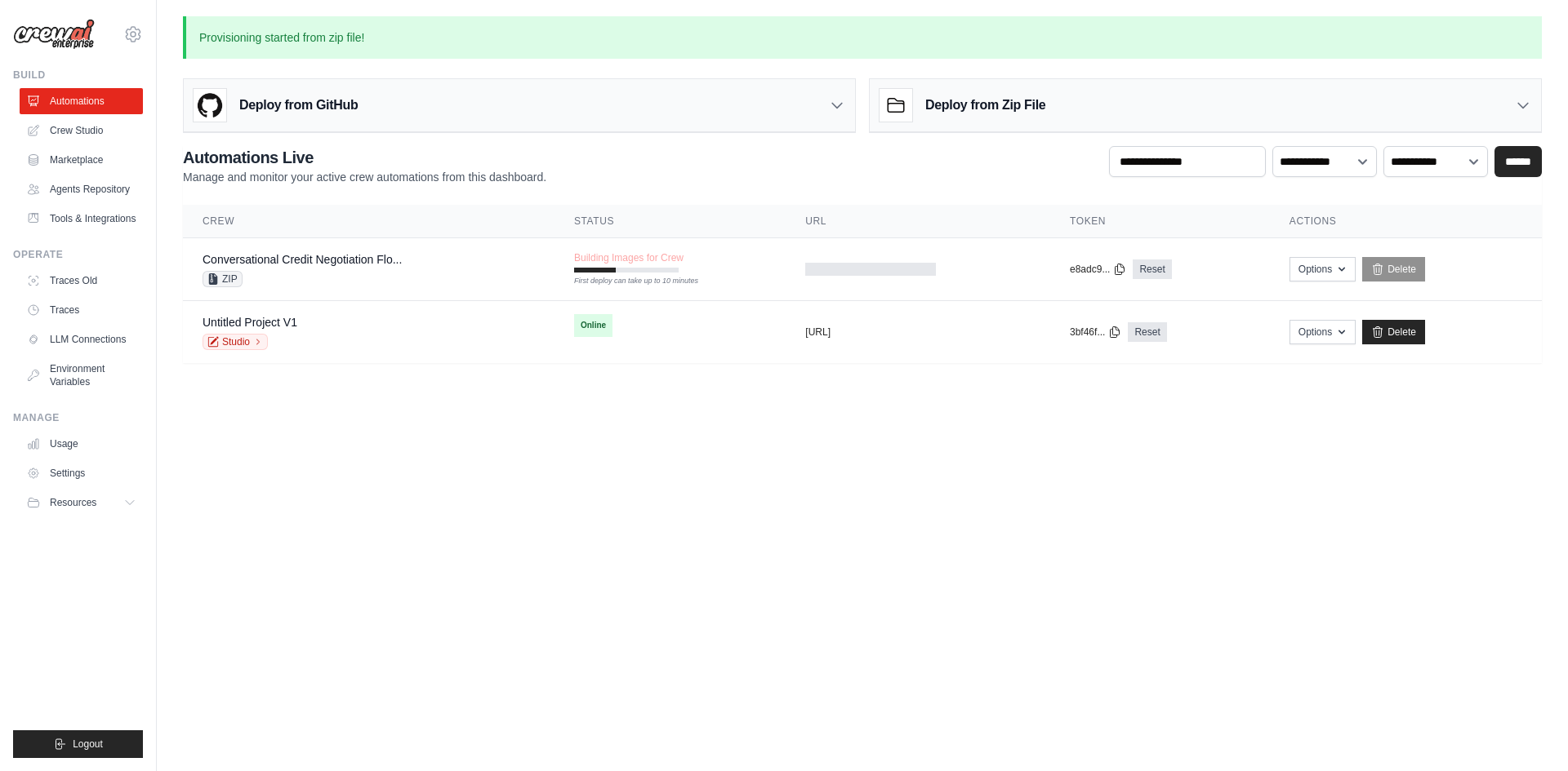
click at [751, 542] on body "guilherme.candeloro@approachtech.com.br Settings Build Automations" at bounding box center [784, 386] width 1568 height 771
click at [377, 594] on body "guilherme.candeloro@approachtech.com.br Settings Build Automations" at bounding box center [784, 386] width 1568 height 771
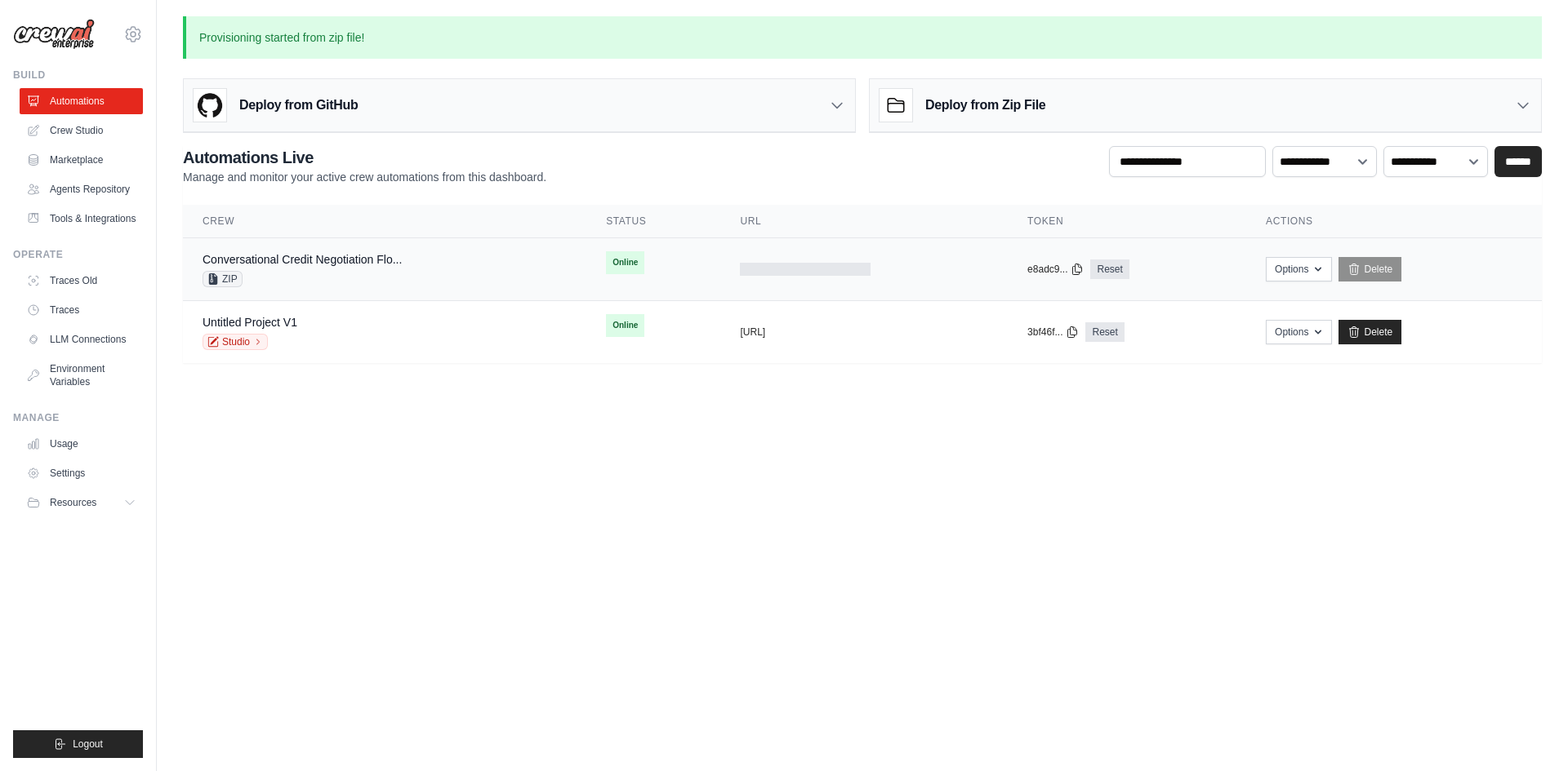
click at [305, 264] on link "Conversational Credit Negotiation Flo..." at bounding box center [302, 259] width 199 height 13
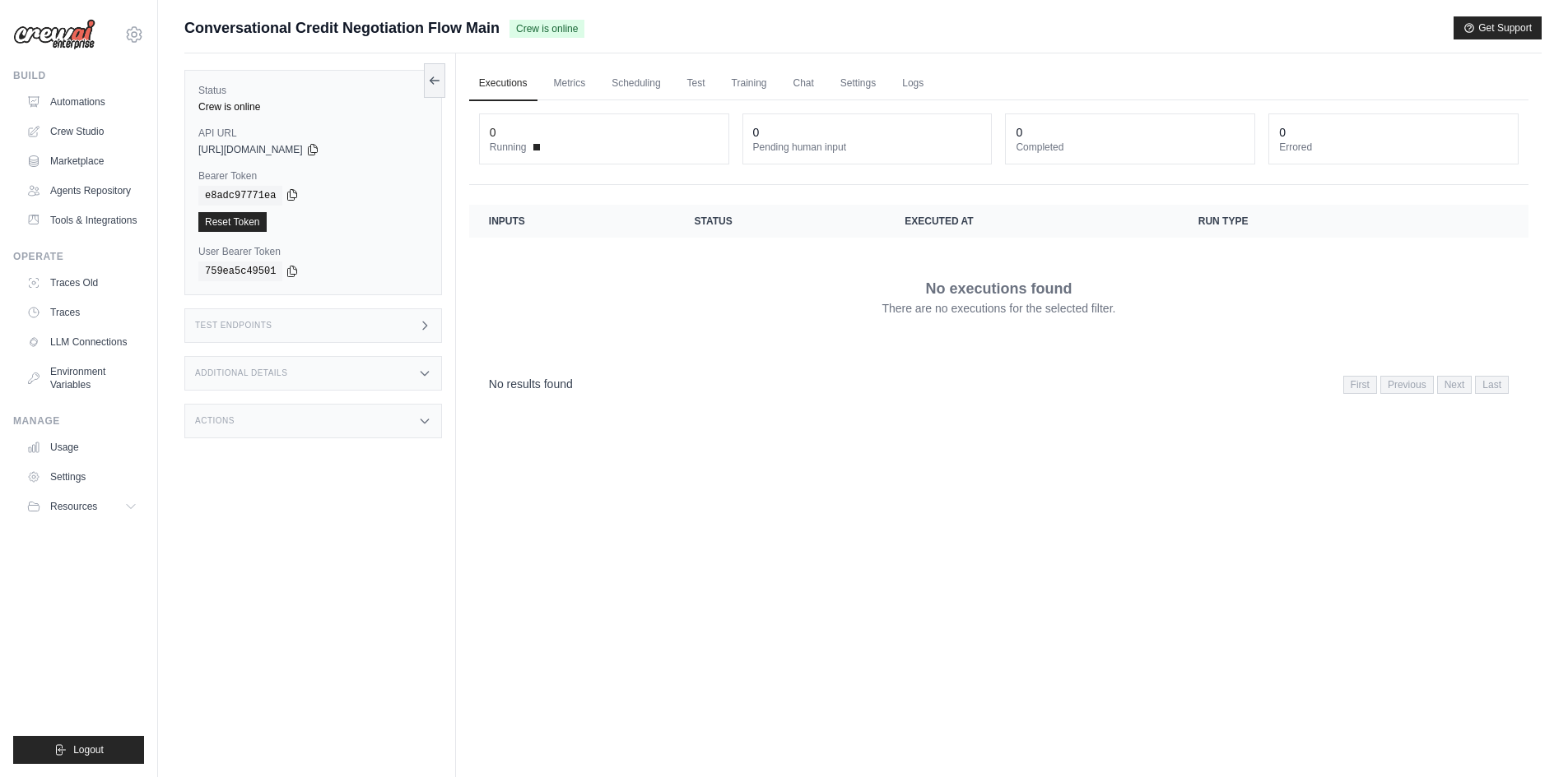
click at [289, 200] on icon at bounding box center [292, 195] width 13 height 13
click at [319, 152] on icon at bounding box center [313, 149] width 13 height 13
click at [311, 338] on div "Test Endpoints" at bounding box center [313, 326] width 258 height 34
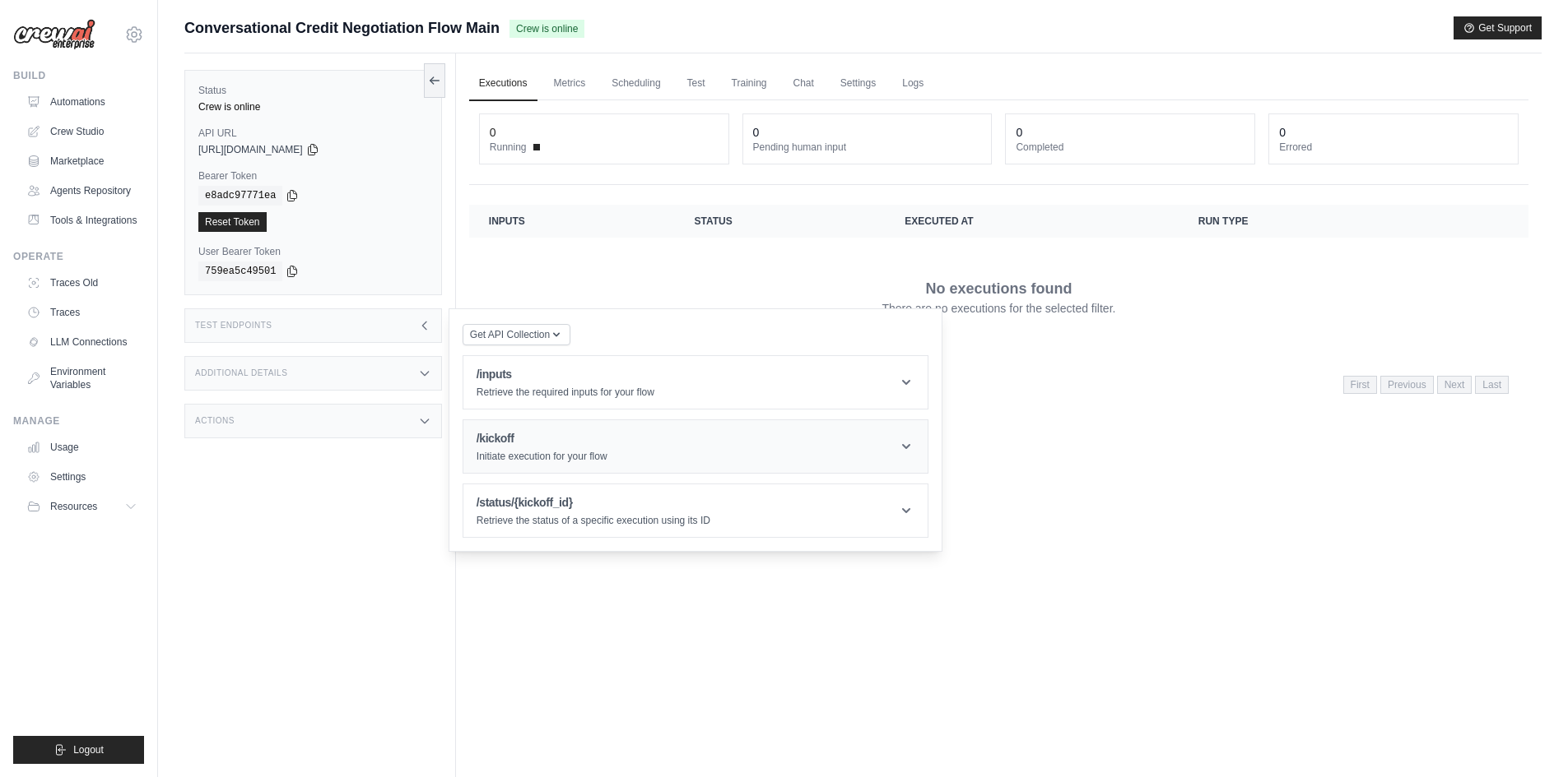
click at [526, 432] on h1 "/kickoff" at bounding box center [542, 438] width 131 height 16
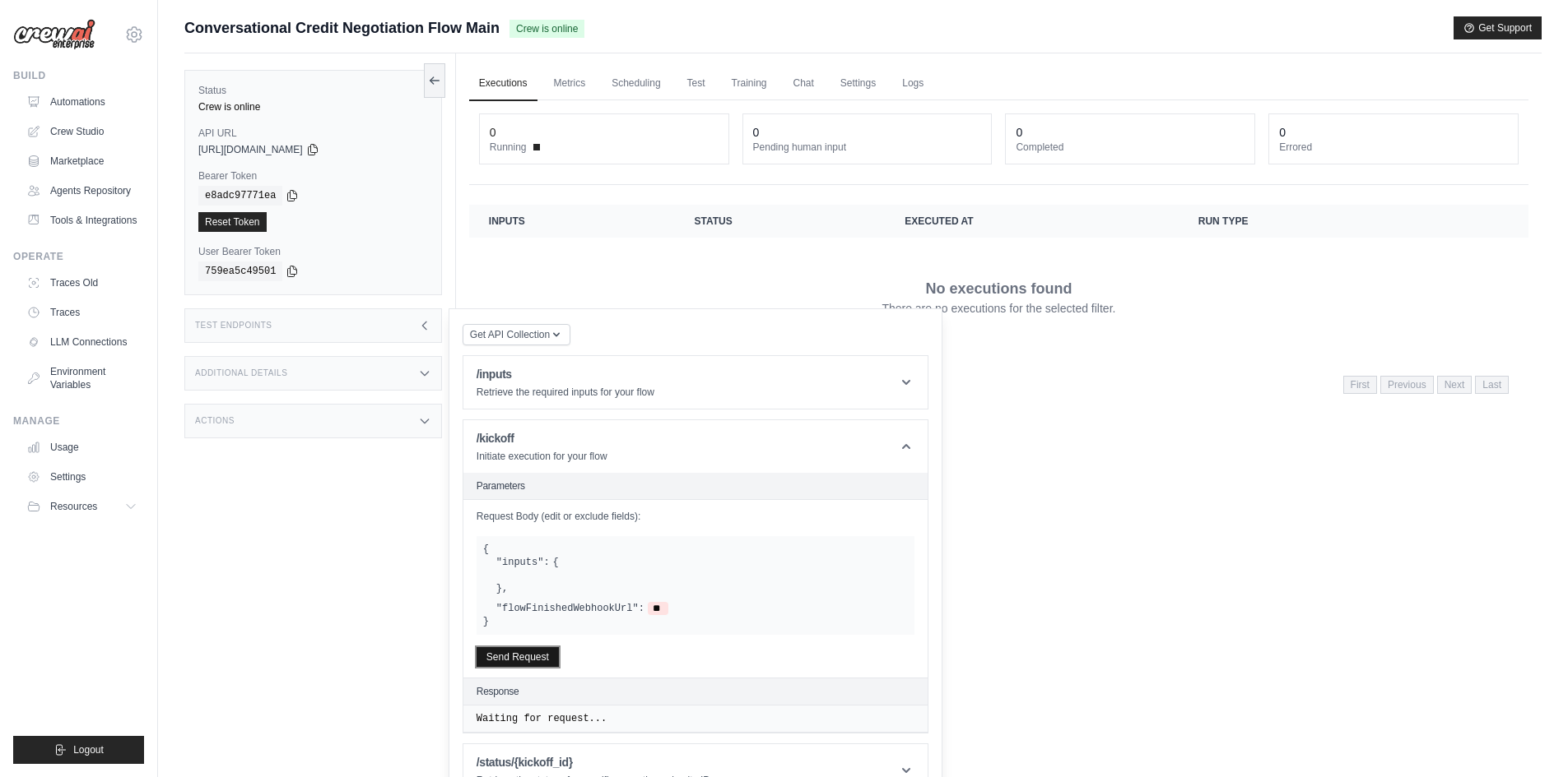
click at [525, 654] on button "Send Request" at bounding box center [517, 657] width 83 height 20
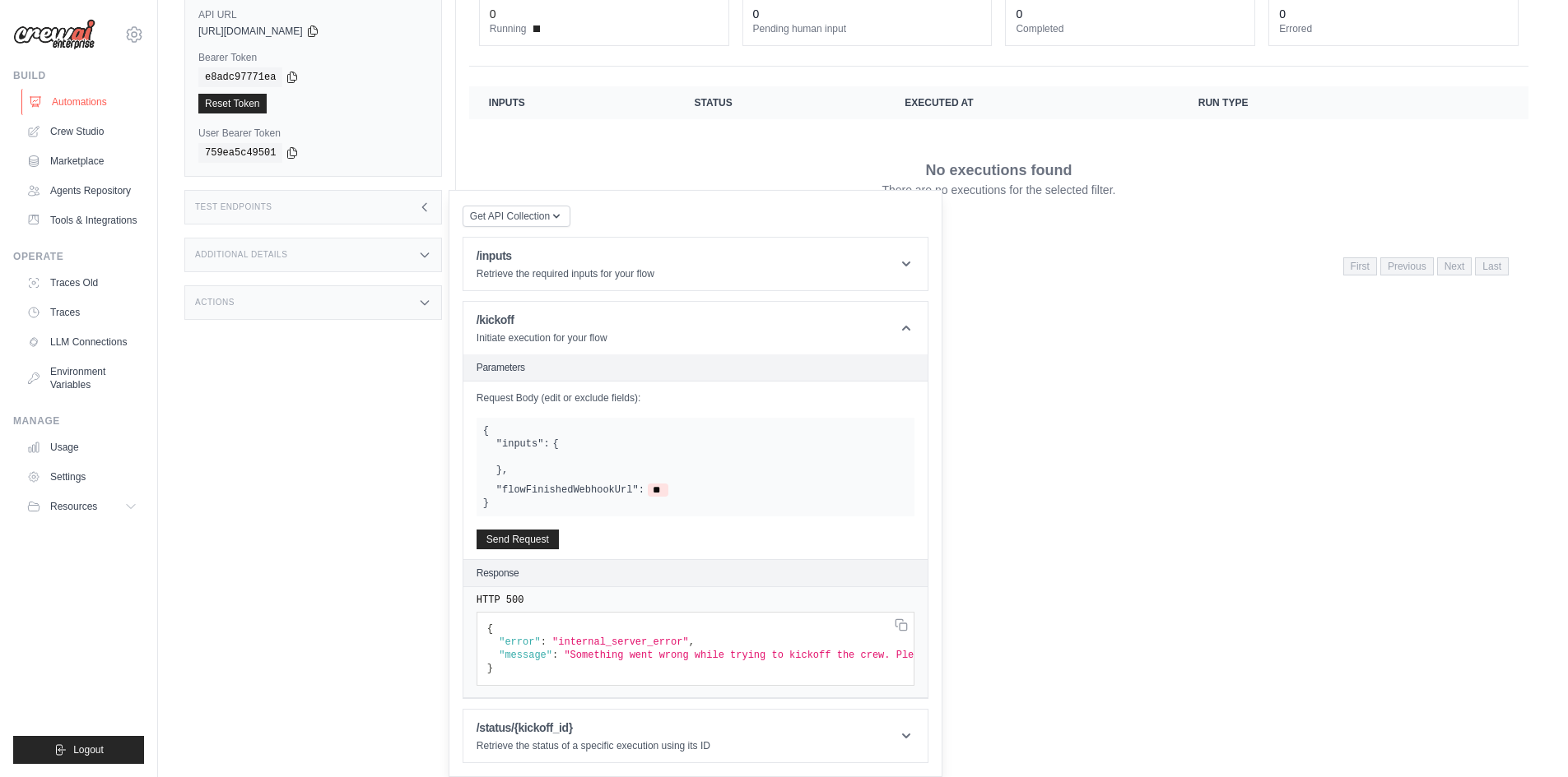
click at [86, 104] on link "Automations" at bounding box center [84, 103] width 124 height 27
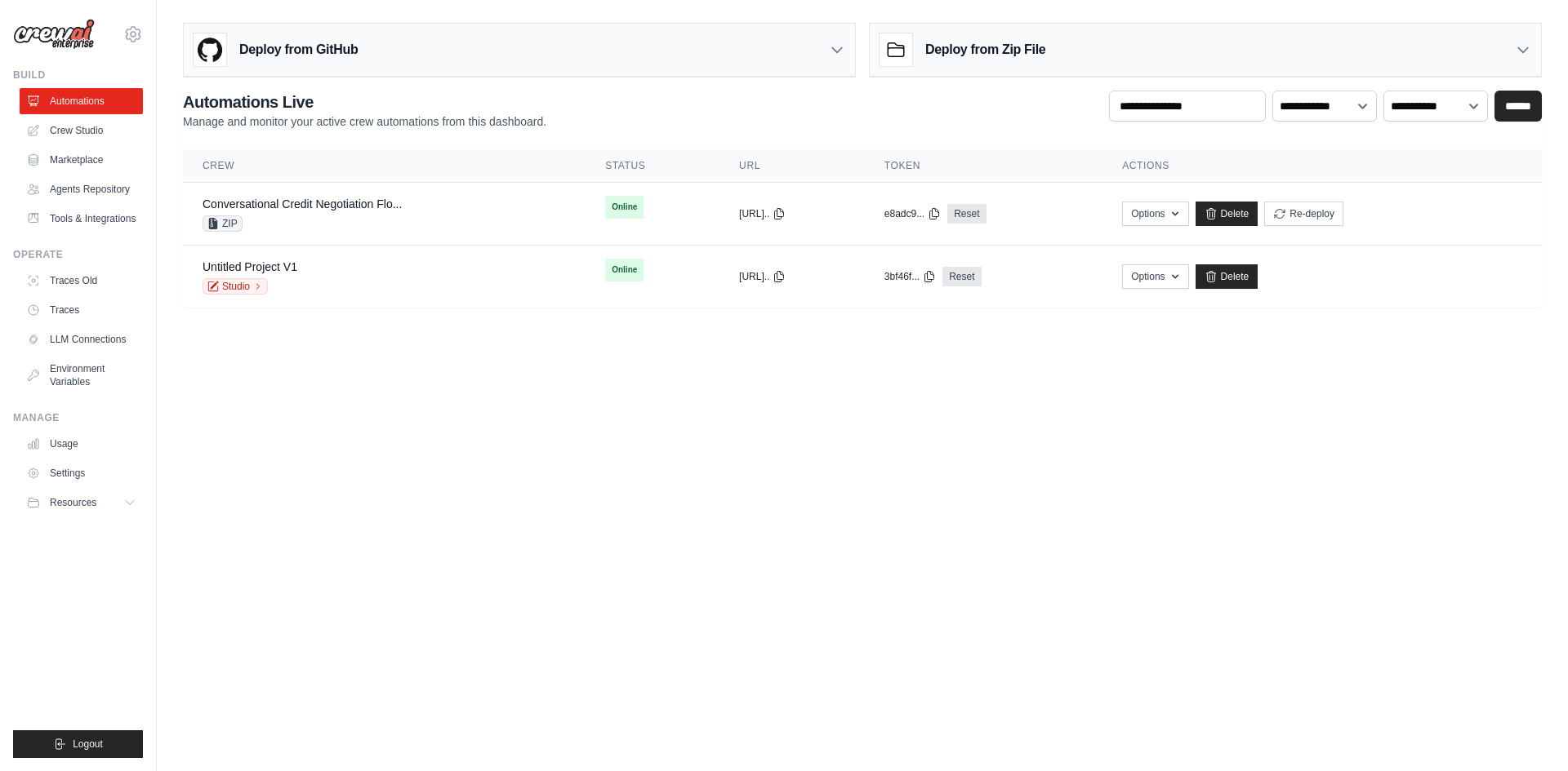
click at [628, 557] on body "[PERSON_NAME][EMAIL_ADDRESS][DOMAIN_NAME] Settings Build Automations" at bounding box center [784, 386] width 1568 height 771
click at [355, 201] on link "Conversational Credit Negotiation Flo..." at bounding box center [302, 205] width 199 height 13
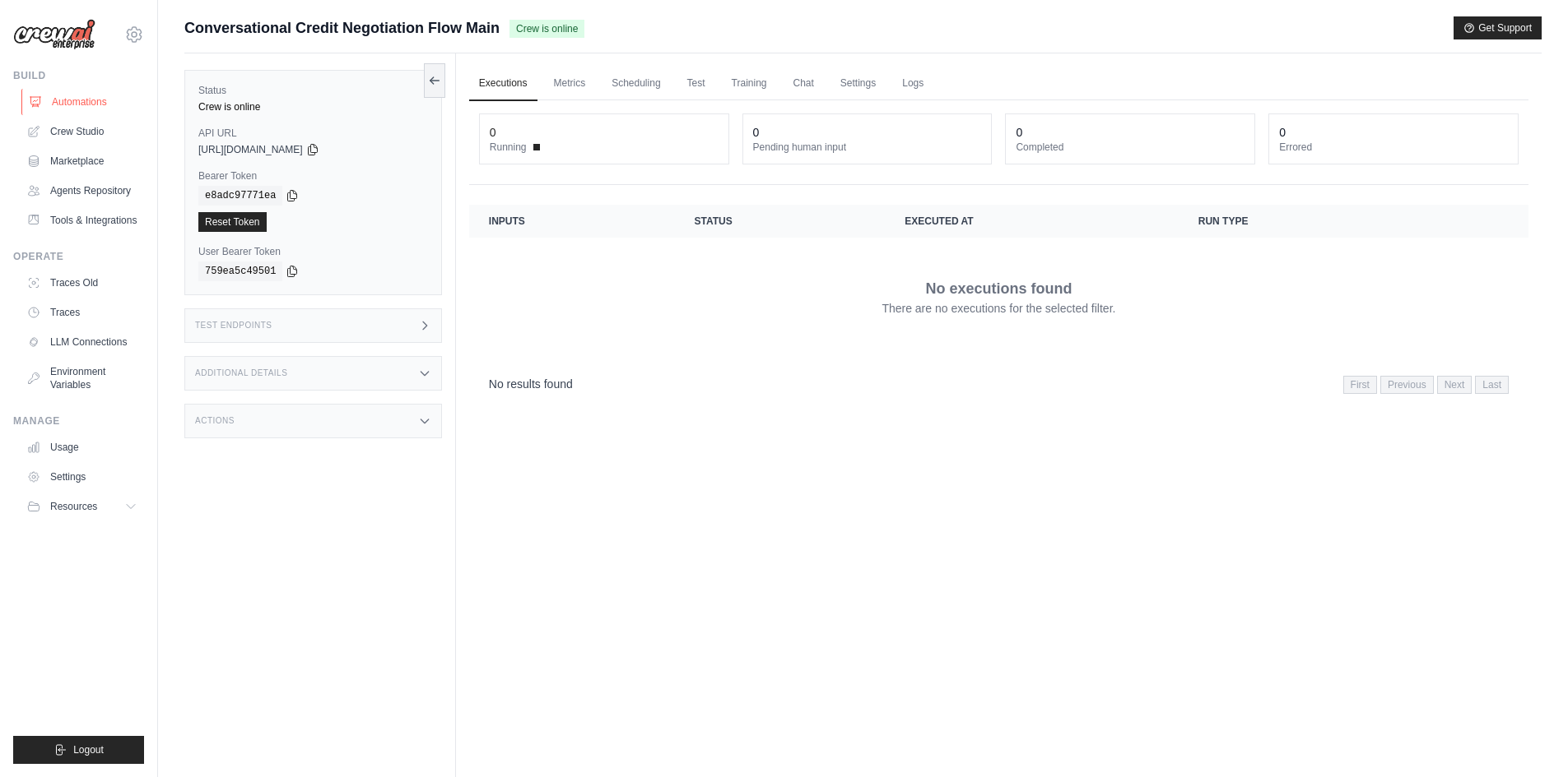
click at [76, 102] on link "Automations" at bounding box center [84, 103] width 124 height 27
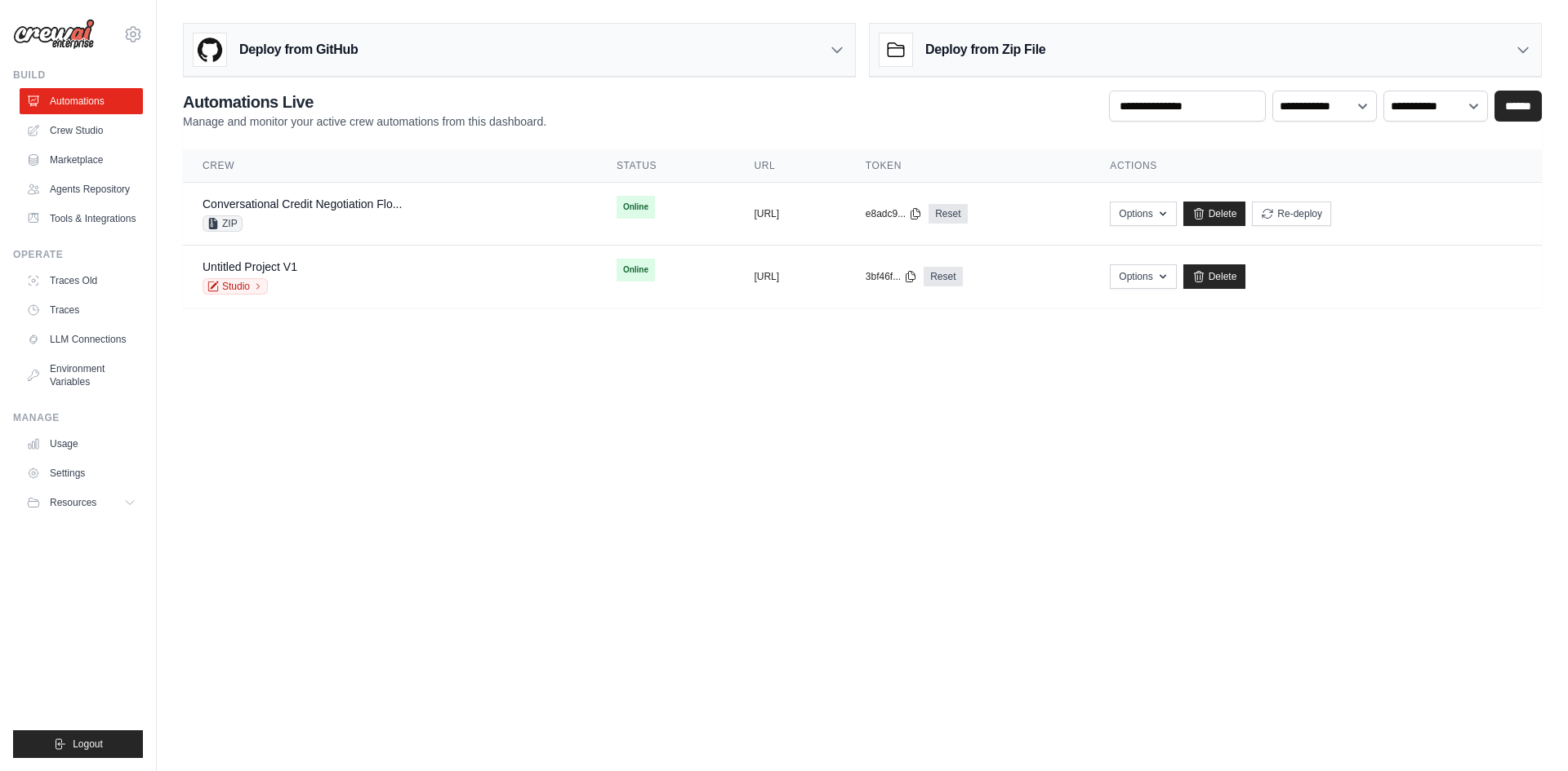
click at [789, 504] on body "[PERSON_NAME][EMAIL_ADDRESS][DOMAIN_NAME] Settings Build Automations" at bounding box center [784, 386] width 1568 height 771
click at [755, 400] on body "[PERSON_NAME][EMAIL_ADDRESS][DOMAIN_NAME] Settings Build Automations" at bounding box center [784, 386] width 1568 height 771
click at [1176, 211] on button "Options" at bounding box center [1143, 213] width 66 height 25
click at [924, 464] on body "[PERSON_NAME][EMAIL_ADDRESS][DOMAIN_NAME] Settings Build Automations" at bounding box center [784, 386] width 1568 height 771
click at [1176, 221] on button "Options" at bounding box center [1143, 213] width 66 height 25
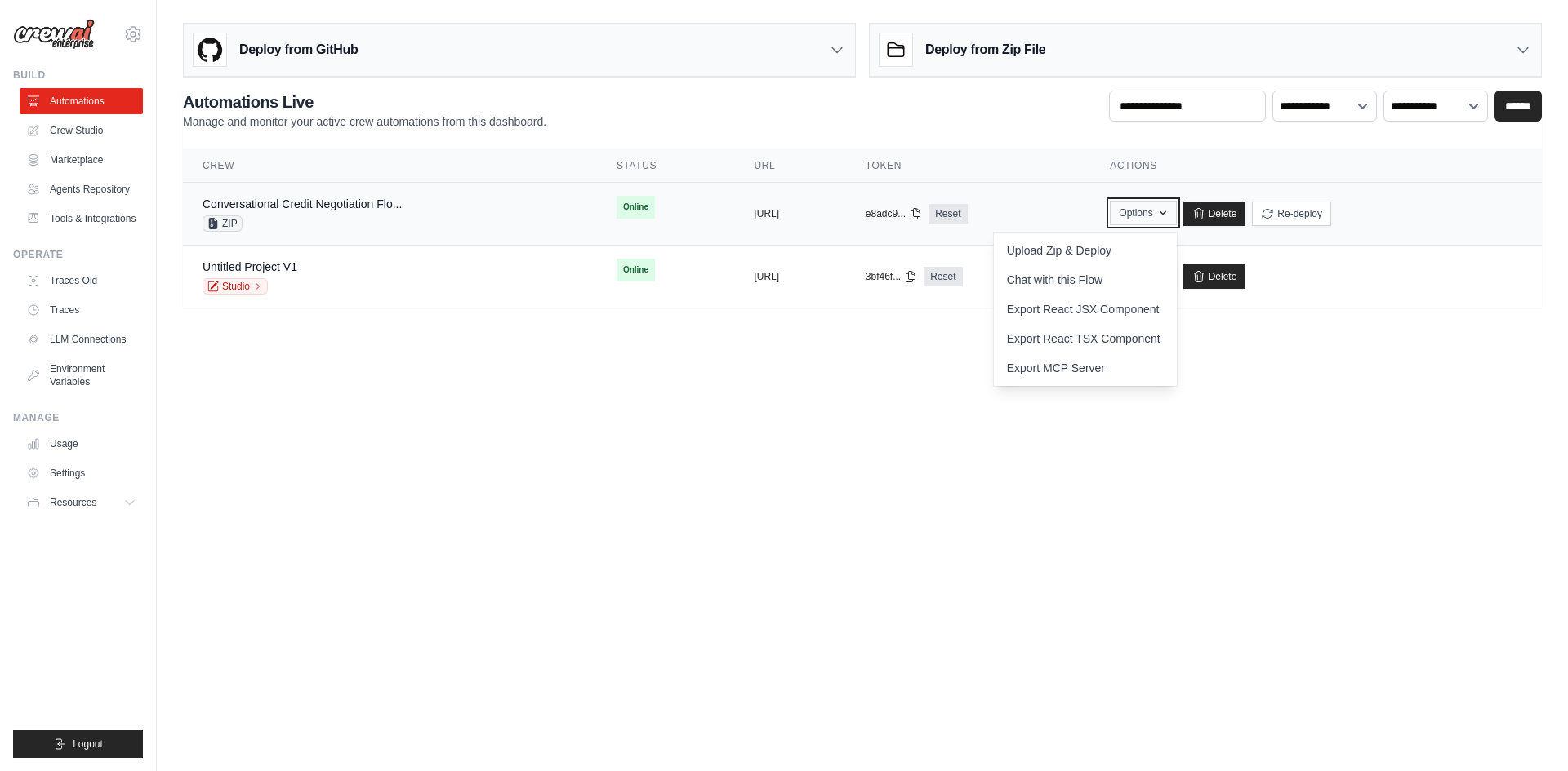
click at [1176, 216] on button "Options" at bounding box center [1143, 213] width 66 height 25
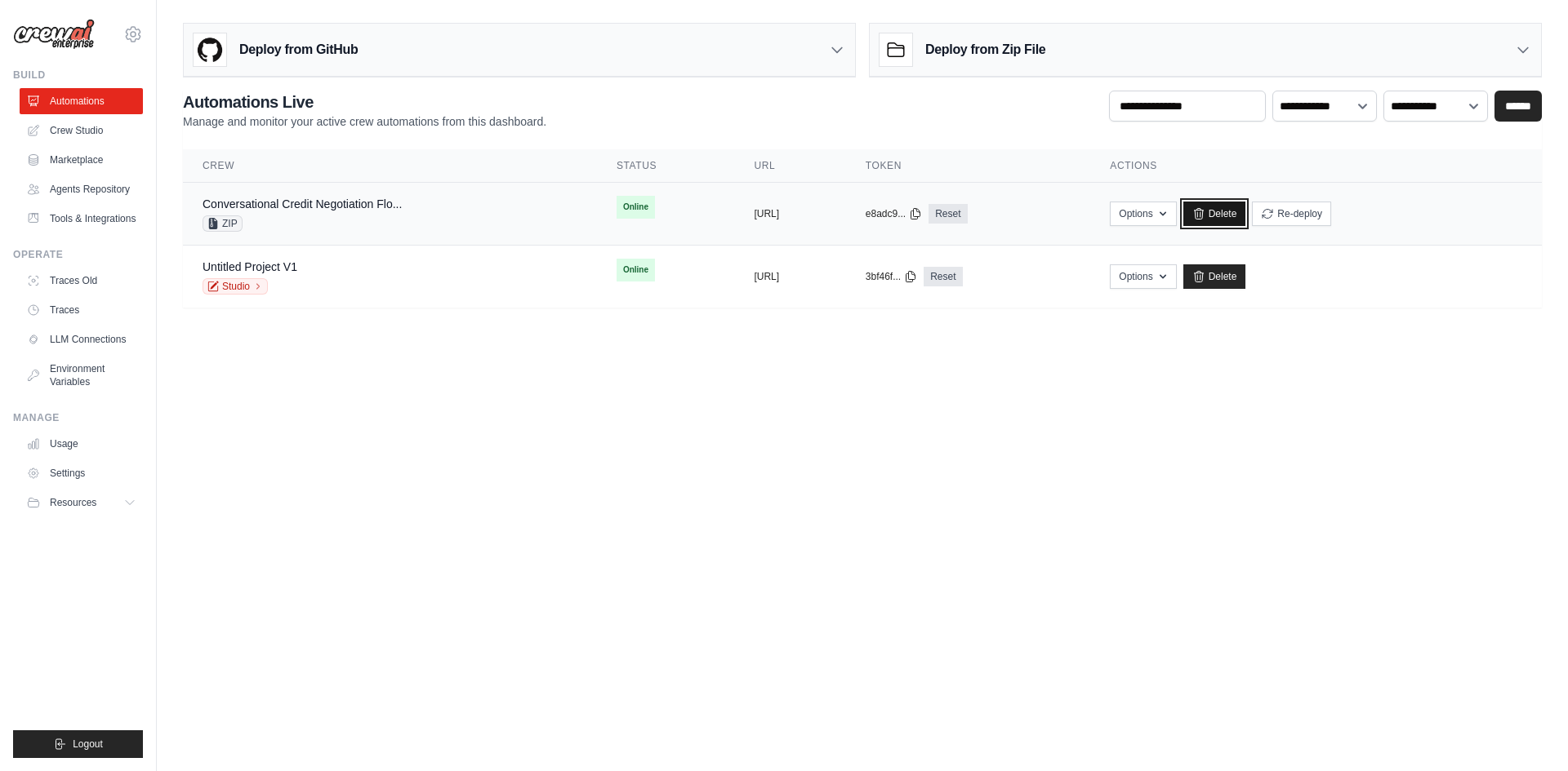
click at [1246, 215] on link "Delete" at bounding box center [1214, 214] width 63 height 25
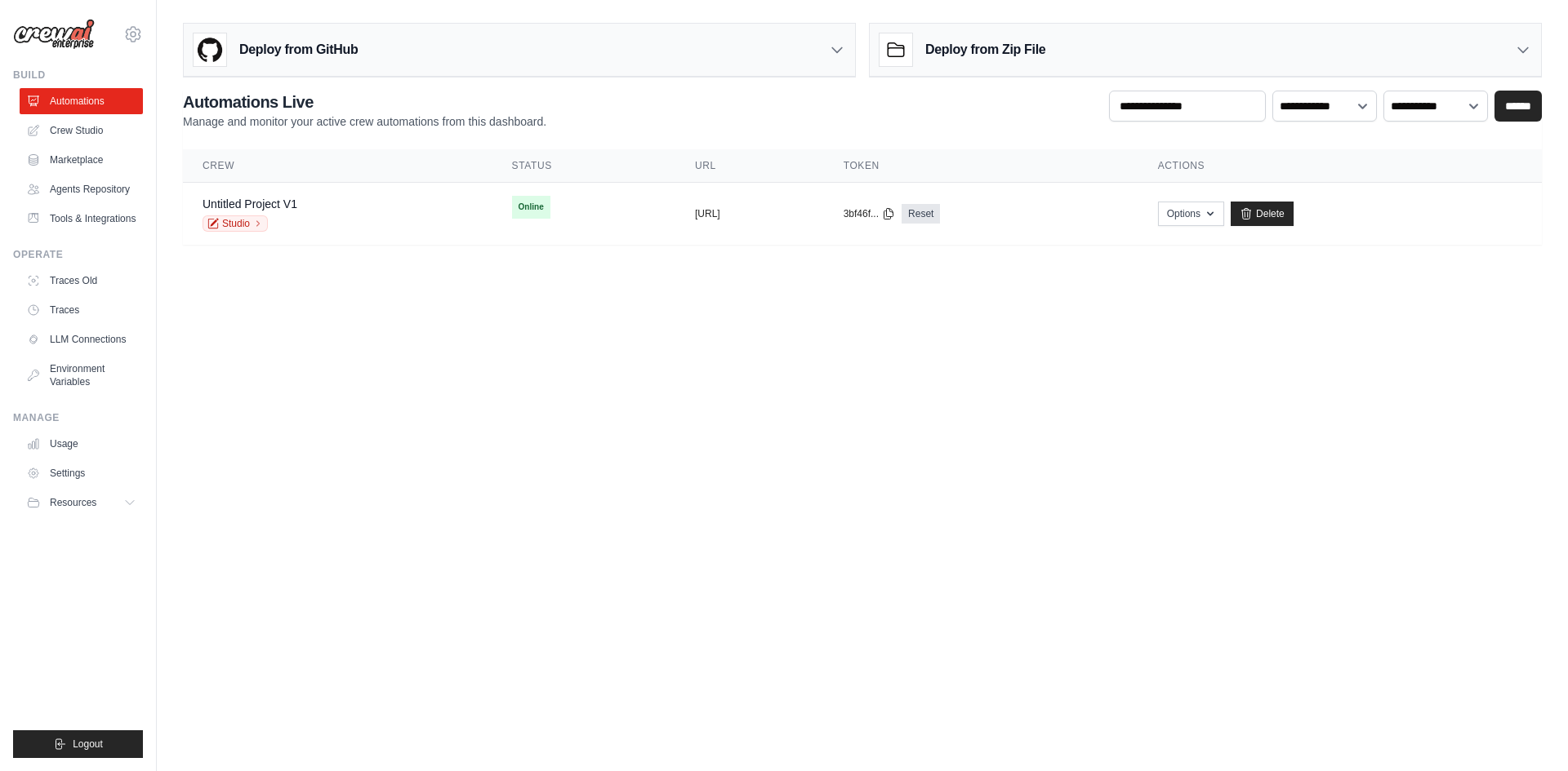
click at [994, 51] on h3 "Deploy from Zip File" at bounding box center [984, 49] width 120 height 20
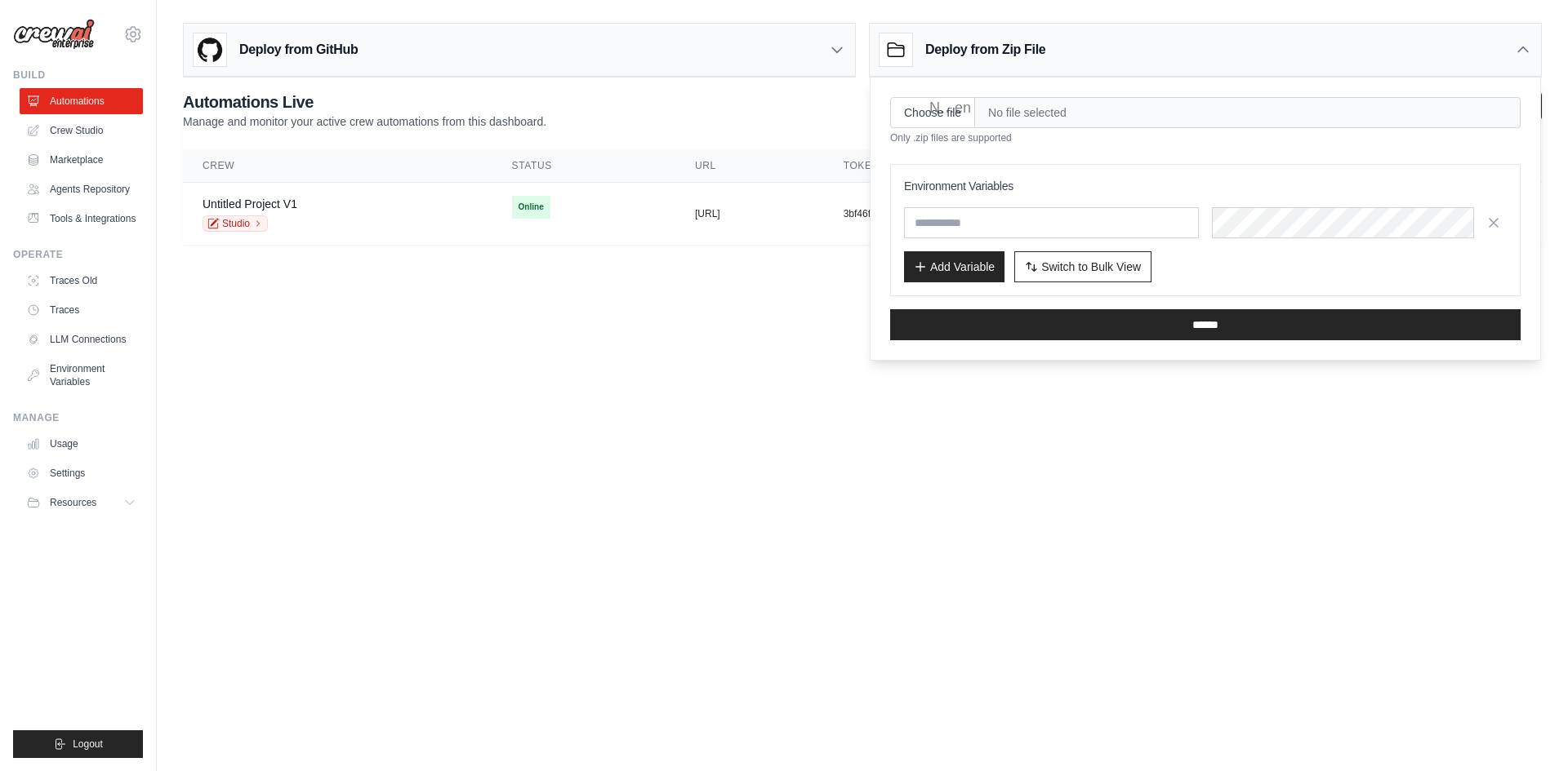
click at [553, 61] on div "Deploy from GitHub" at bounding box center [520, 50] width 671 height 53
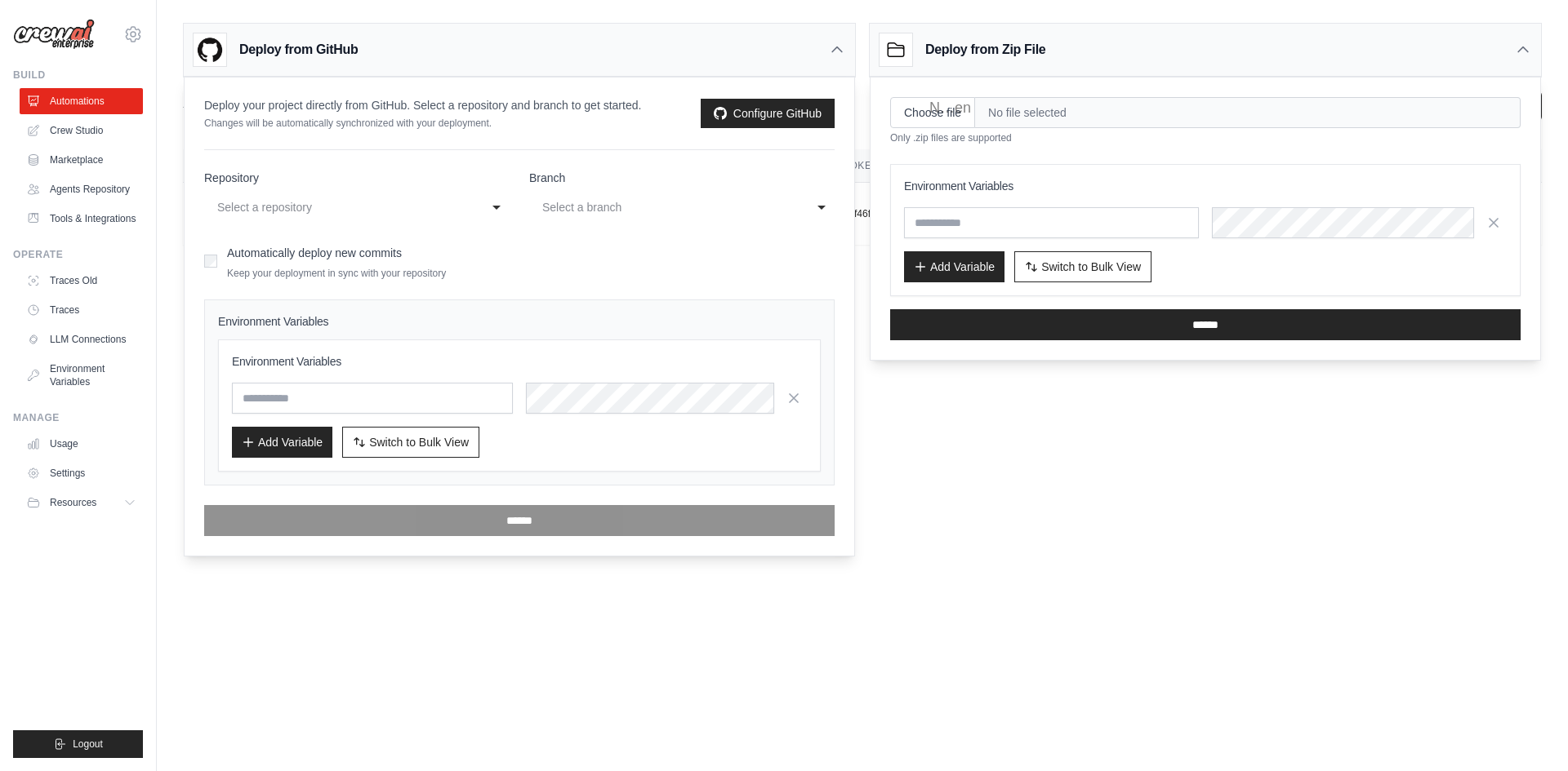
click at [293, 202] on div "Select a repository" at bounding box center [340, 207] width 247 height 20
select select "**********"
select select "****"
click at [619, 209] on div "main" at bounding box center [666, 207] width 247 height 20
click at [570, 287] on form "**********" at bounding box center [519, 353] width 631 height 367
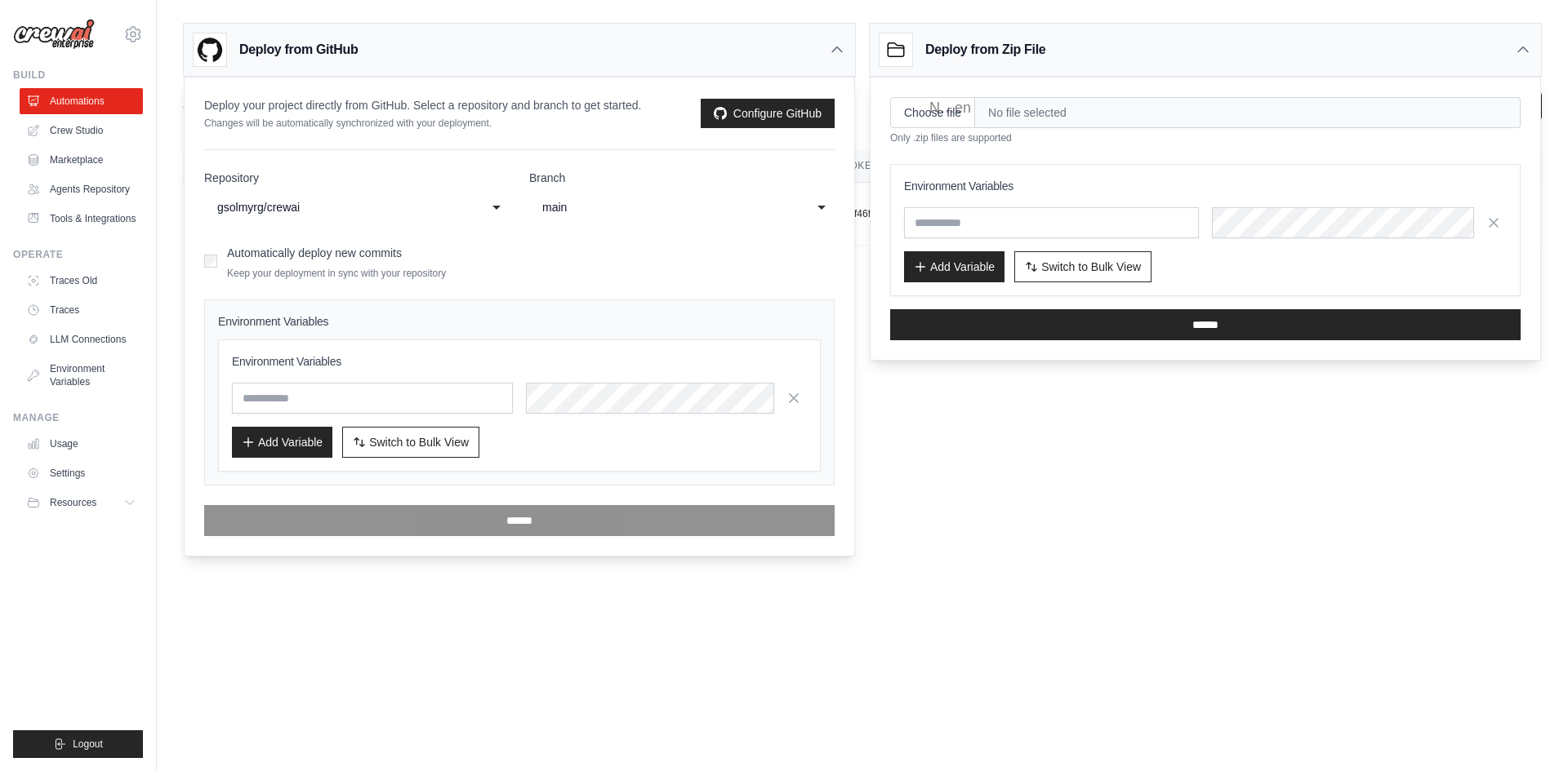
click at [491, 207] on div "**********" at bounding box center [356, 206] width 305 height 29
click at [81, 102] on link "Automations" at bounding box center [83, 102] width 124 height 26
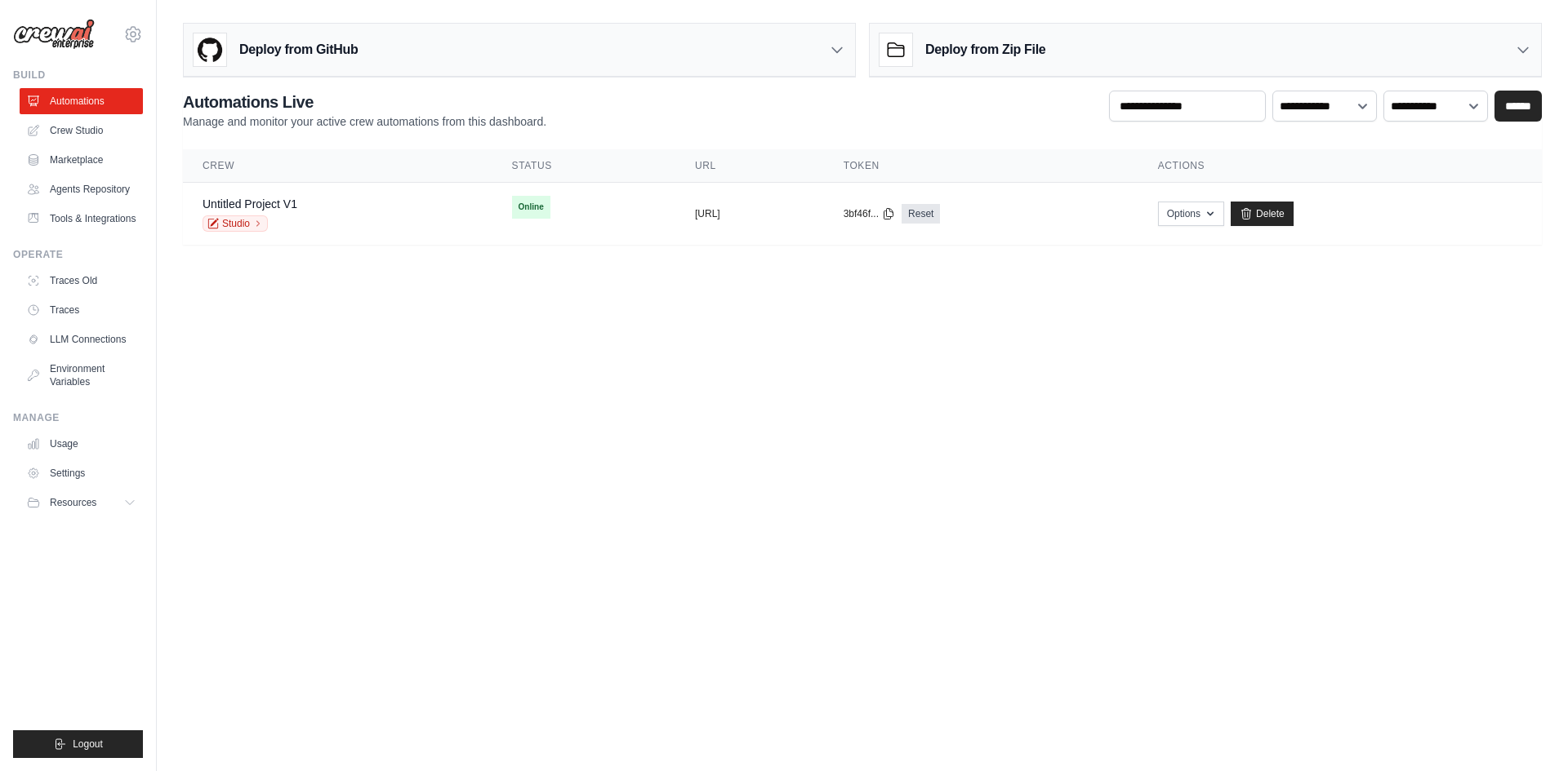
click at [490, 46] on div "Deploy from GitHub" at bounding box center [520, 50] width 671 height 53
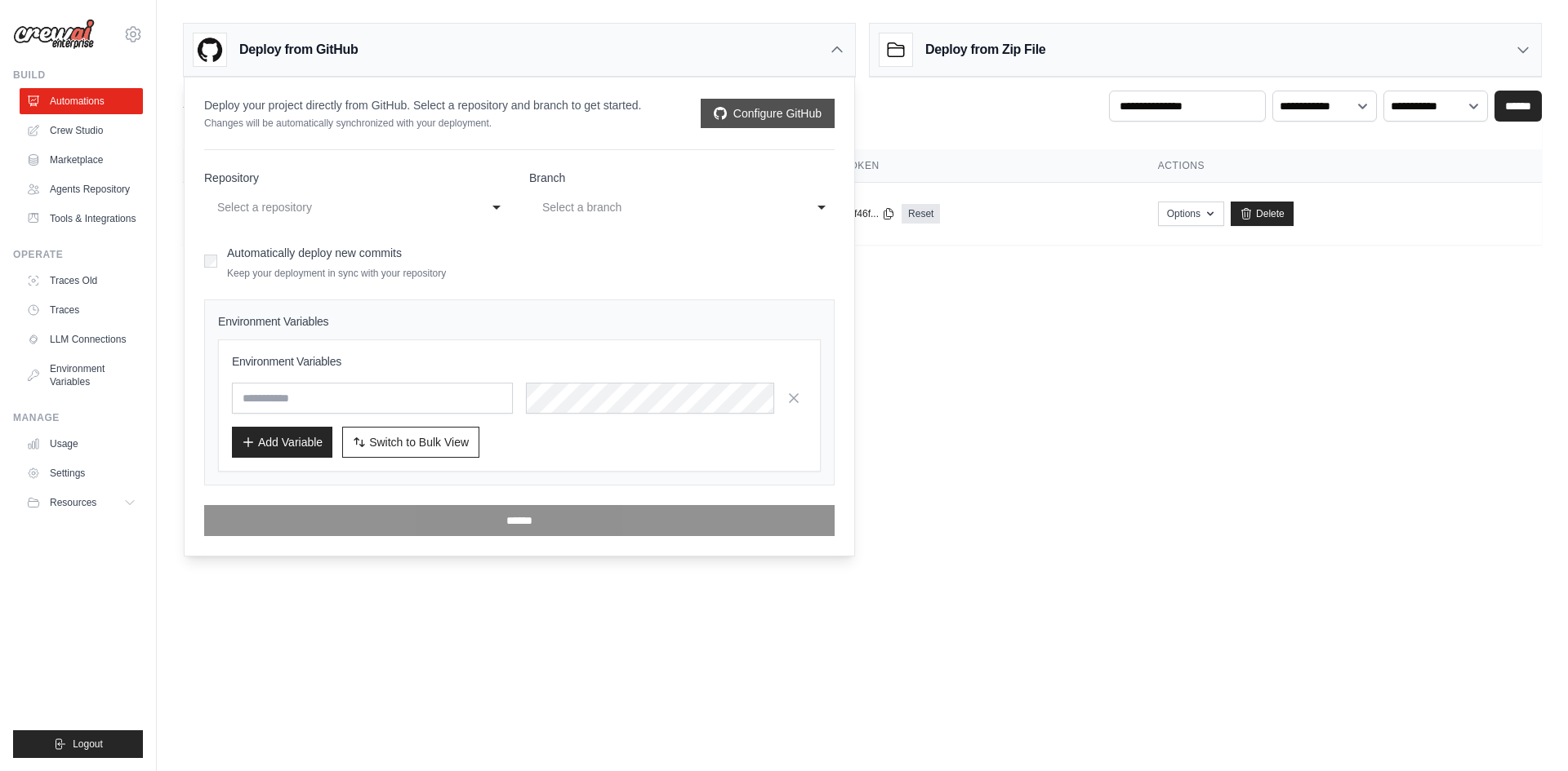
click at [763, 112] on link "Configure GitHub" at bounding box center [767, 113] width 134 height 29
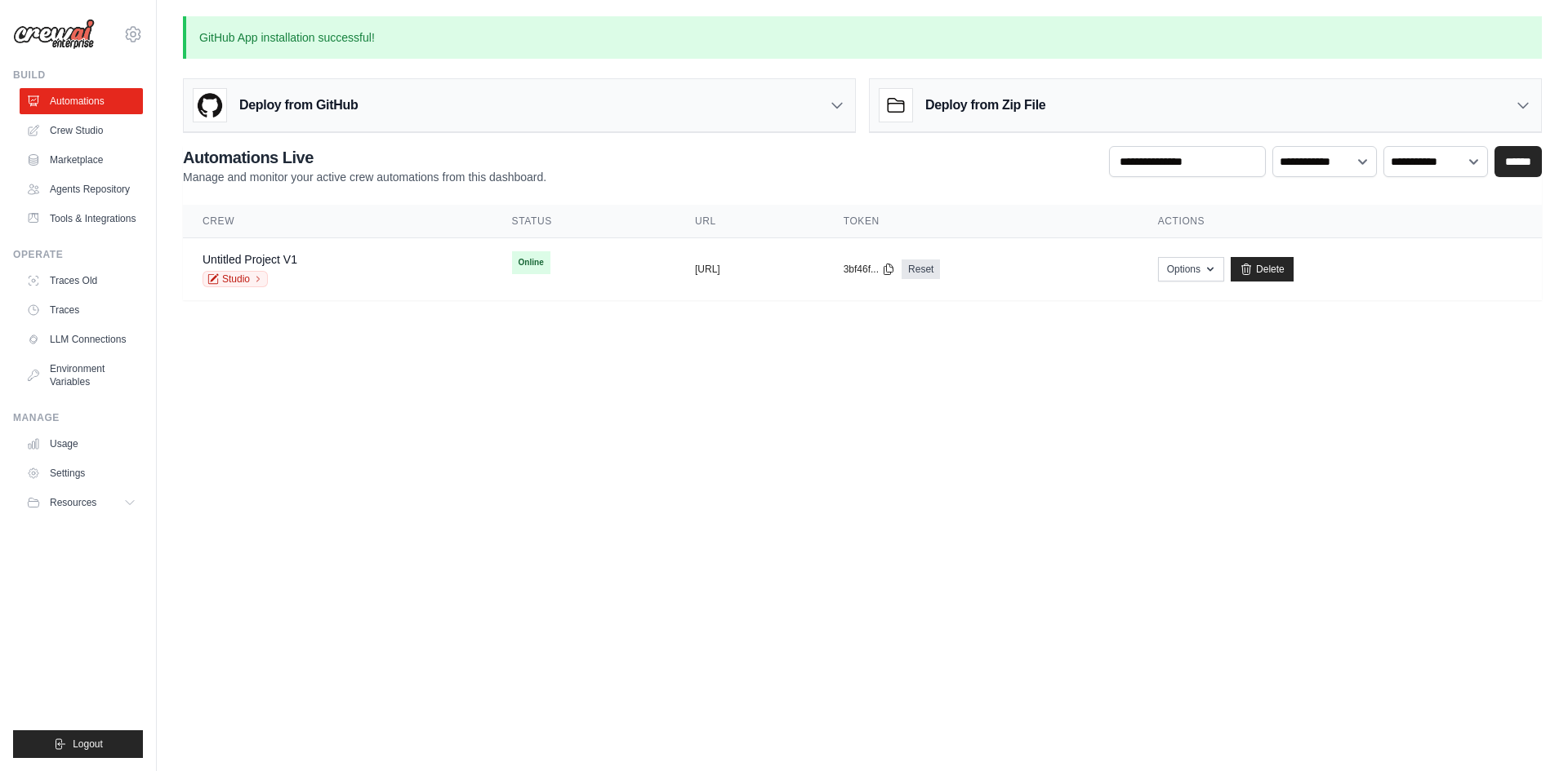
click at [391, 119] on div "Deploy from GitHub" at bounding box center [520, 106] width 671 height 53
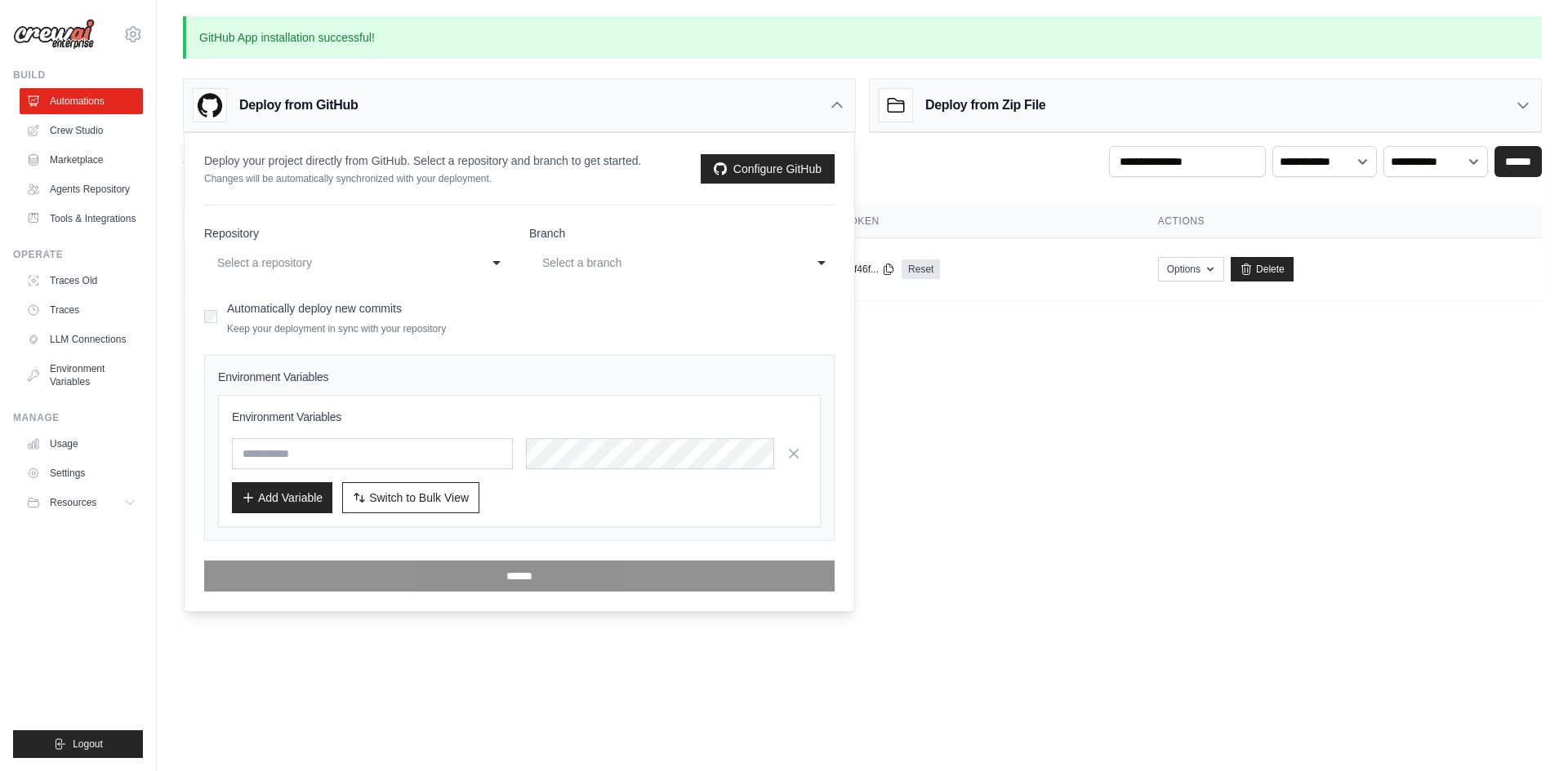
click at [338, 256] on div "Select a repository" at bounding box center [340, 262] width 247 height 20
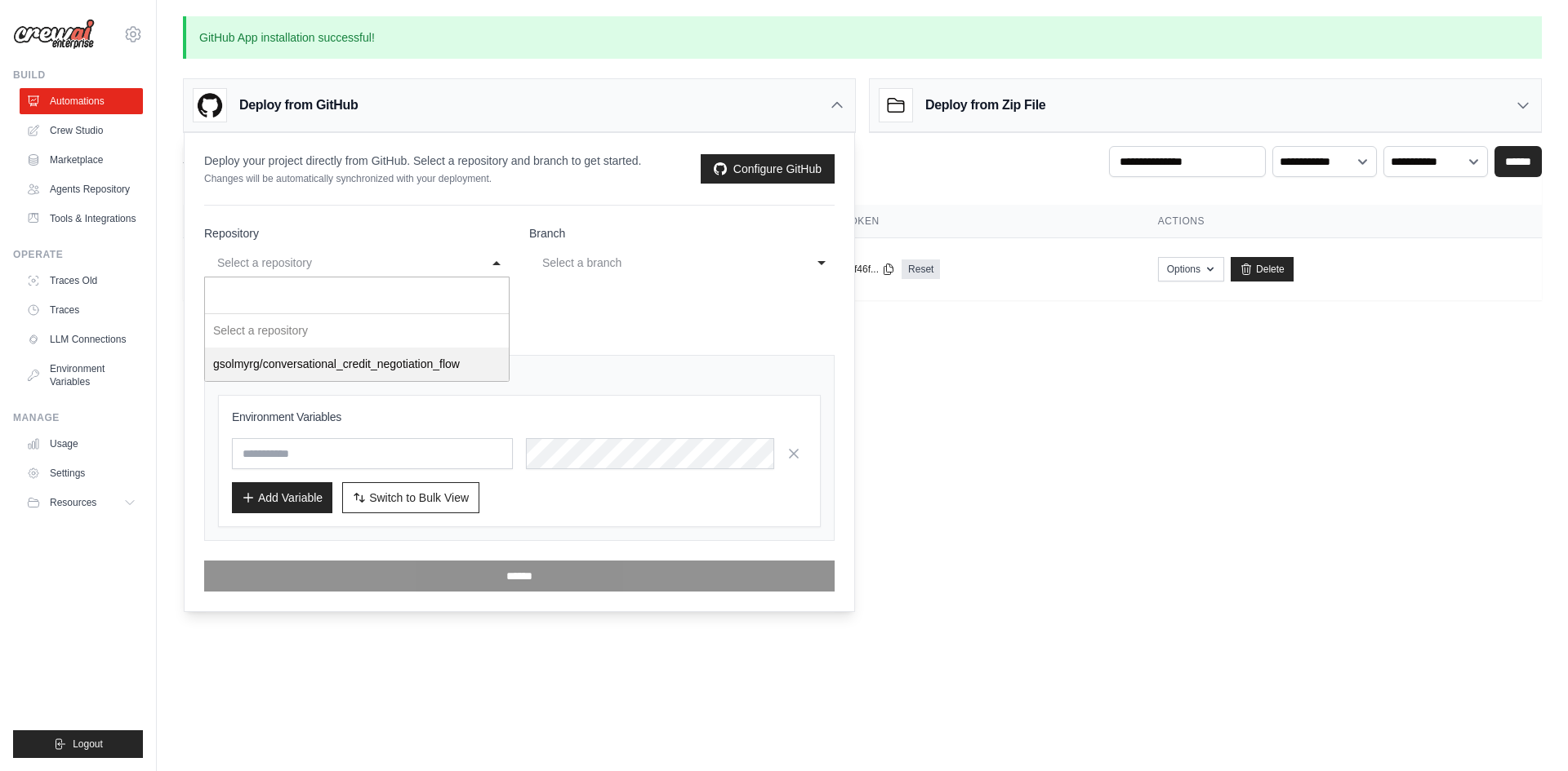
select select "**********"
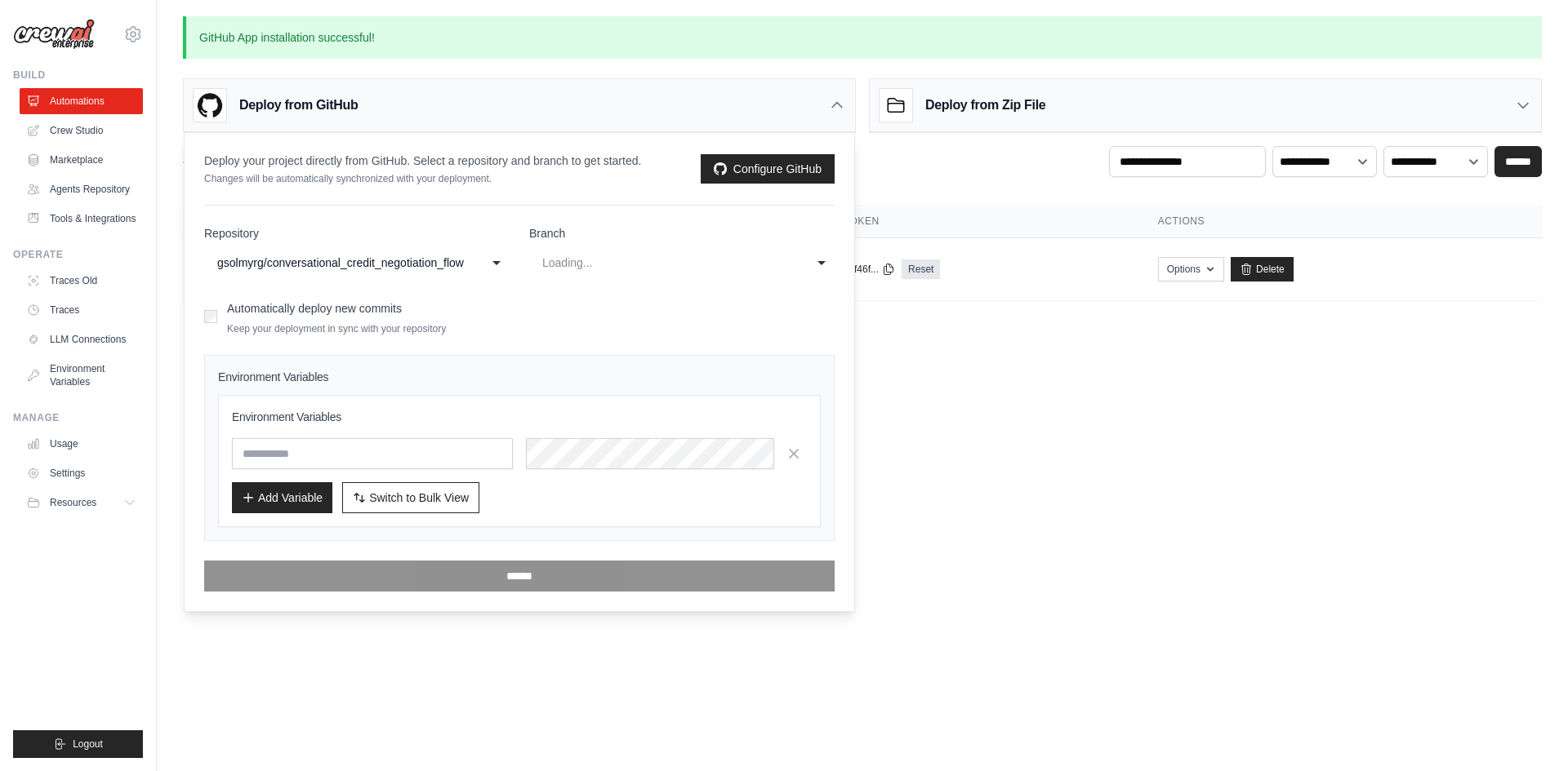
select select "****"
click at [594, 249] on div "**** main" at bounding box center [682, 262] width 305 height 29
click at [565, 337] on form "**********" at bounding box center [519, 408] width 631 height 367
click at [301, 454] on input "text" at bounding box center [372, 453] width 281 height 31
paste input "**********"
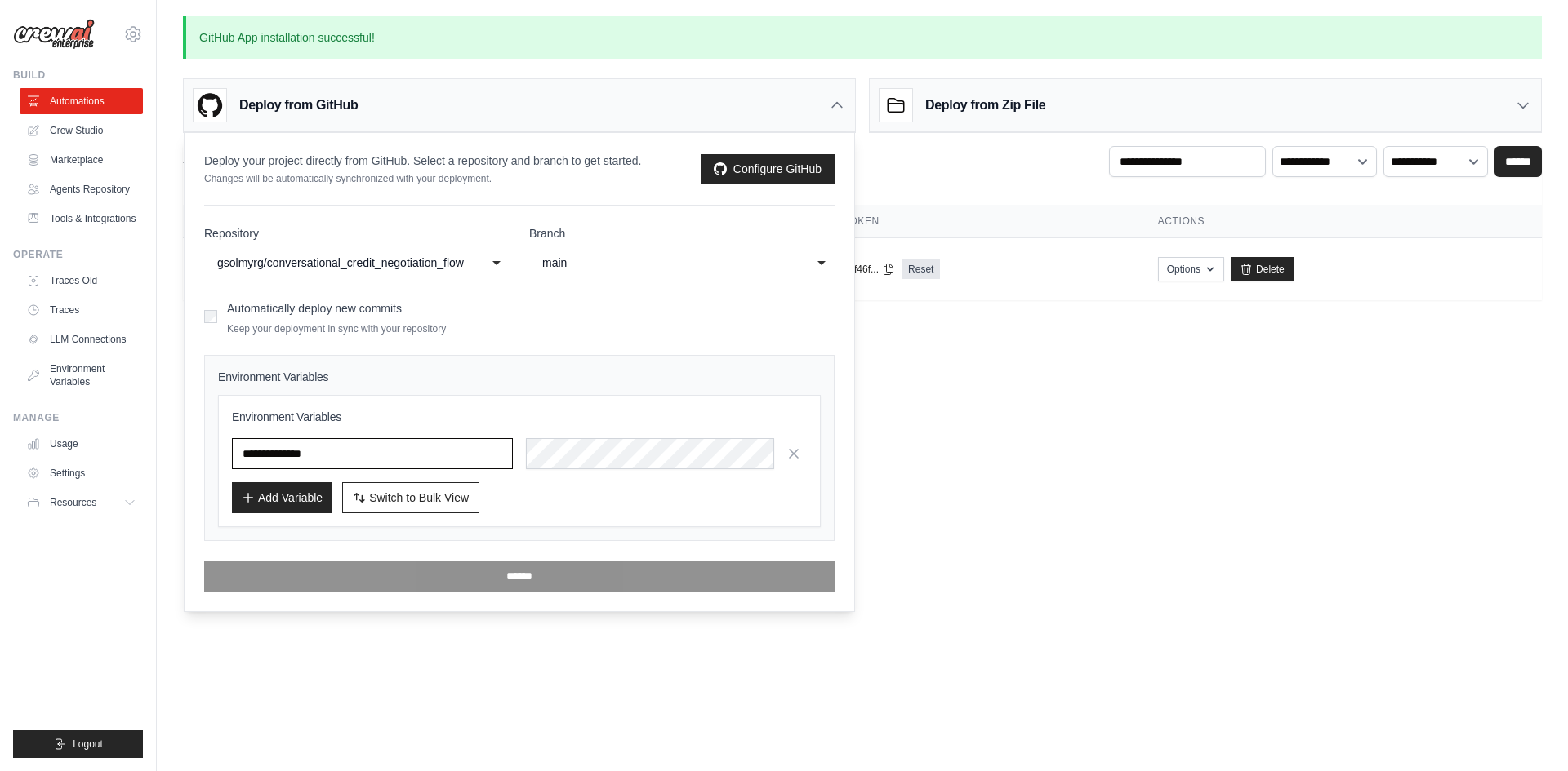
type input "**********"
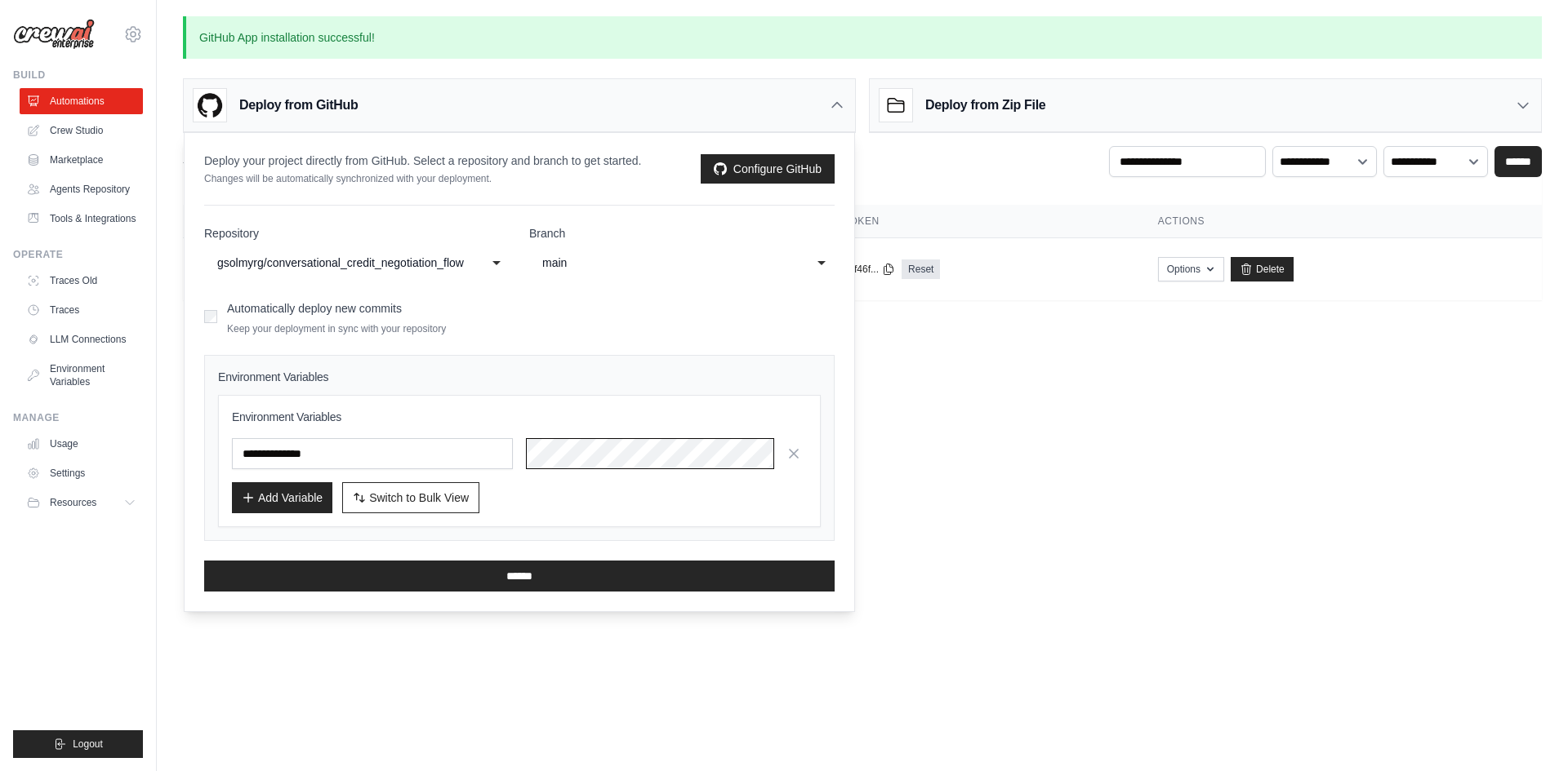
scroll to position [0, 803]
click at [287, 491] on button "Add Variable" at bounding box center [282, 497] width 101 height 31
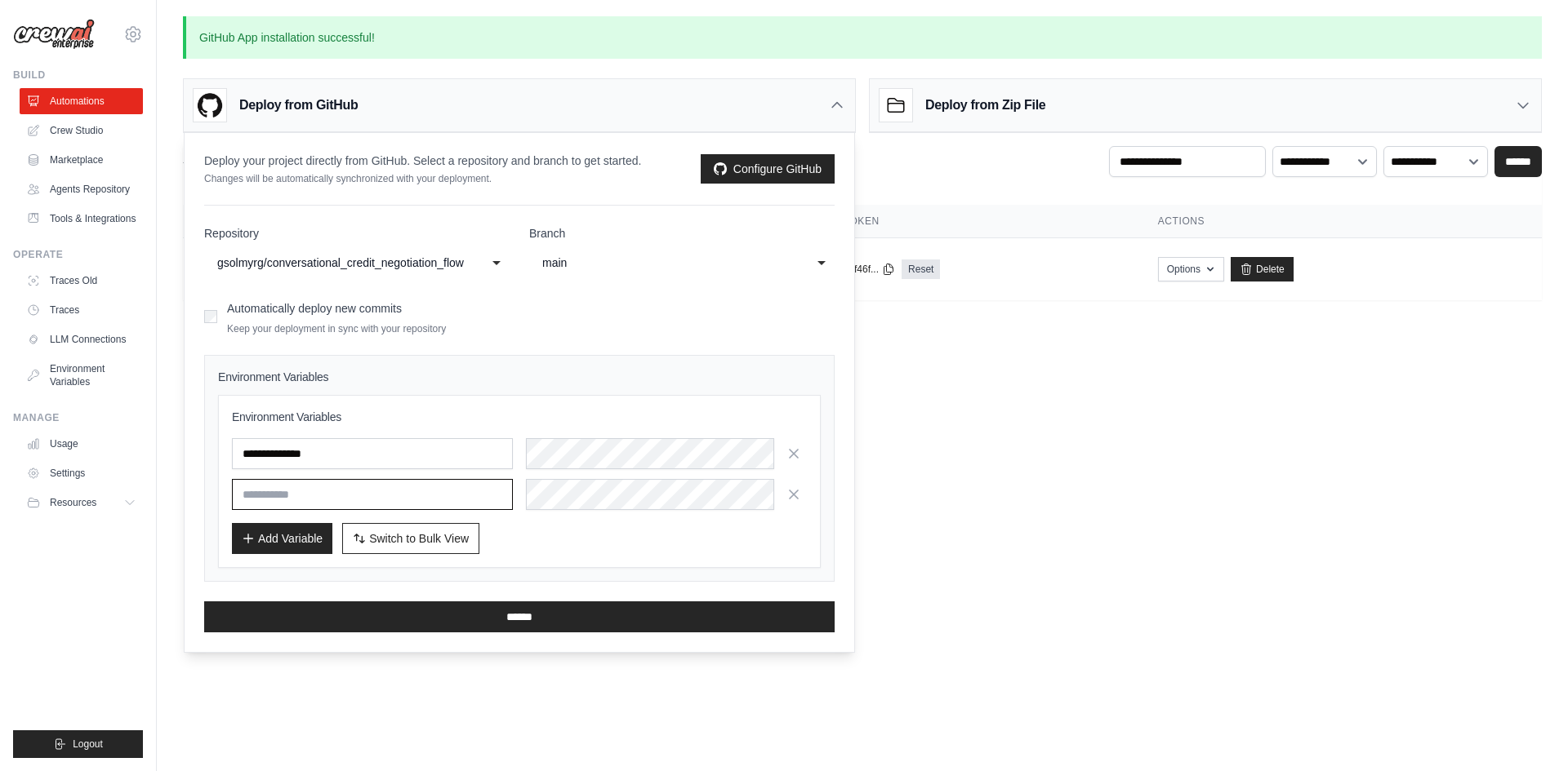
click at [323, 485] on input "text" at bounding box center [372, 494] width 281 height 31
paste input "**********"
type input "**********"
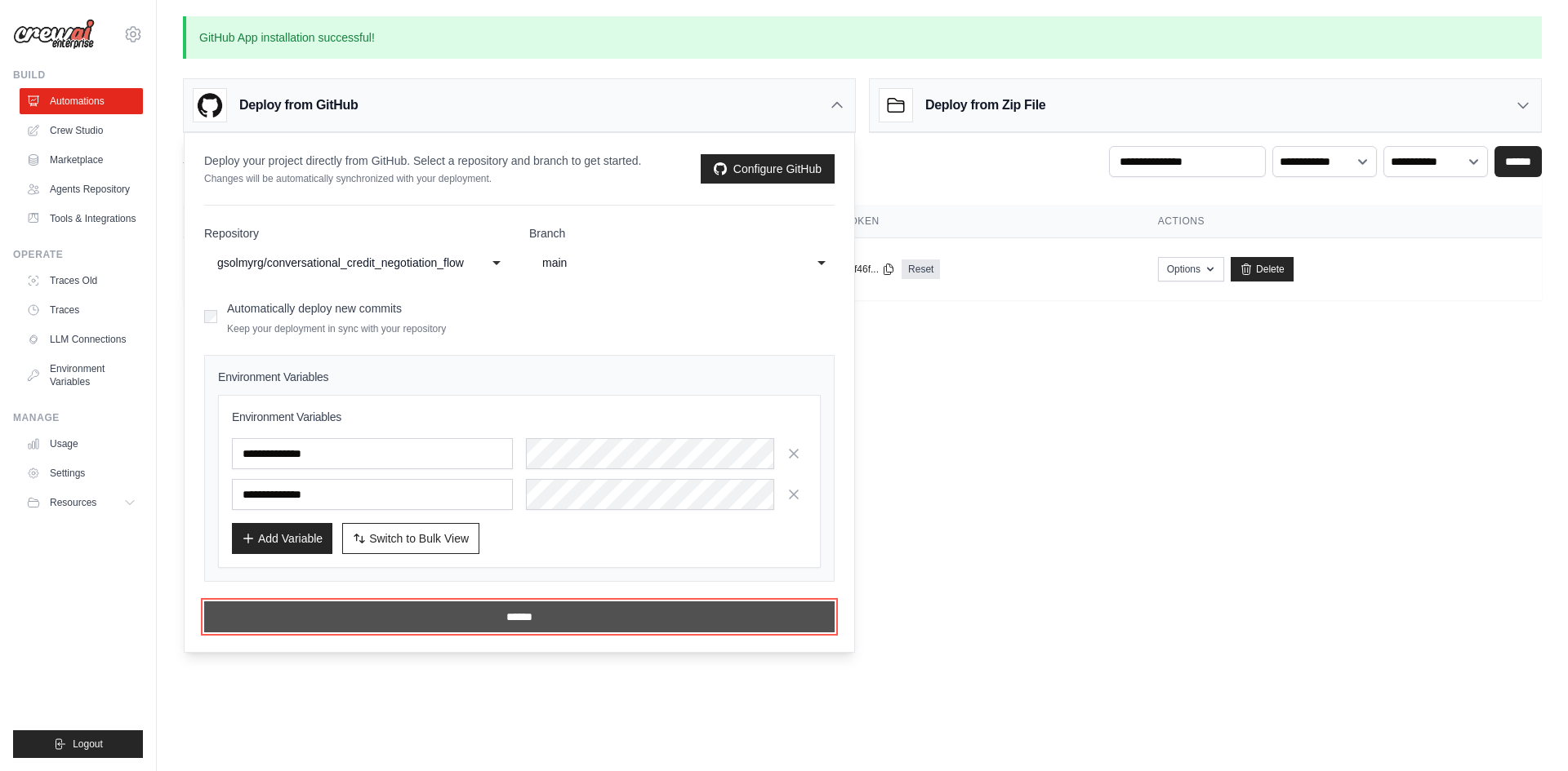
click at [500, 618] on input "******" at bounding box center [519, 616] width 631 height 31
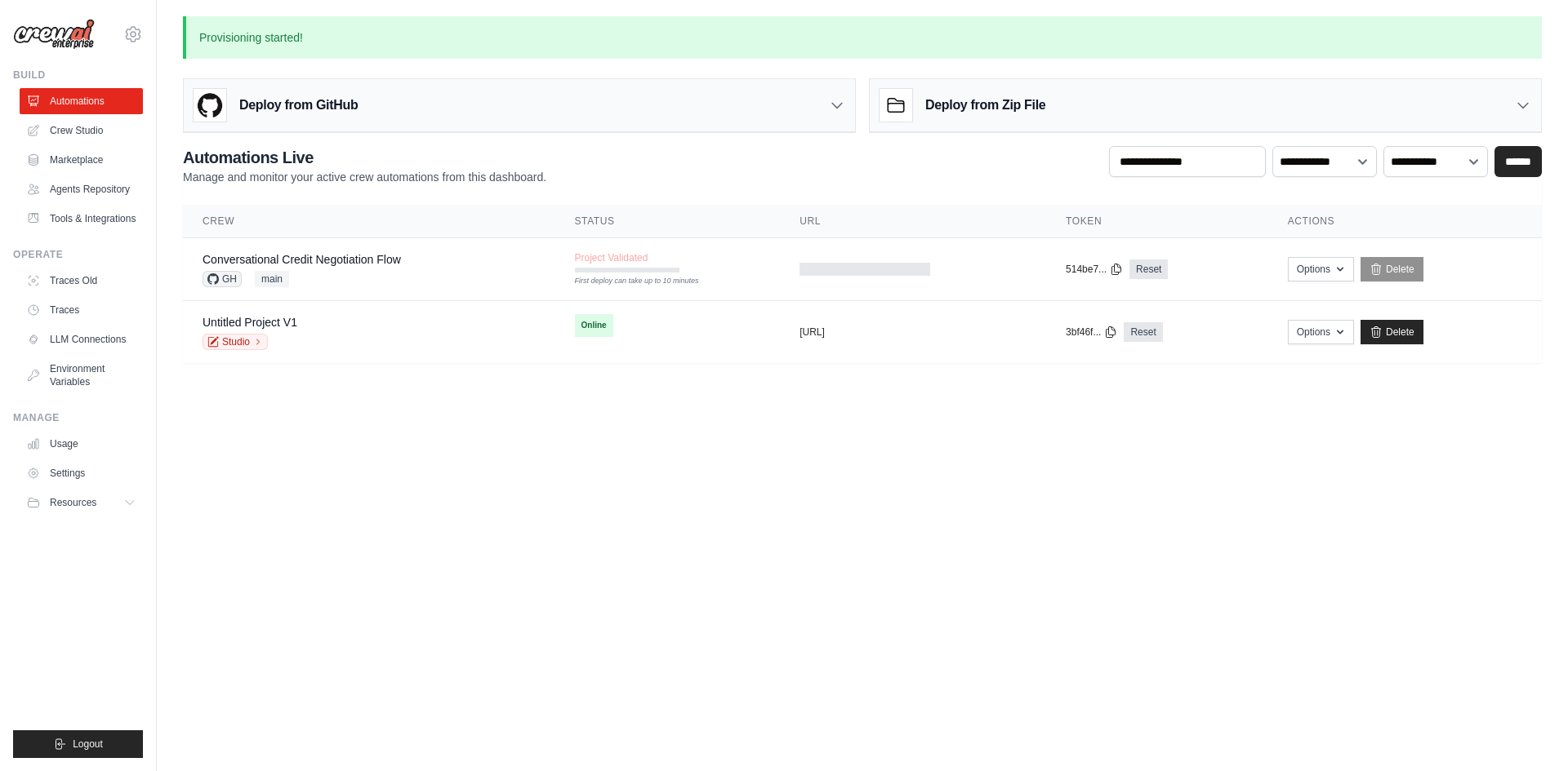
click at [509, 553] on body "[PERSON_NAME][EMAIL_ADDRESS][DOMAIN_NAME] Settings Build Automations" at bounding box center [784, 386] width 1568 height 771
click at [639, 572] on body "[PERSON_NAME][EMAIL_ADDRESS][DOMAIN_NAME] Settings Build Automations" at bounding box center [784, 386] width 1568 height 771
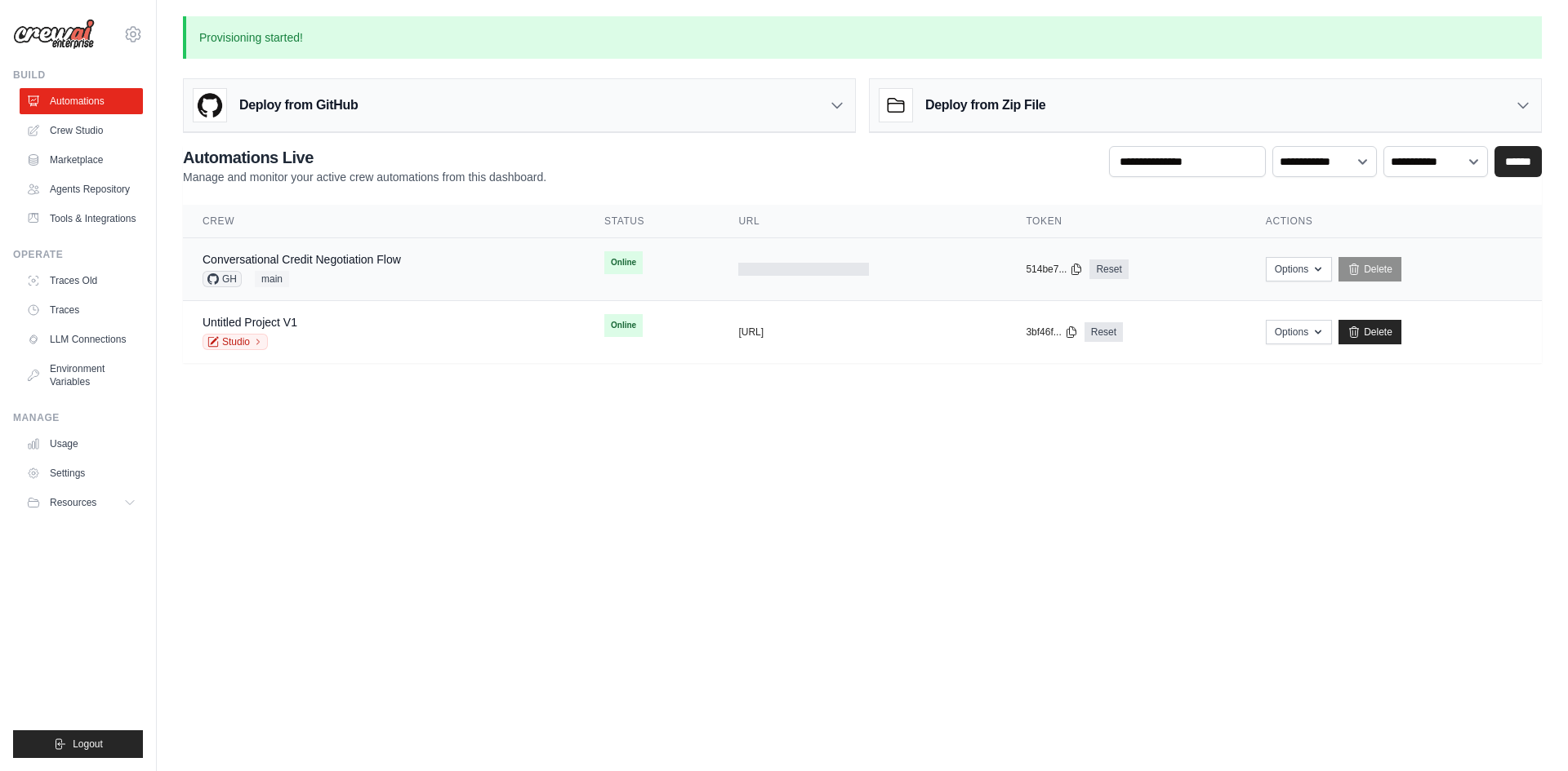
click at [334, 269] on div "Conversational Credit Negotiation Flow GH main" at bounding box center [302, 270] width 198 height 36
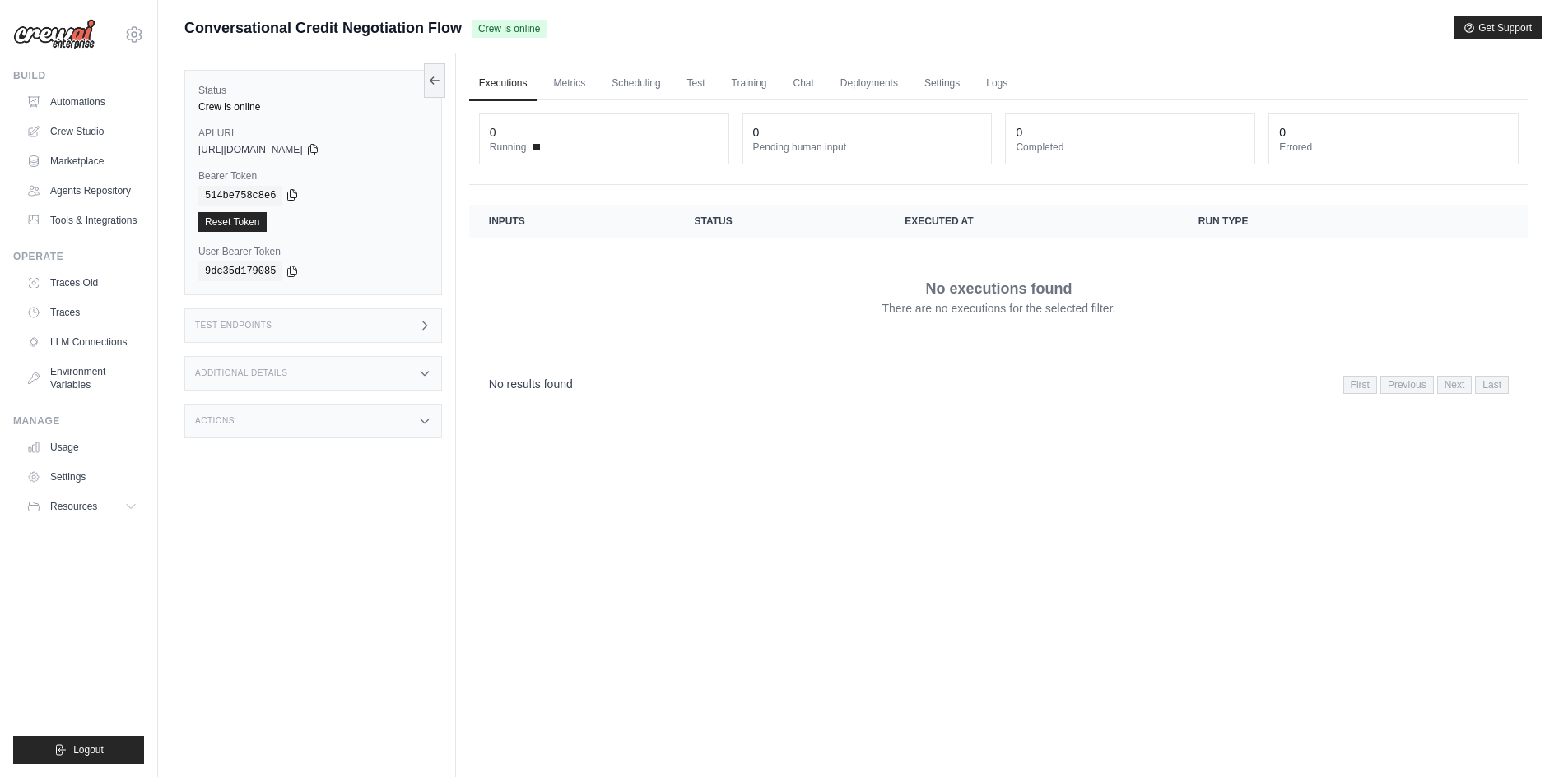
click at [285, 194] on icon at bounding box center [292, 195] width 13 height 13
click at [319, 151] on icon at bounding box center [313, 149] width 13 height 13
click at [421, 322] on icon at bounding box center [425, 326] width 13 height 13
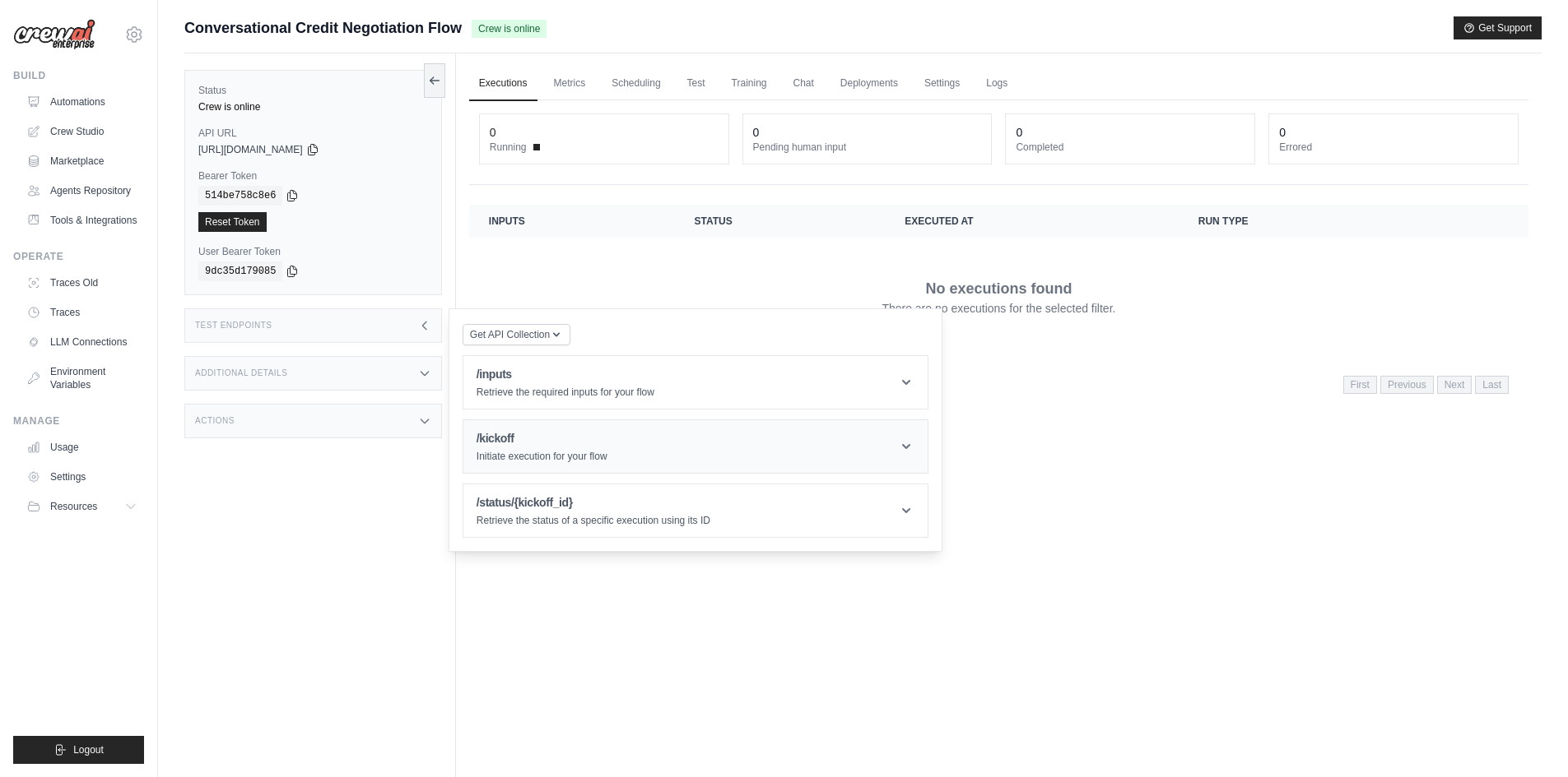
click at [540, 443] on h1 "/kickoff" at bounding box center [542, 438] width 131 height 16
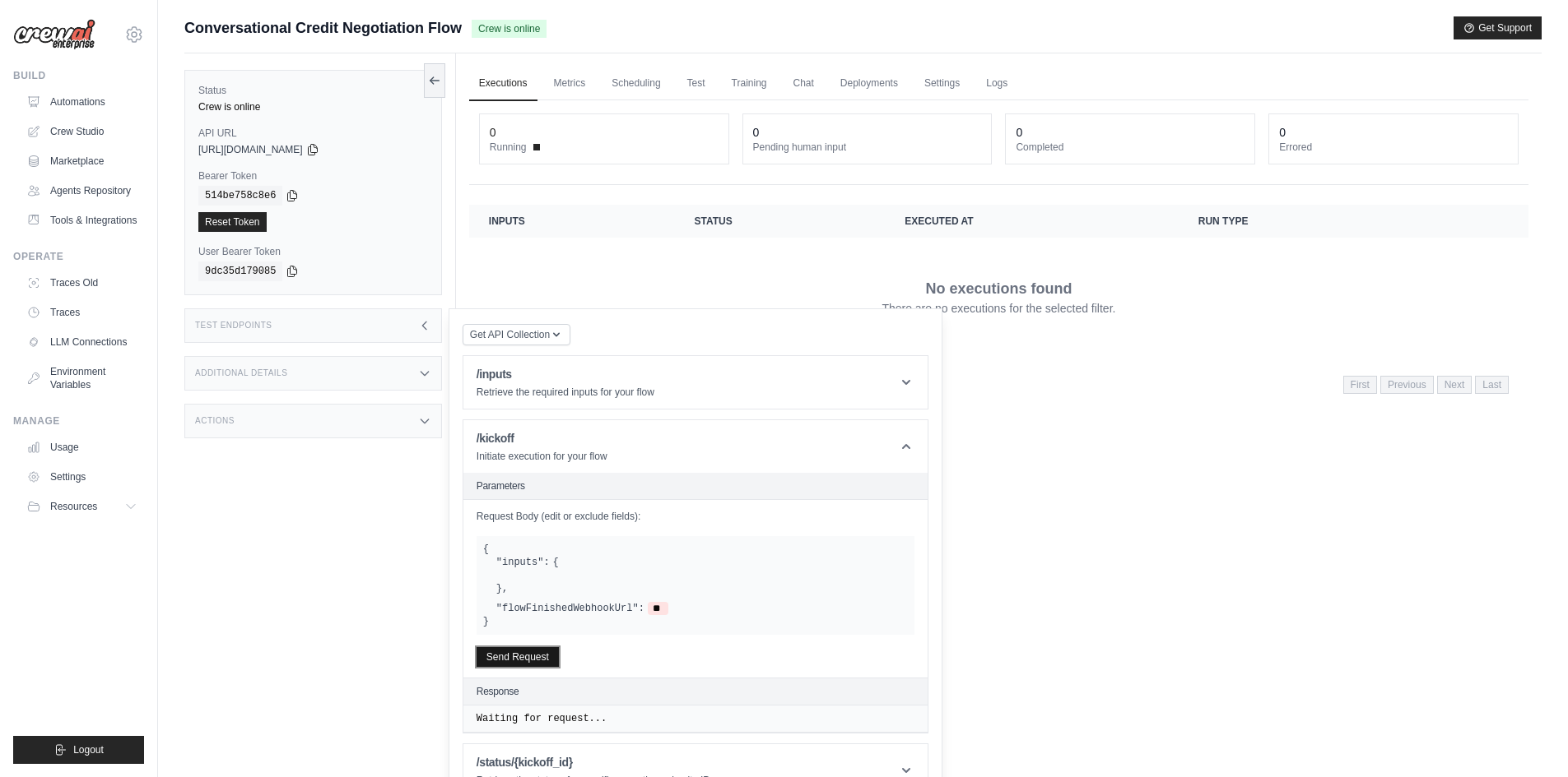
click at [519, 659] on button "Send Request" at bounding box center [517, 657] width 83 height 20
click at [94, 93] on link "Automations" at bounding box center [84, 103] width 124 height 27
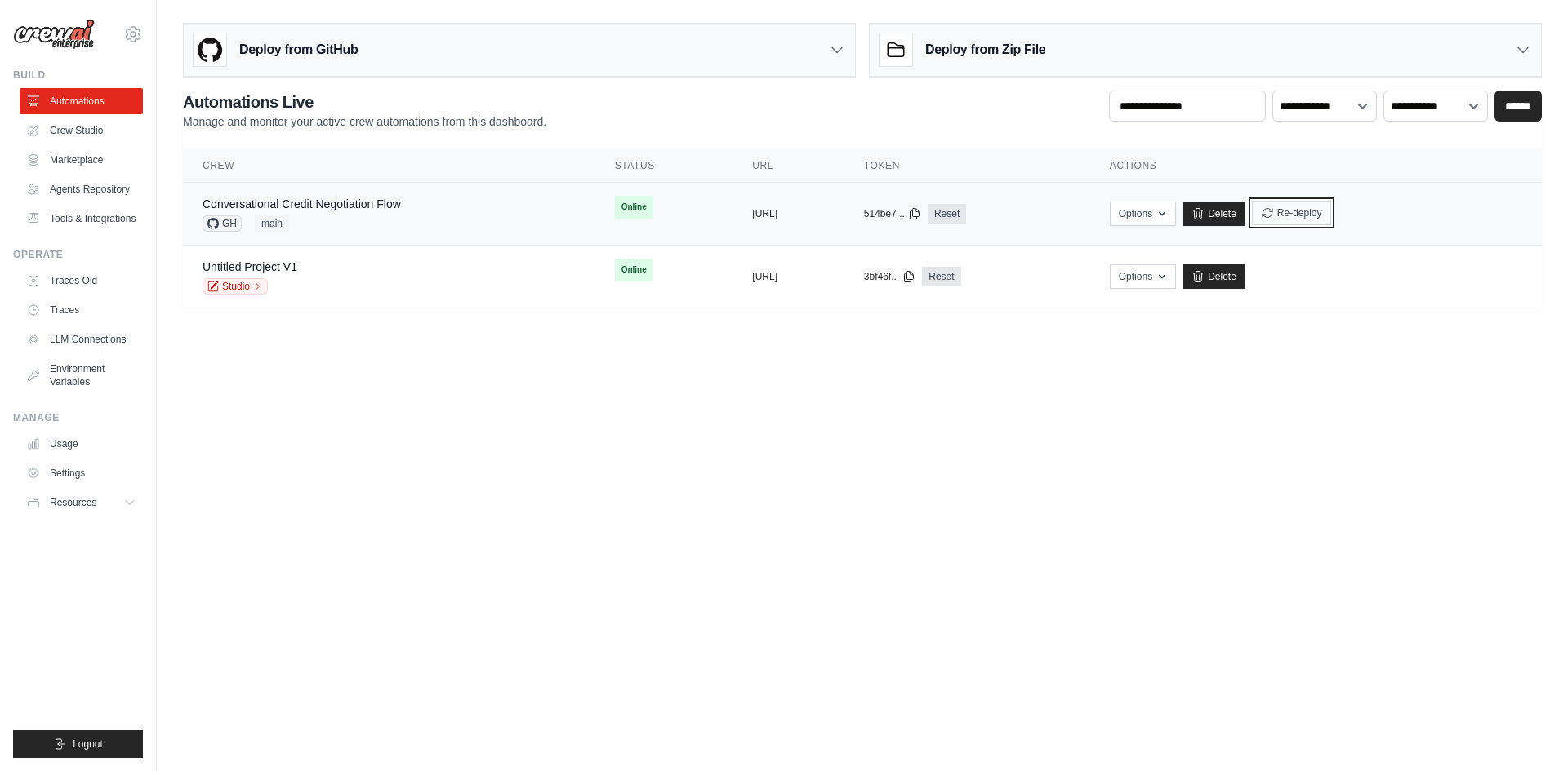
click at [1331, 209] on button "Re-deploy" at bounding box center [1292, 213] width 79 height 25
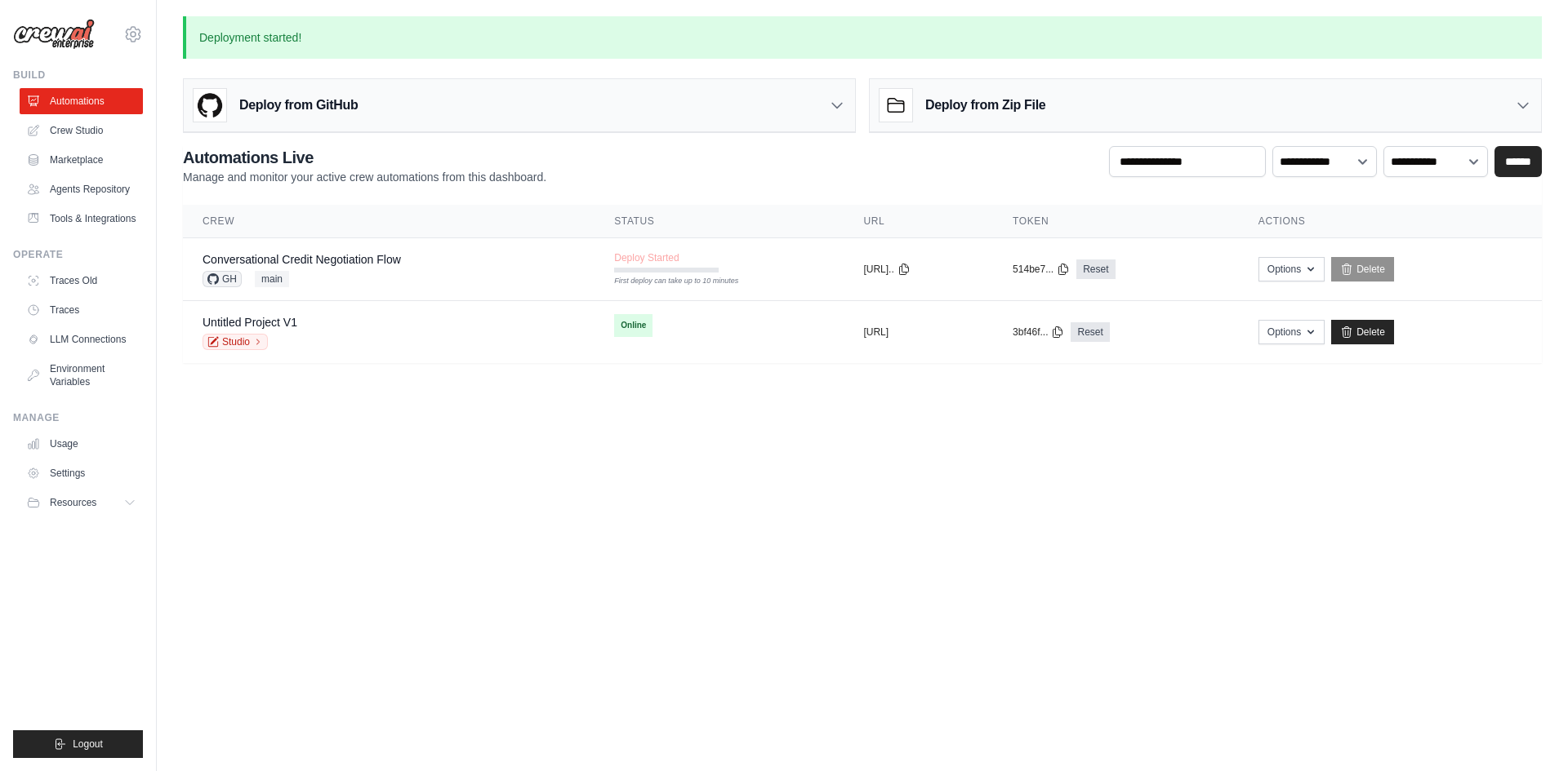
click at [607, 566] on body "guilherme.candeloro@approachtech.com.br Settings Build Automations" at bounding box center [784, 386] width 1568 height 771
click at [644, 556] on body "guilherme.candeloro@approachtech.com.br Settings Build Automations" at bounding box center [784, 386] width 1568 height 771
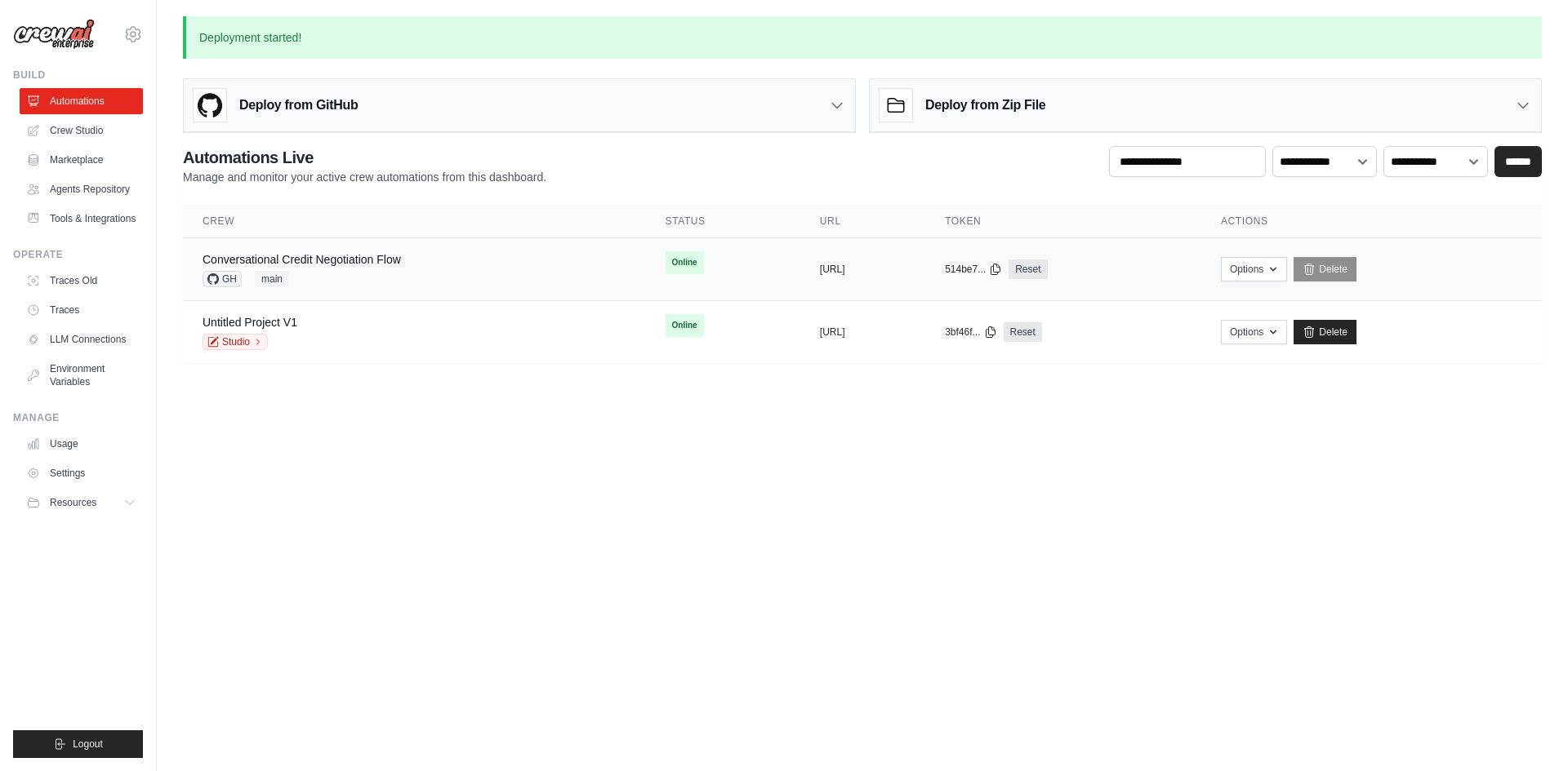
click at [387, 269] on div "Conversational Credit Negotiation Flow GH main" at bounding box center [302, 270] width 198 height 36
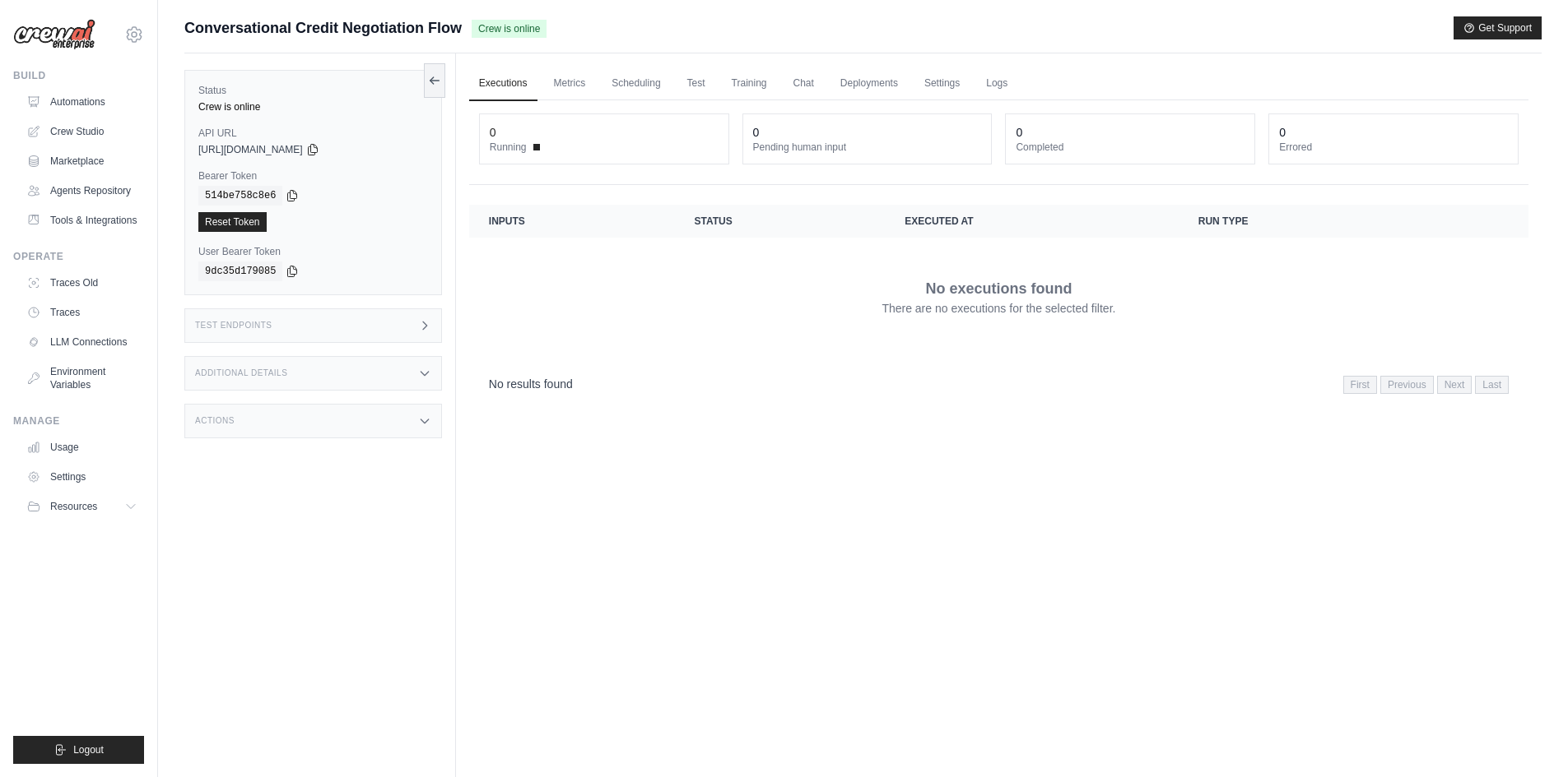
click at [341, 320] on div "Test Endpoints" at bounding box center [313, 326] width 258 height 34
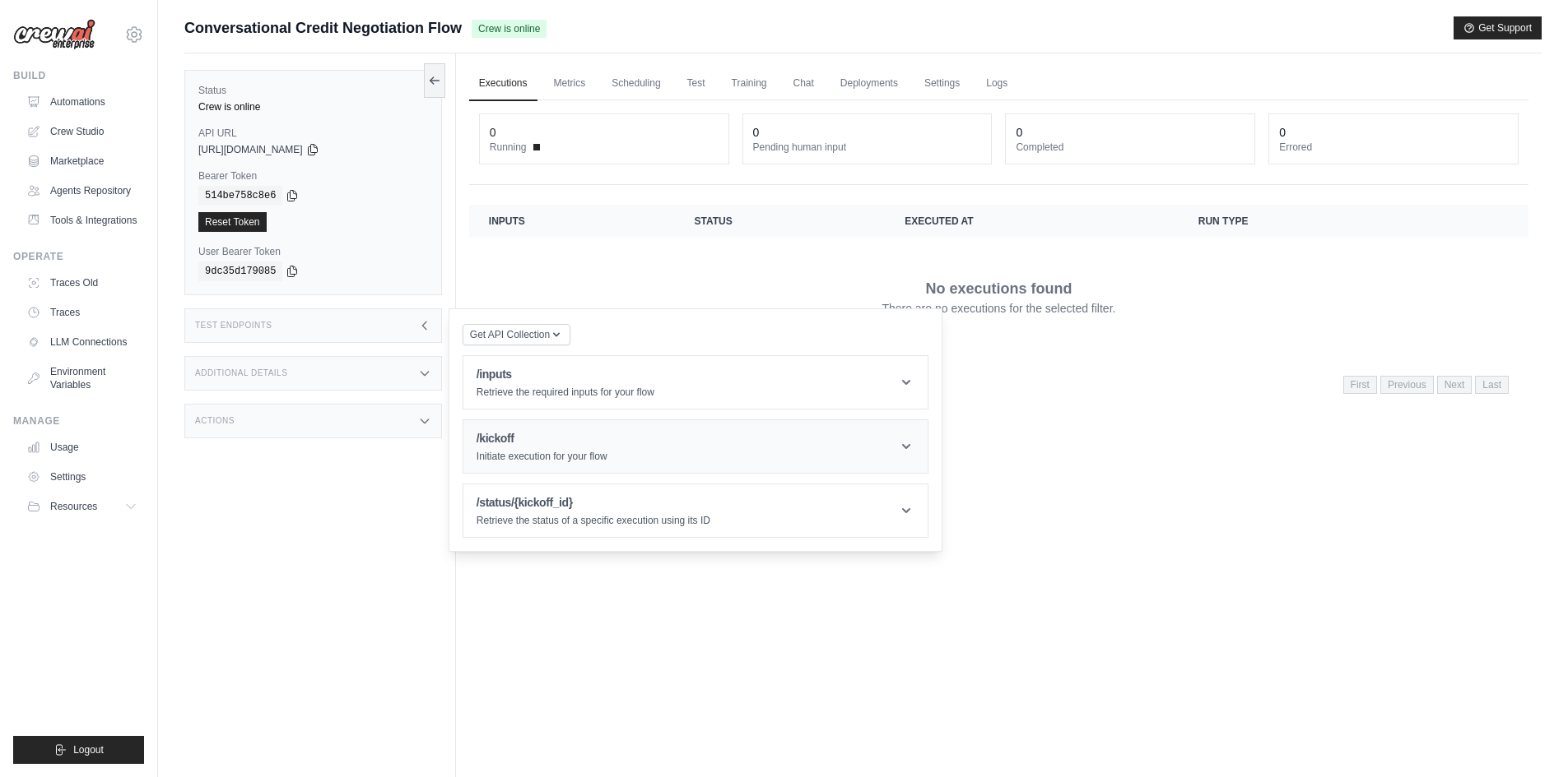
click at [505, 444] on h1 "/kickoff" at bounding box center [542, 438] width 131 height 16
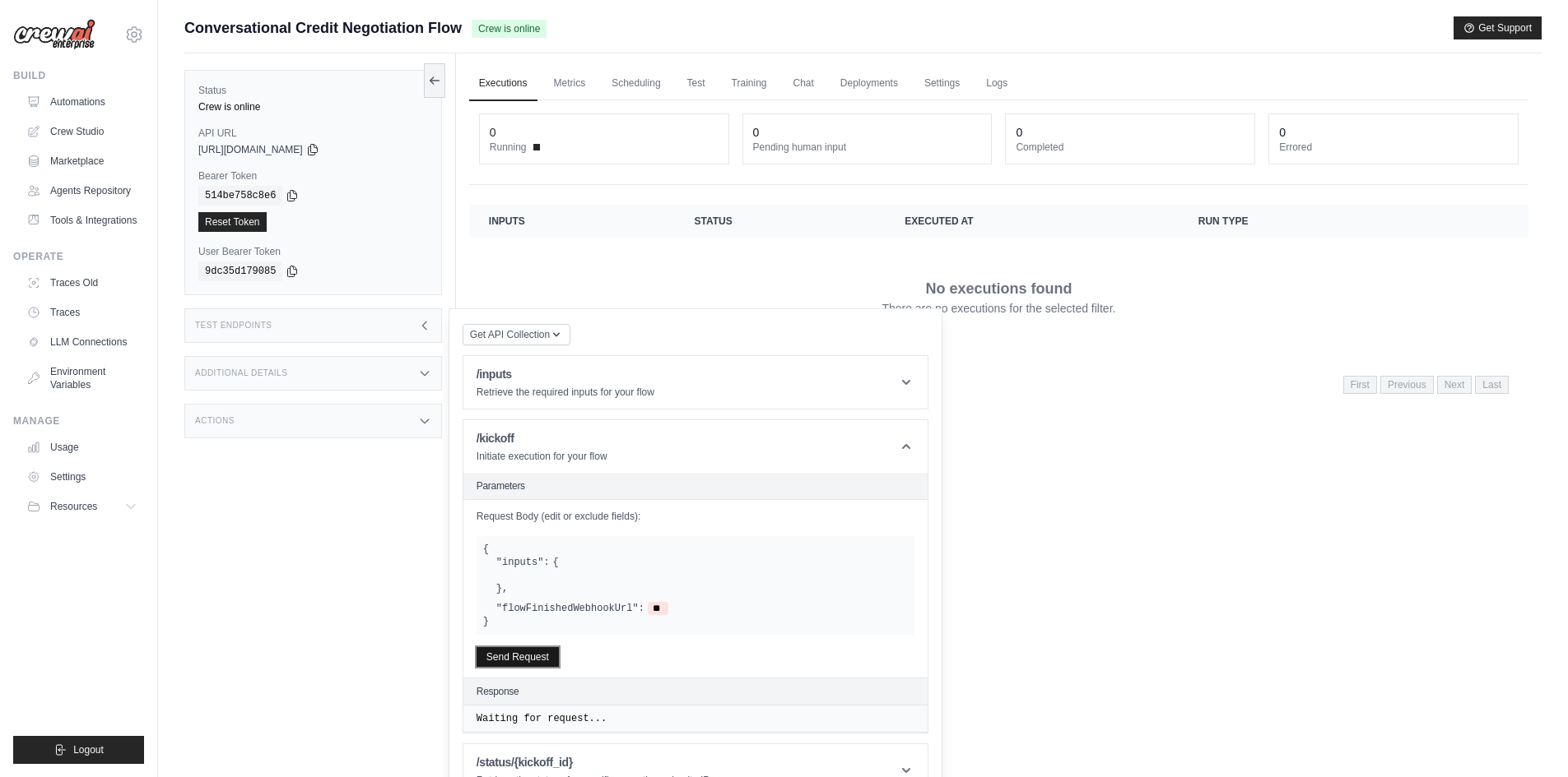
click at [525, 664] on button "Send Request" at bounding box center [517, 657] width 83 height 20
click at [75, 104] on link "Automations" at bounding box center [84, 103] width 124 height 27
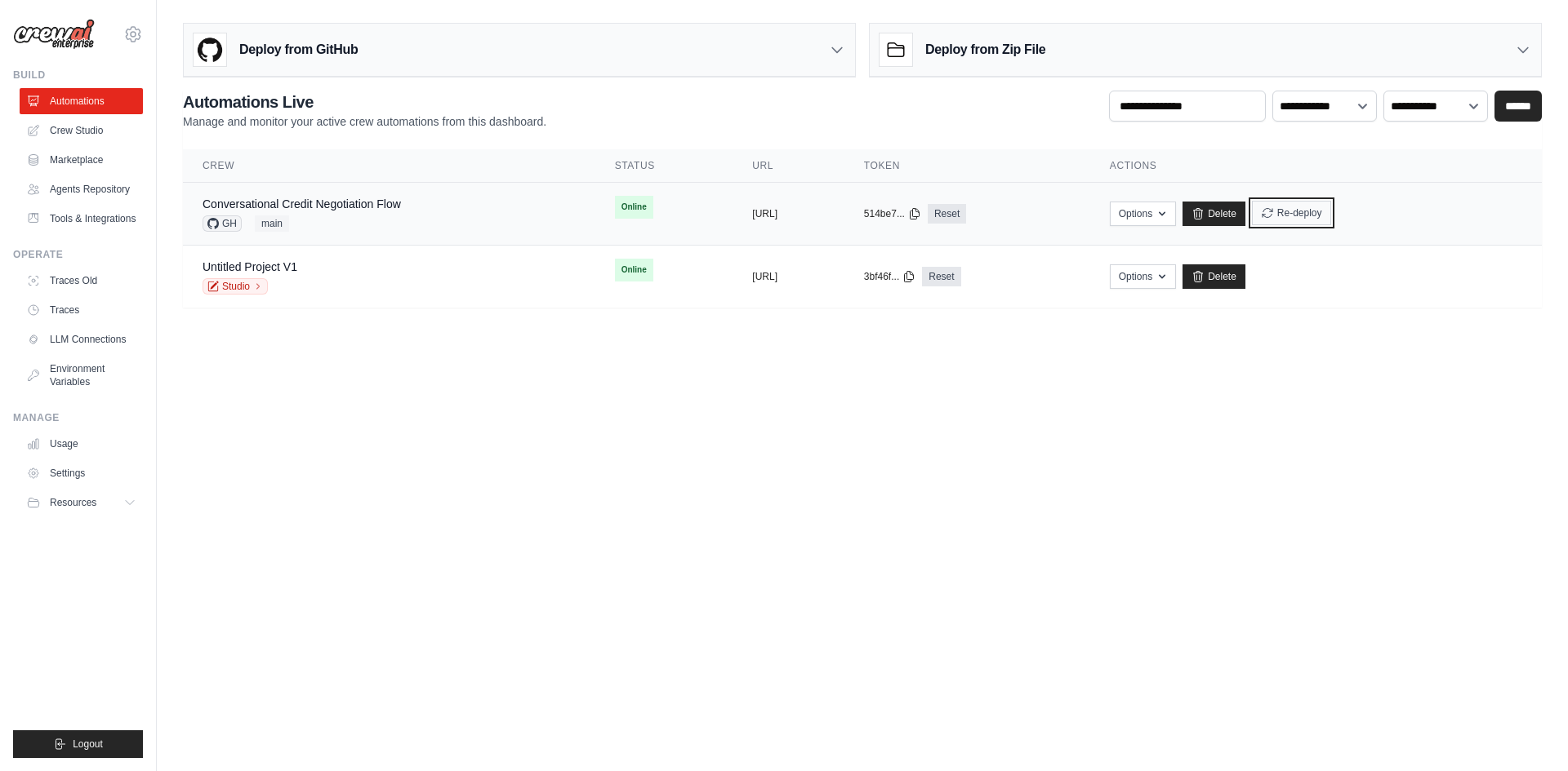
click at [1331, 216] on button "Re-deploy" at bounding box center [1292, 213] width 79 height 25
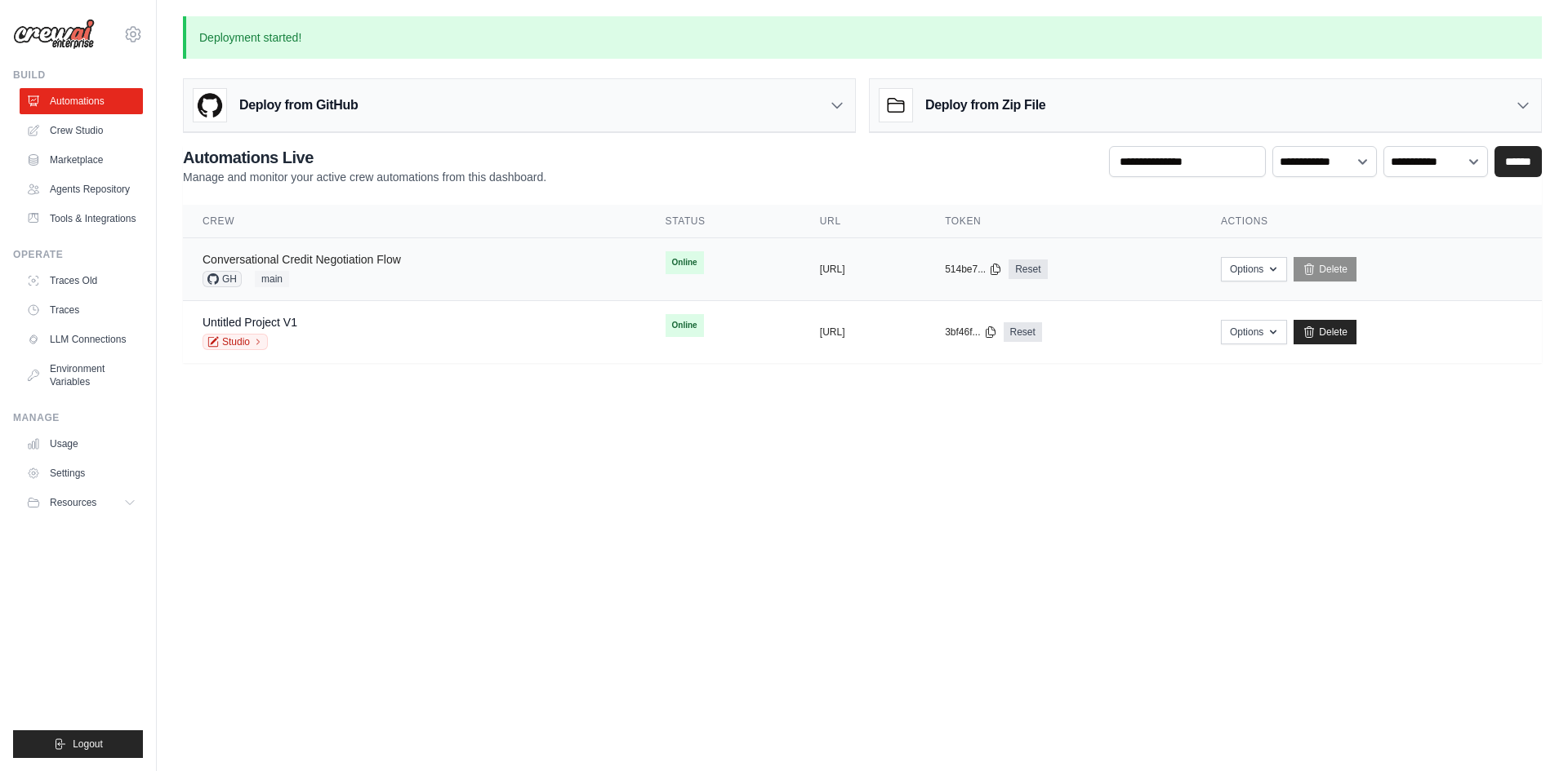
click at [231, 258] on link "Conversational Credit Negotiation Flow" at bounding box center [302, 259] width 198 height 13
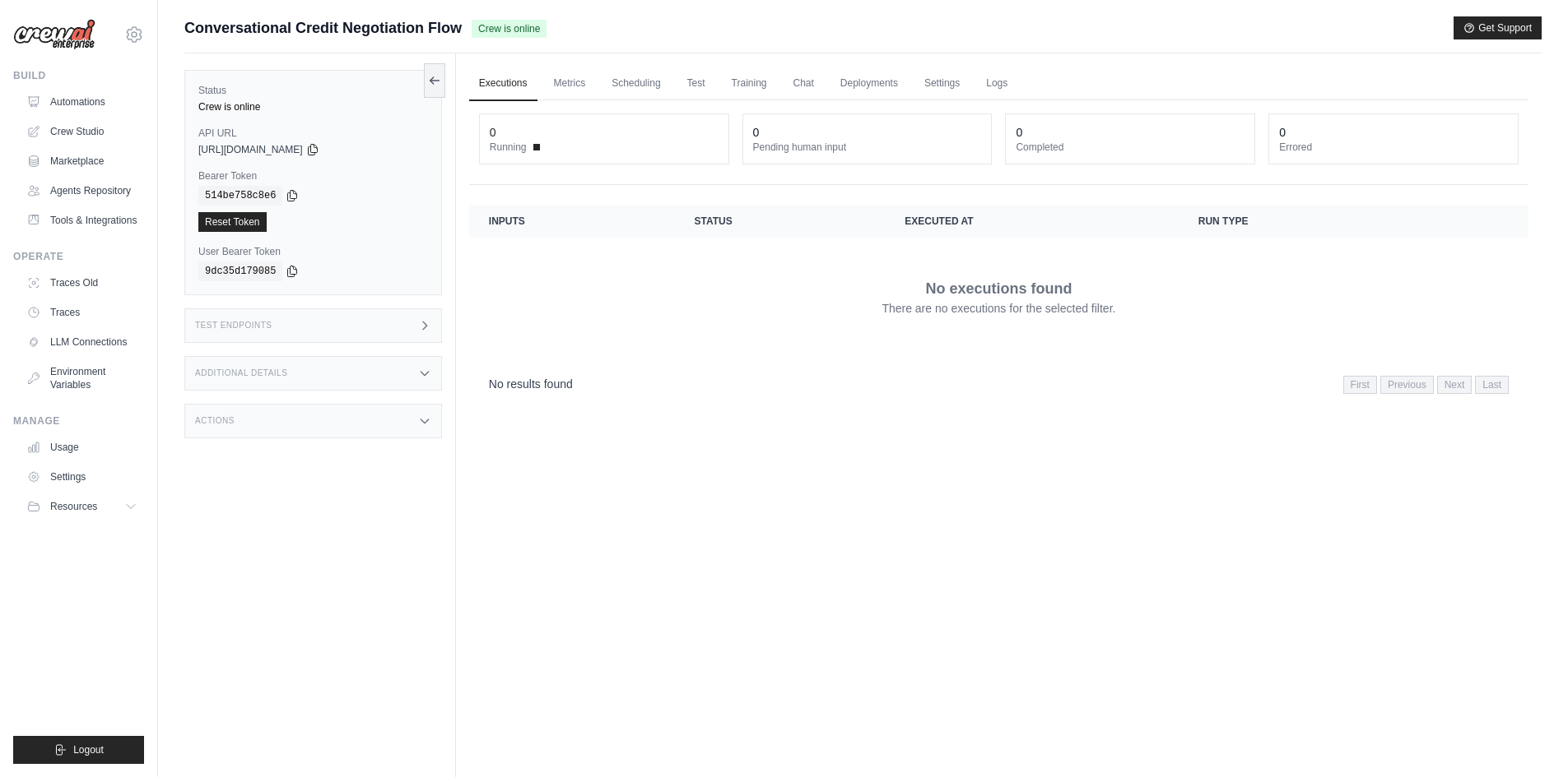
click at [262, 319] on div "Test Endpoints" at bounding box center [313, 326] width 258 height 34
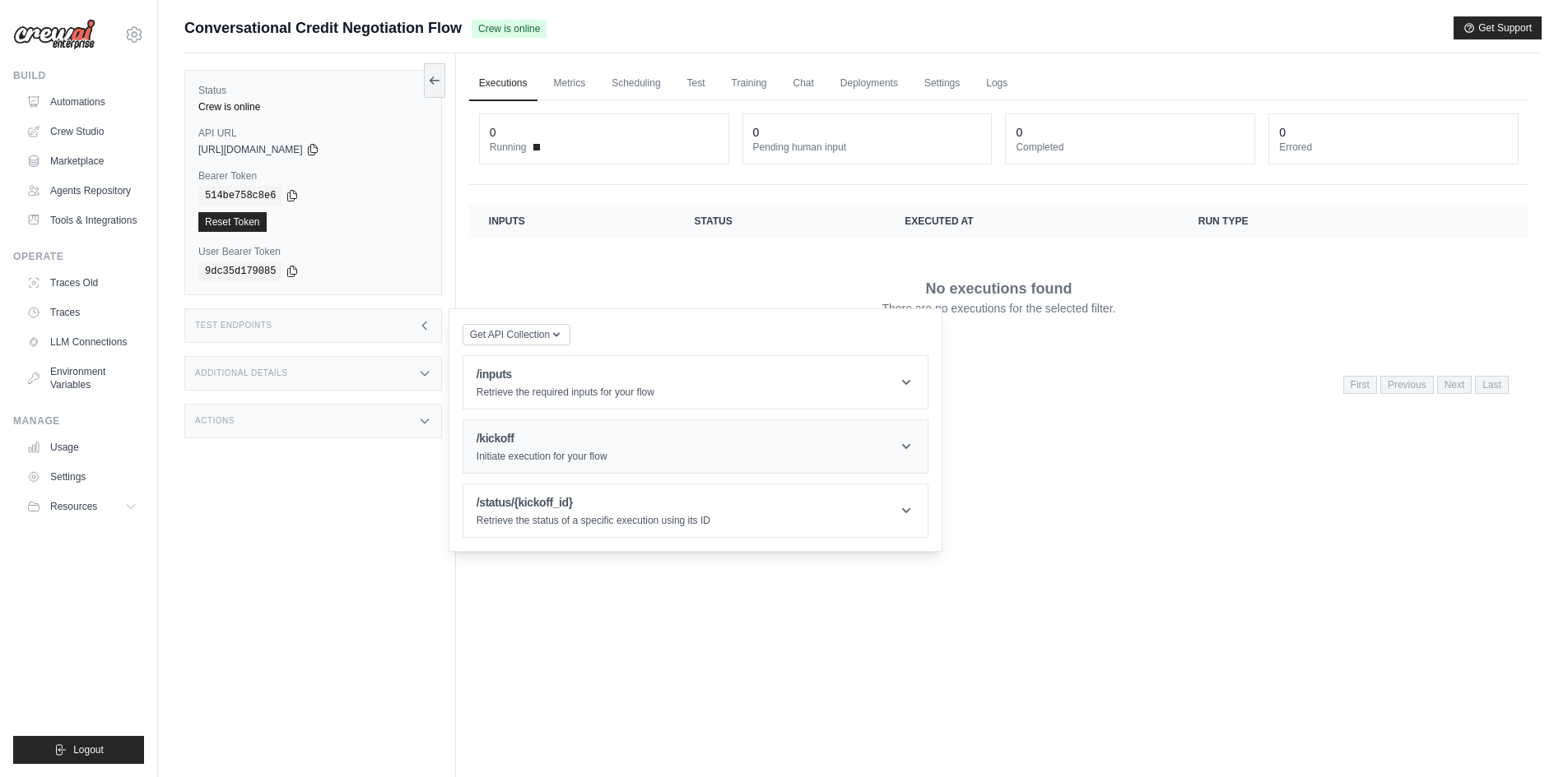
click at [565, 438] on h1 "/kickoff" at bounding box center [542, 438] width 131 height 16
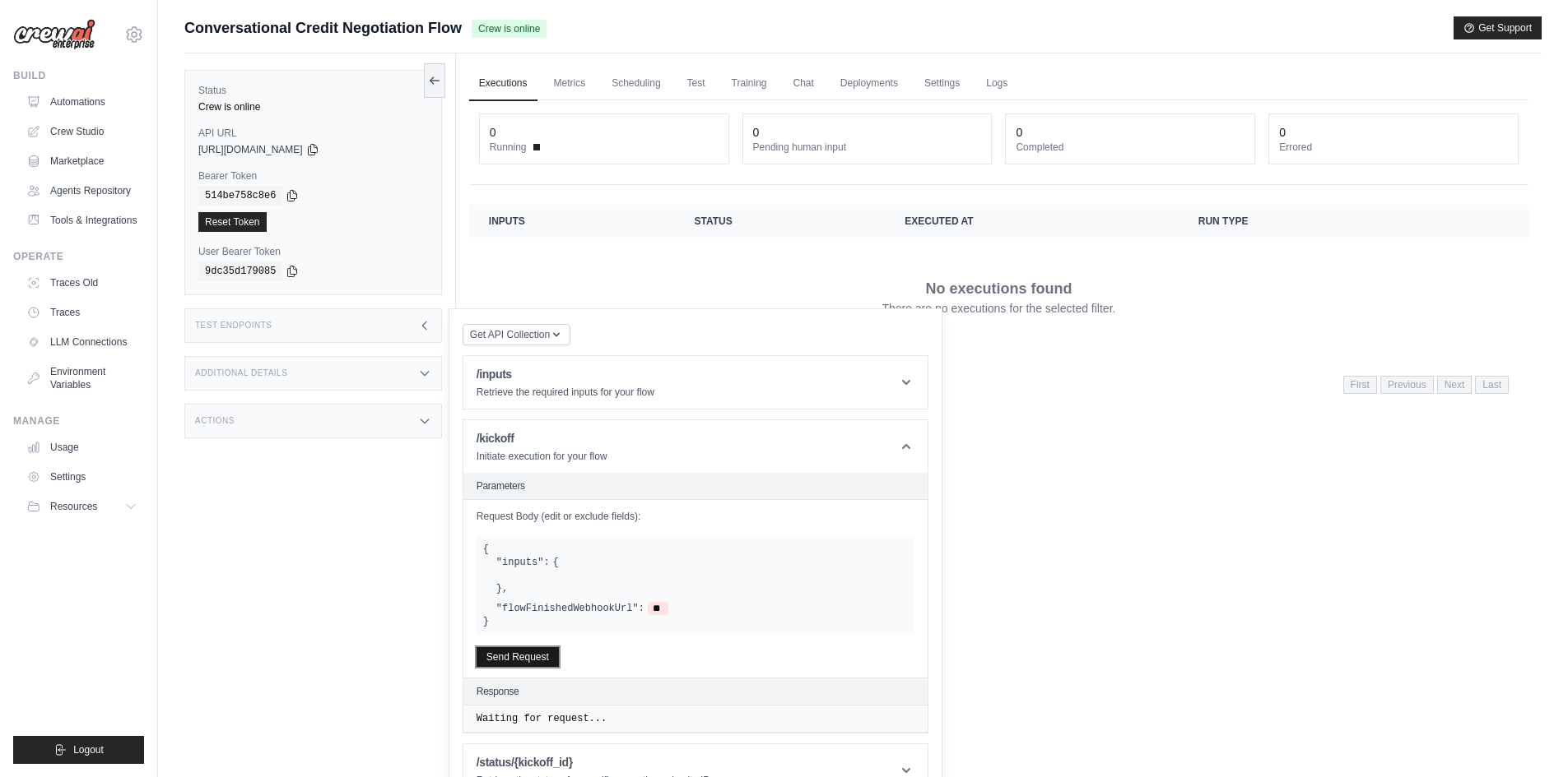
click at [526, 660] on button "Send Request" at bounding box center [517, 657] width 83 height 20
click at [52, 102] on link "Automations" at bounding box center [84, 103] width 124 height 27
